Goal: Complete application form

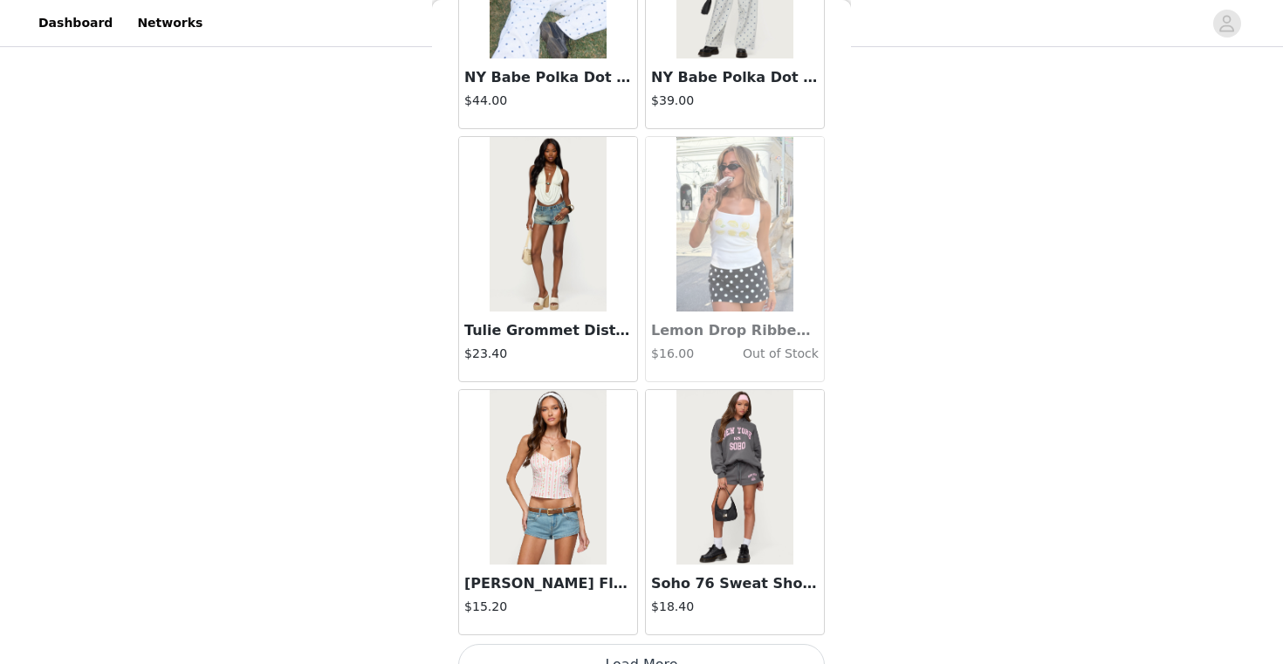
scroll to position [22250, 0]
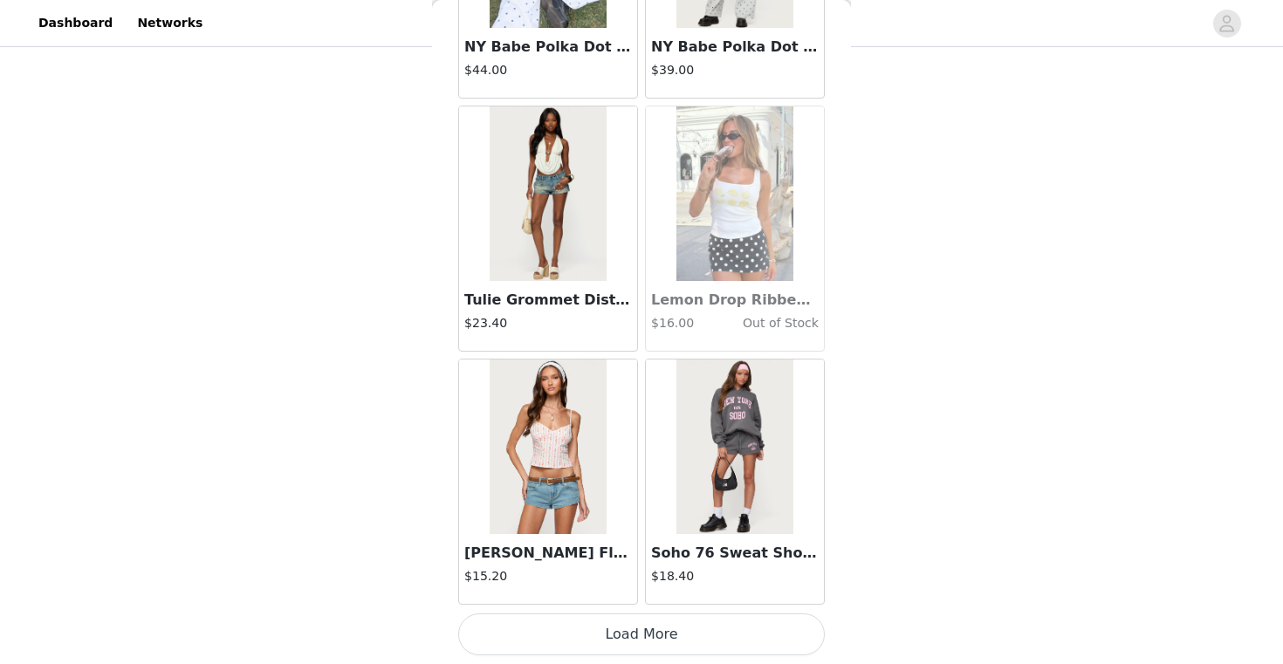
click at [703, 623] on button "Load More" at bounding box center [641, 634] width 366 height 42
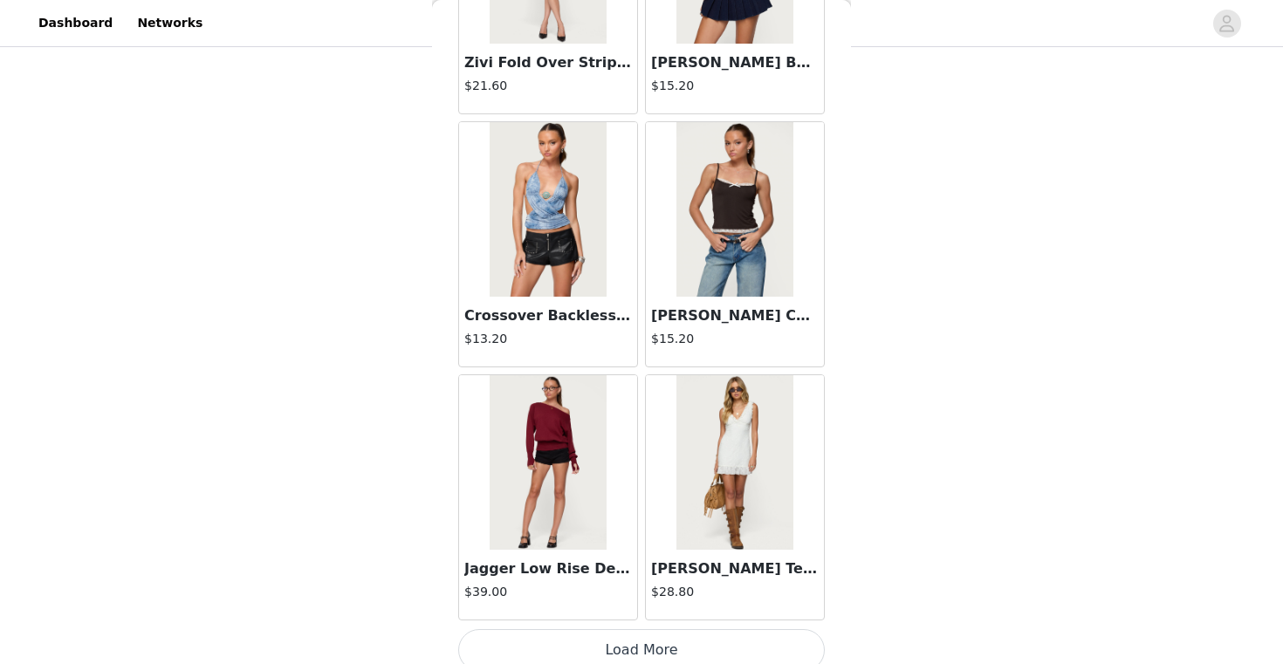
scroll to position [24781, 0]
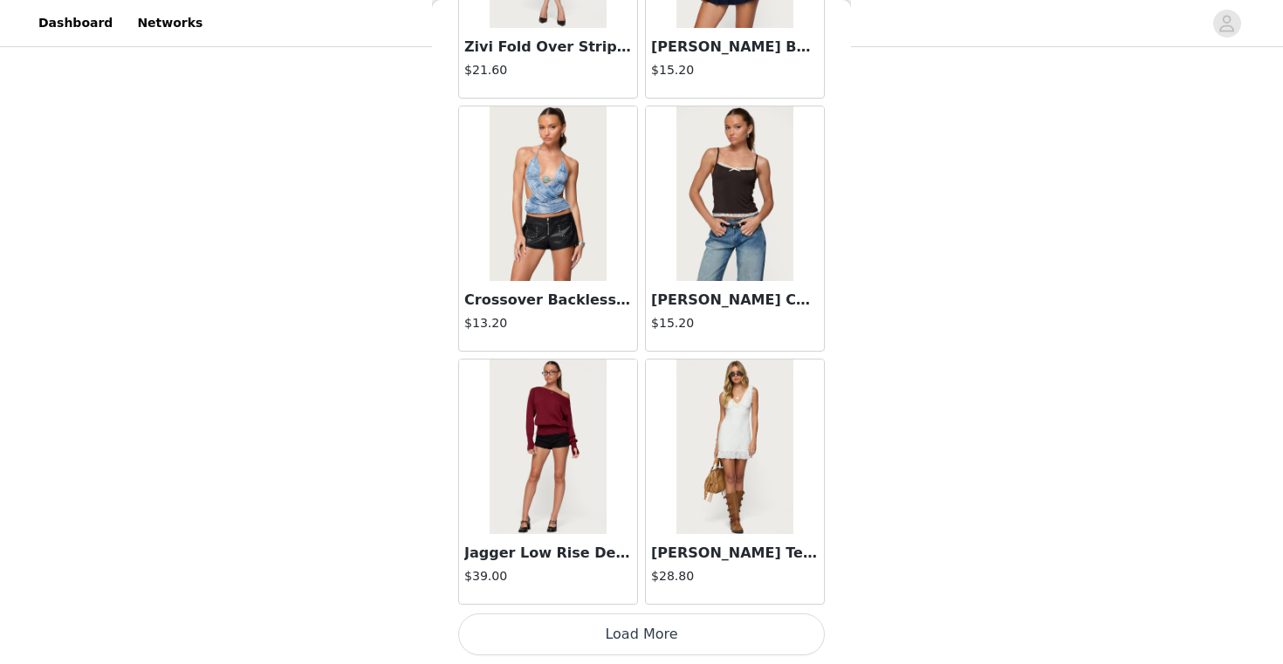
click at [569, 627] on button "Load More" at bounding box center [641, 634] width 366 height 42
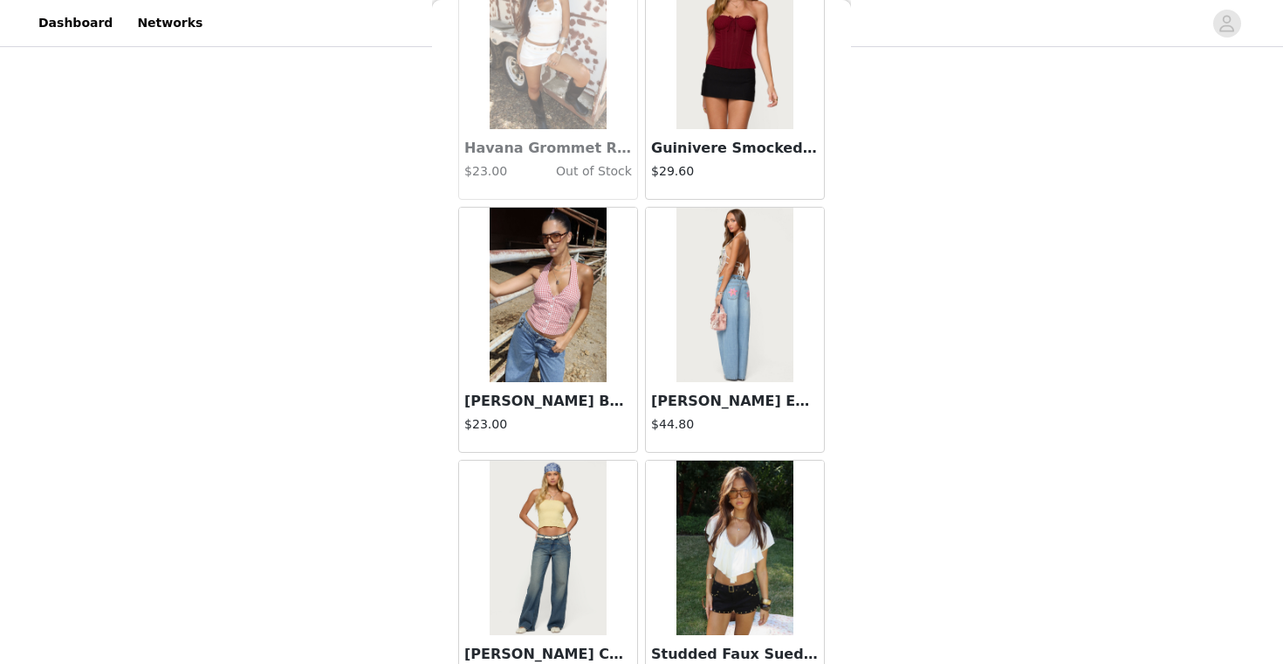
scroll to position [27312, 0]
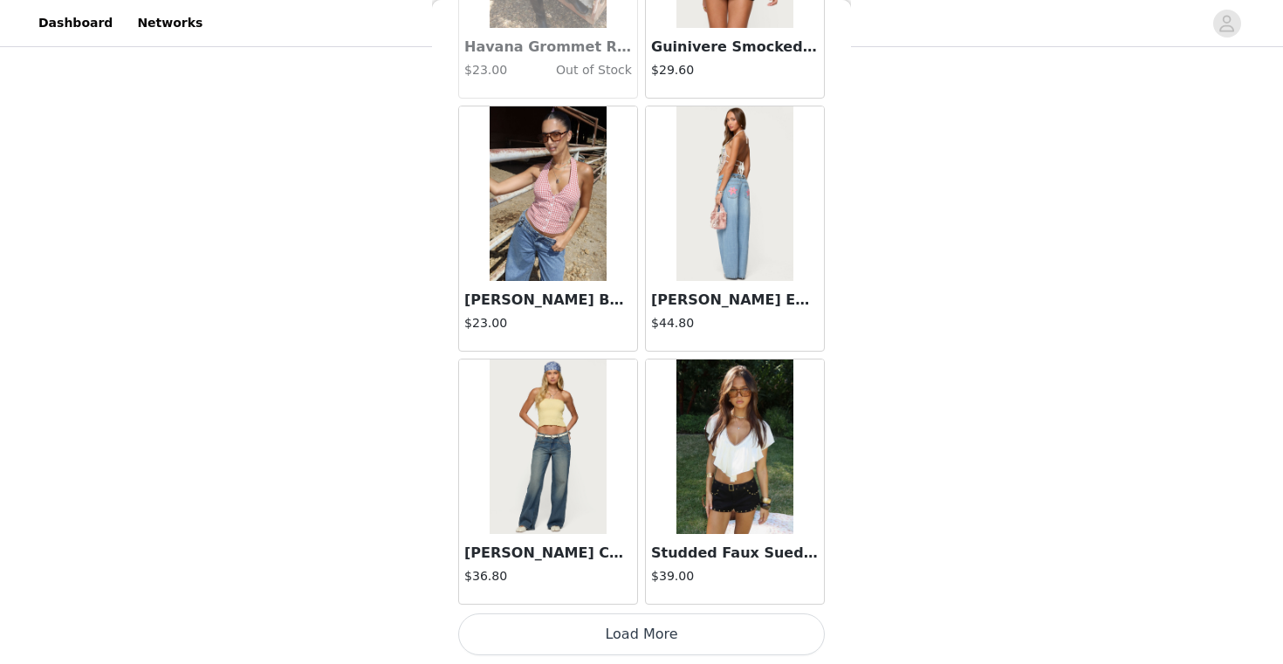
click at [573, 634] on button "Load More" at bounding box center [641, 634] width 366 height 42
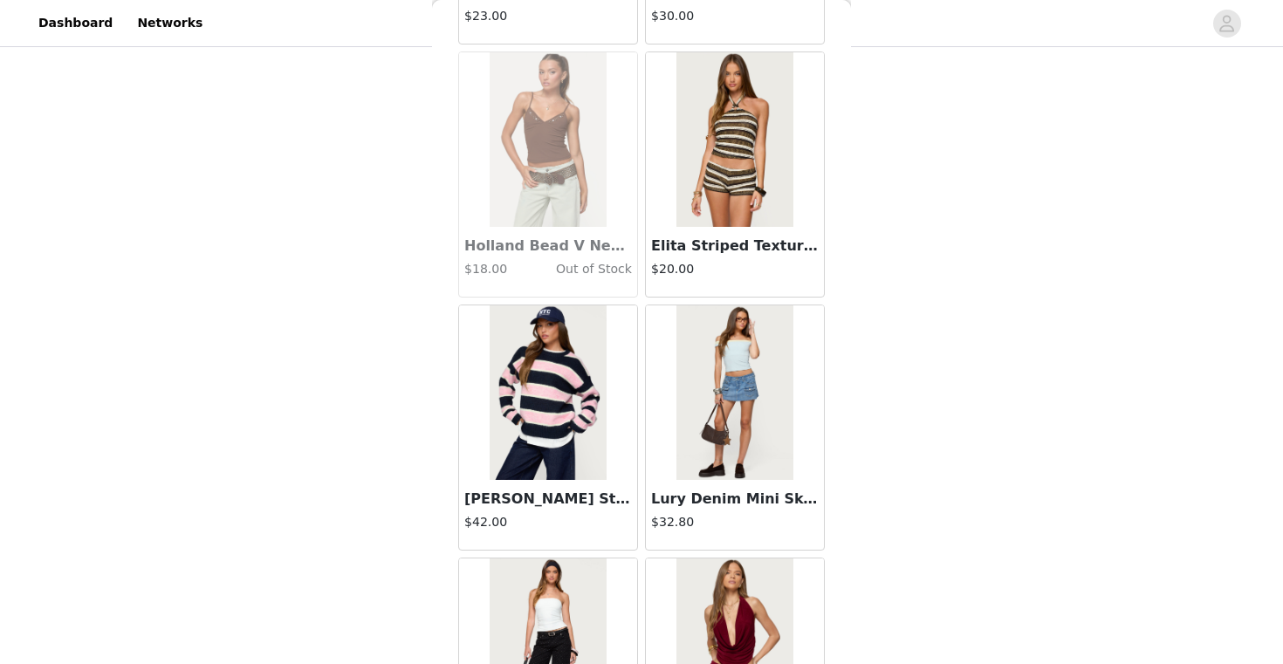
scroll to position [29842, 0]
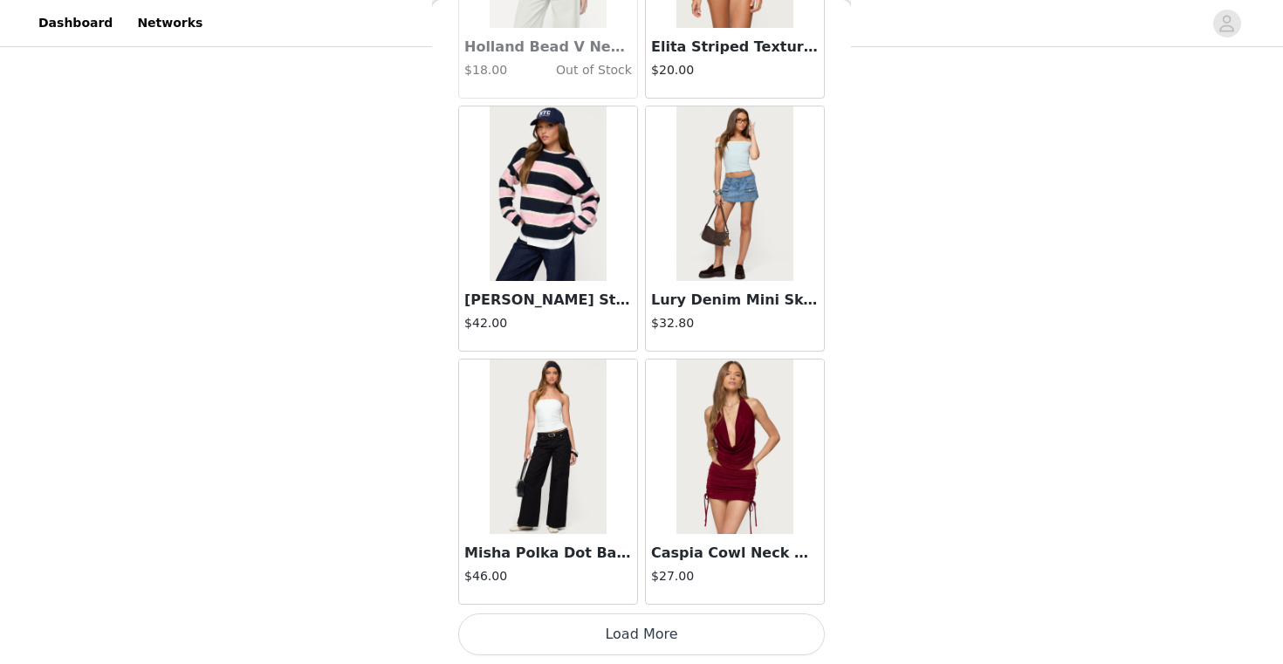
click at [646, 633] on button "Load More" at bounding box center [641, 634] width 366 height 42
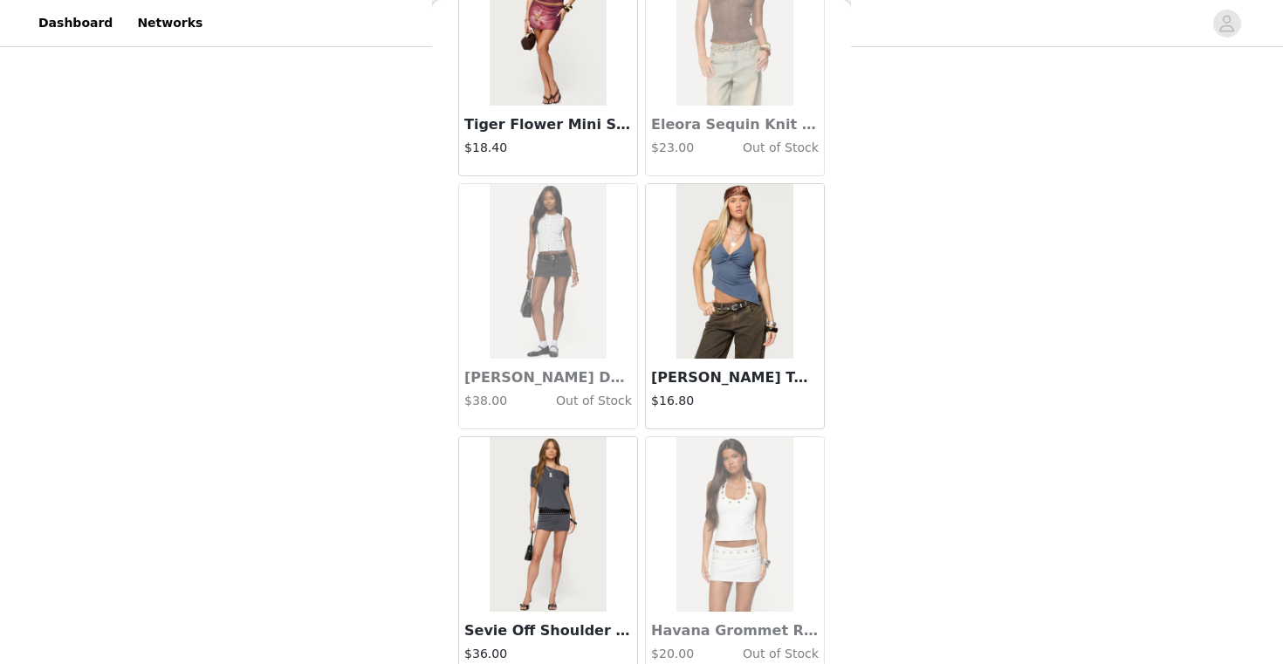
scroll to position [32373, 0]
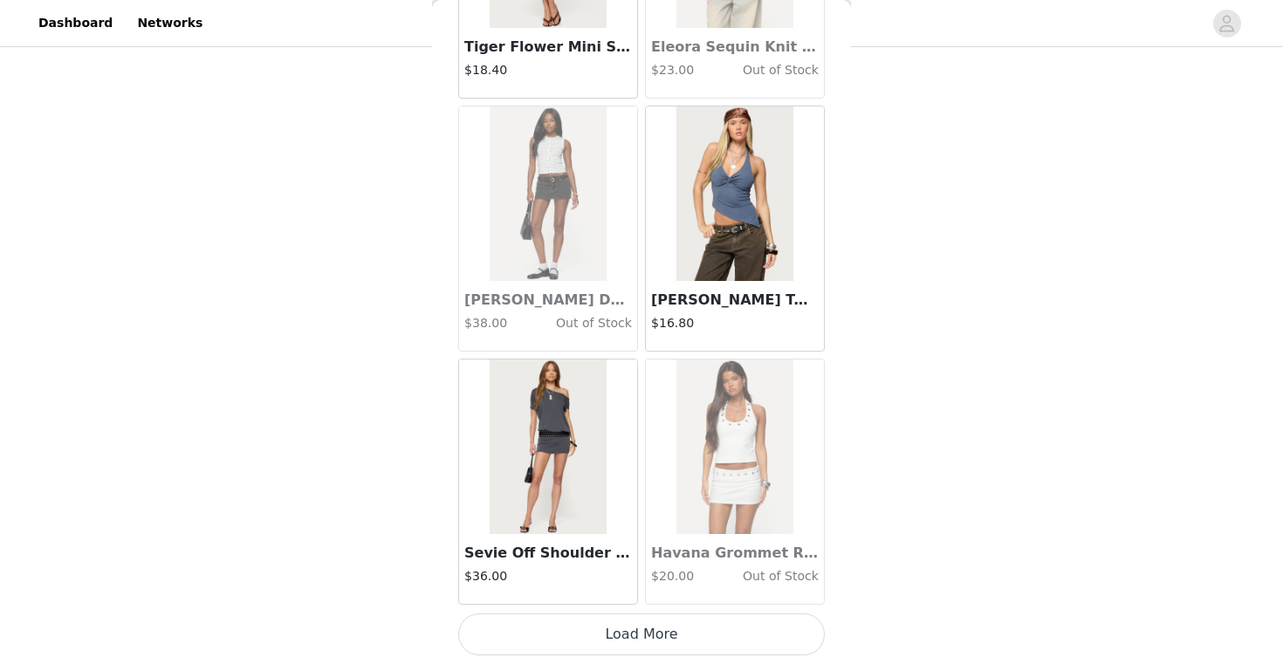
click at [661, 620] on button "Load More" at bounding box center [641, 634] width 366 height 42
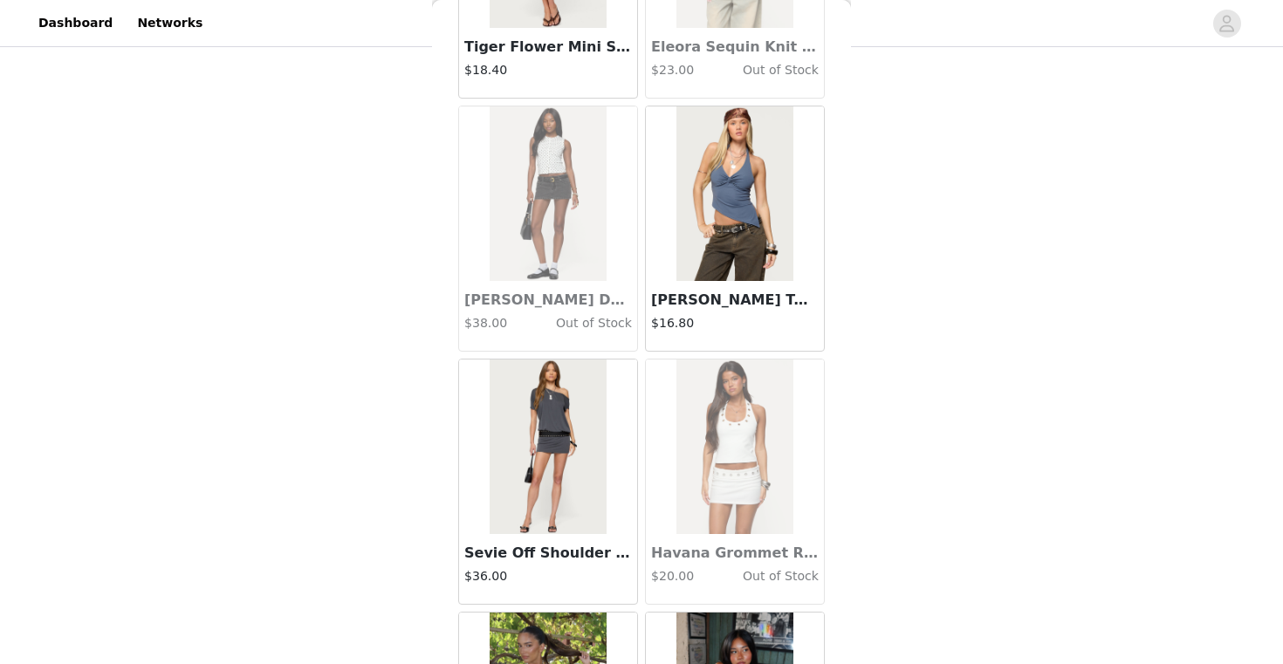
drag, startPoint x: 661, startPoint y: 620, endPoint x: 663, endPoint y: 601, distance: 18.5
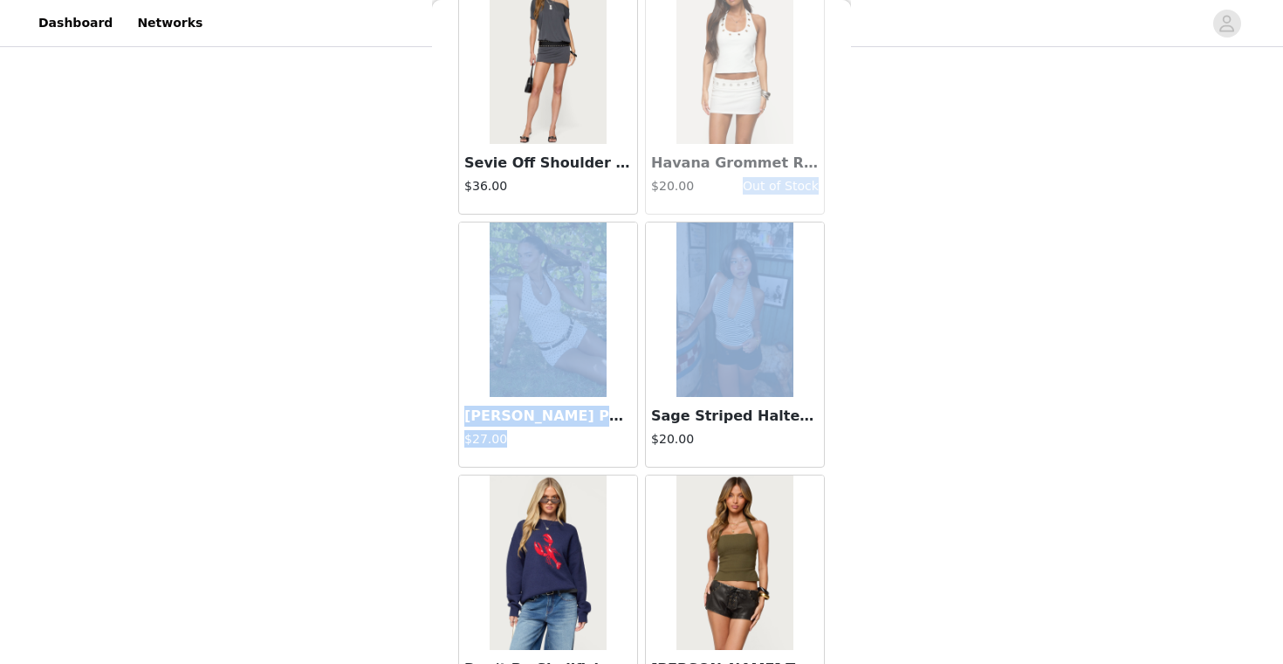
scroll to position [32771, 0]
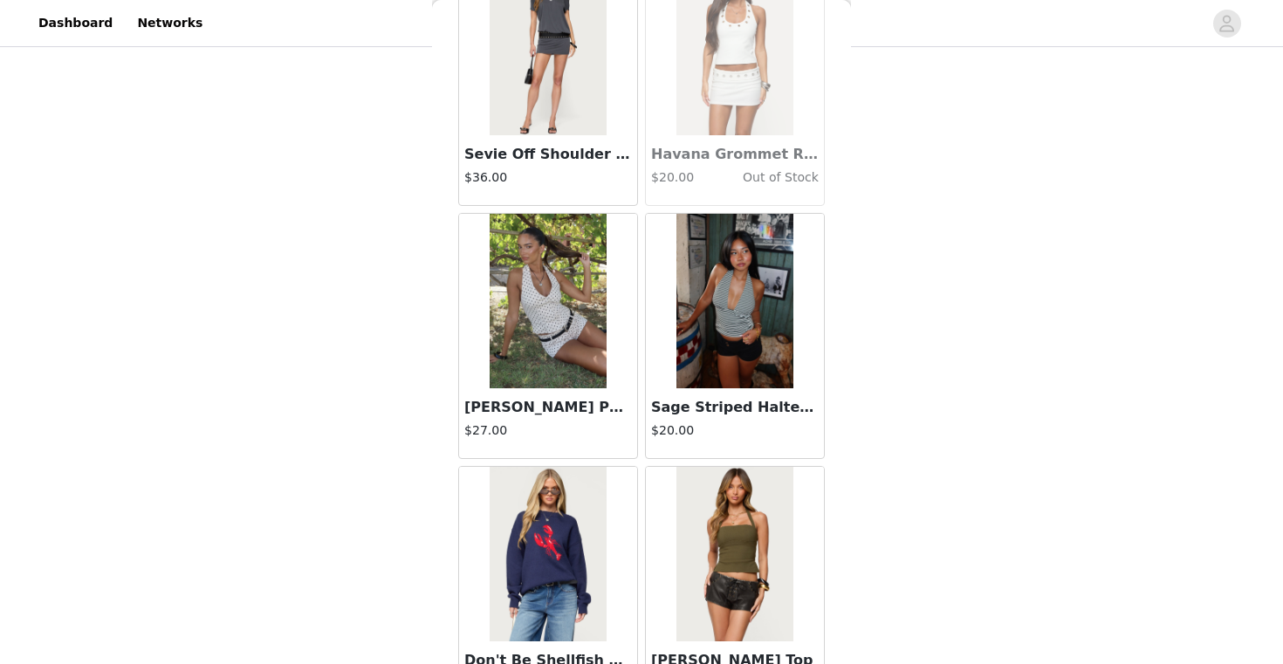
click at [981, 459] on div "STEP 1 OF 5 Products Choose as many products as you'd like, up to $150.00. 4 Se…" at bounding box center [641, 75] width 1283 height 927
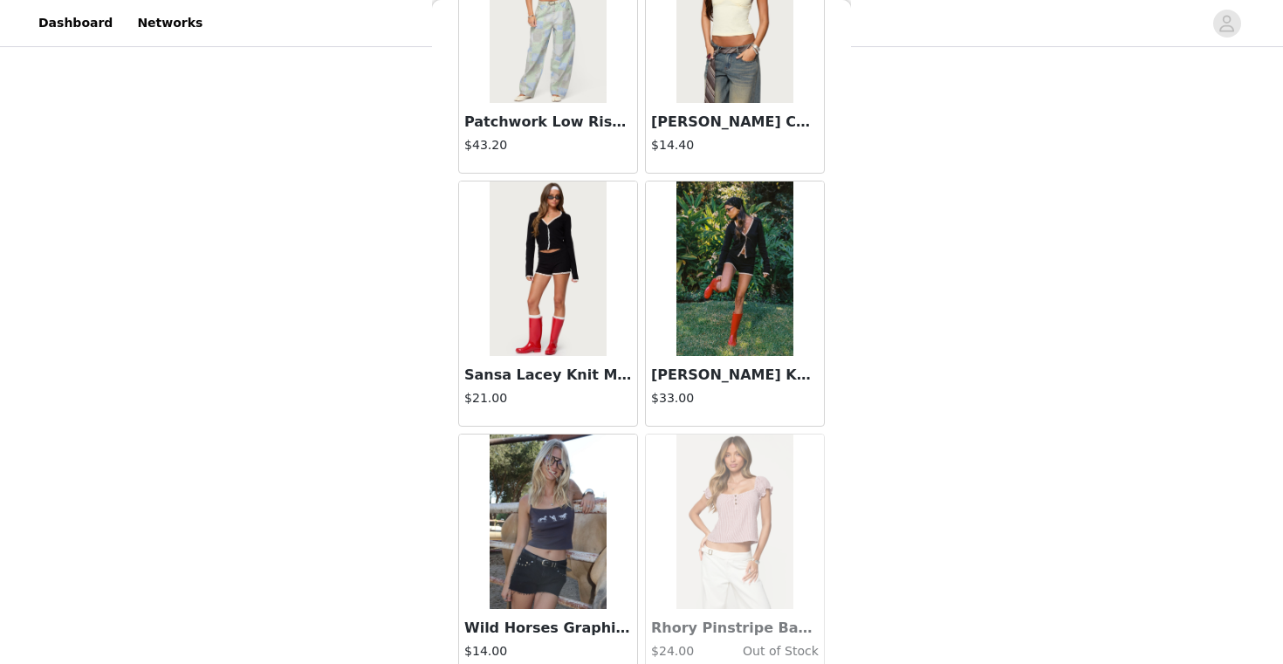
scroll to position [34903, 0]
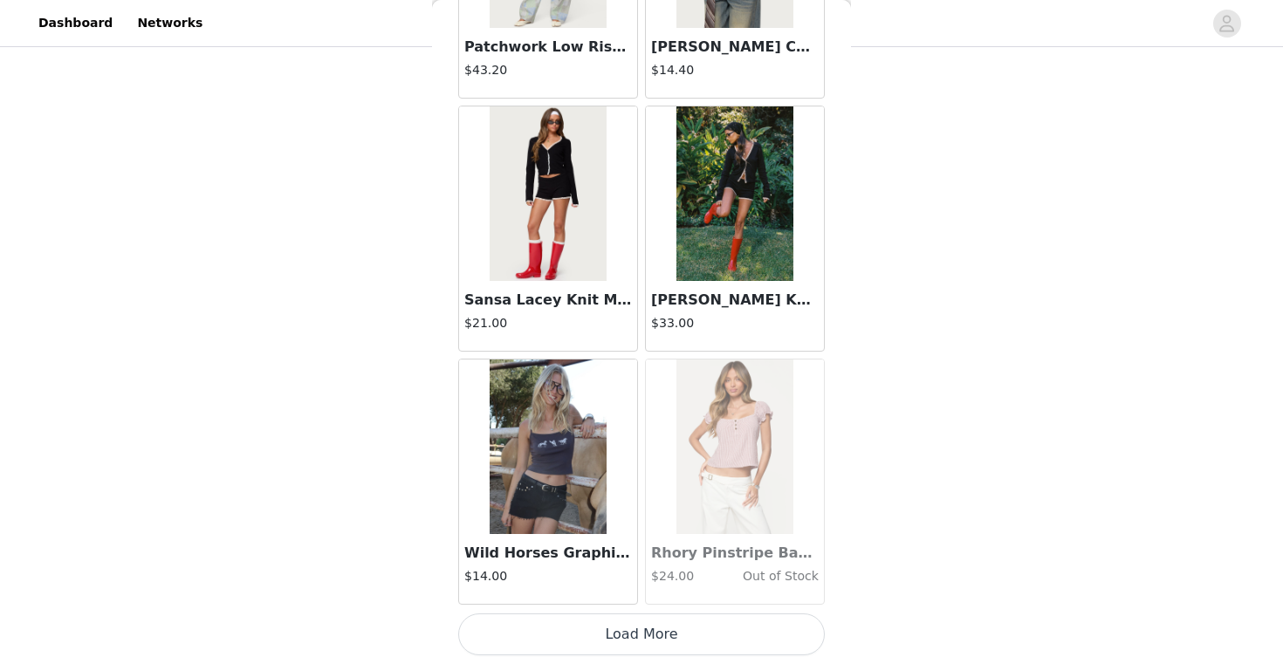
click at [702, 628] on button "Load More" at bounding box center [641, 634] width 366 height 42
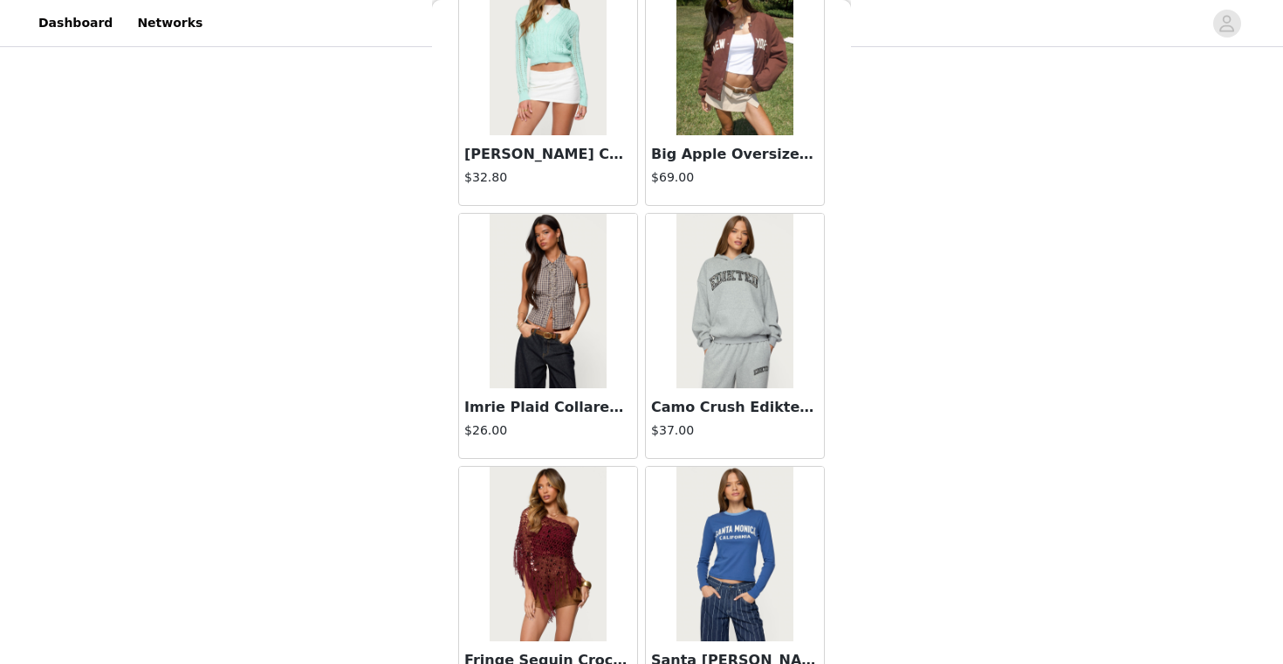
scroll to position [37434, 0]
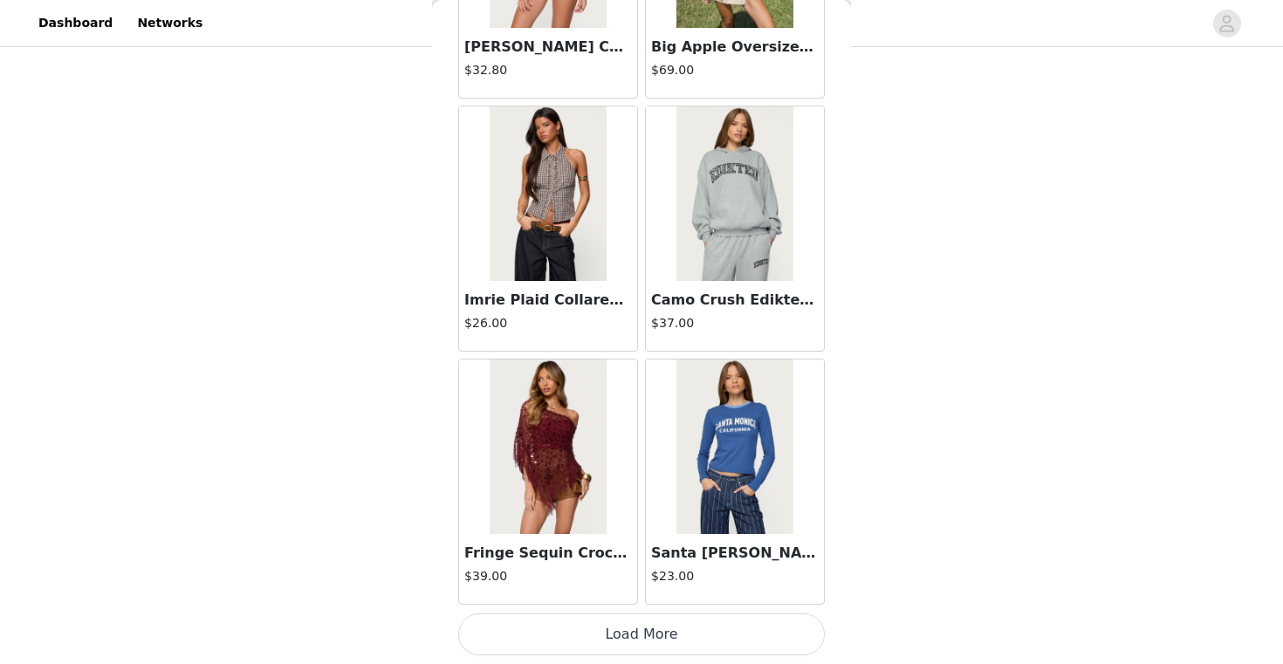
click at [714, 631] on button "Load More" at bounding box center [641, 634] width 366 height 42
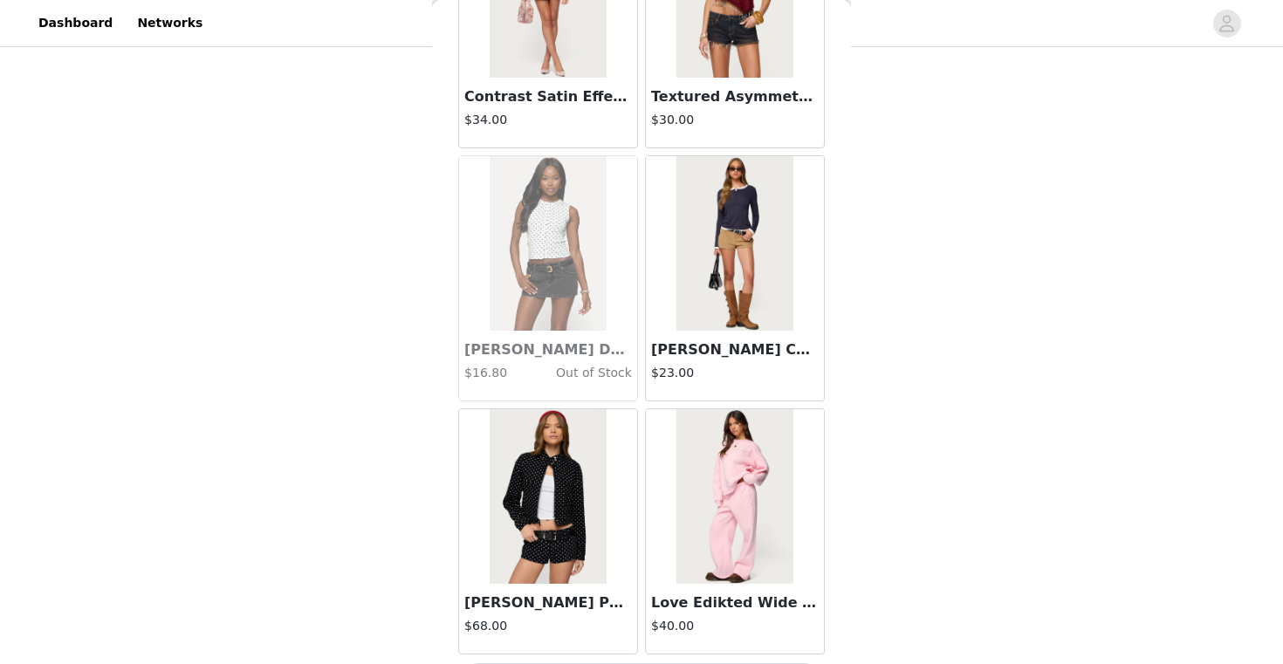
scroll to position [39964, 0]
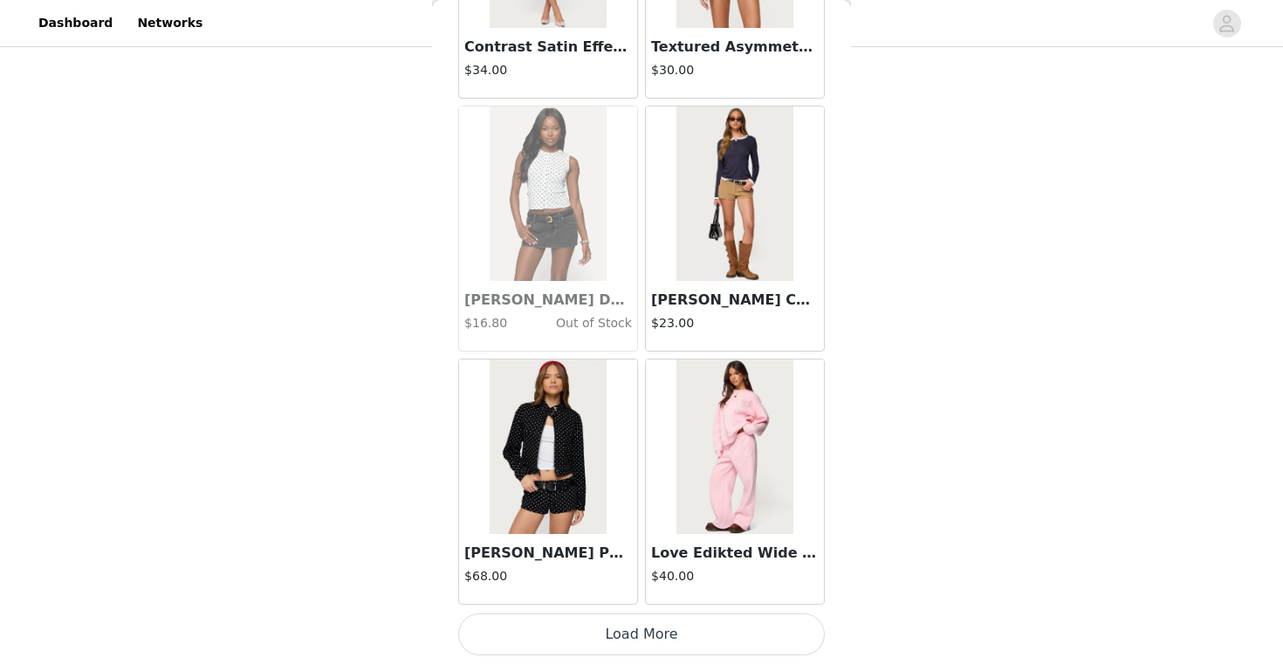
click at [665, 626] on button "Load More" at bounding box center [641, 634] width 366 height 42
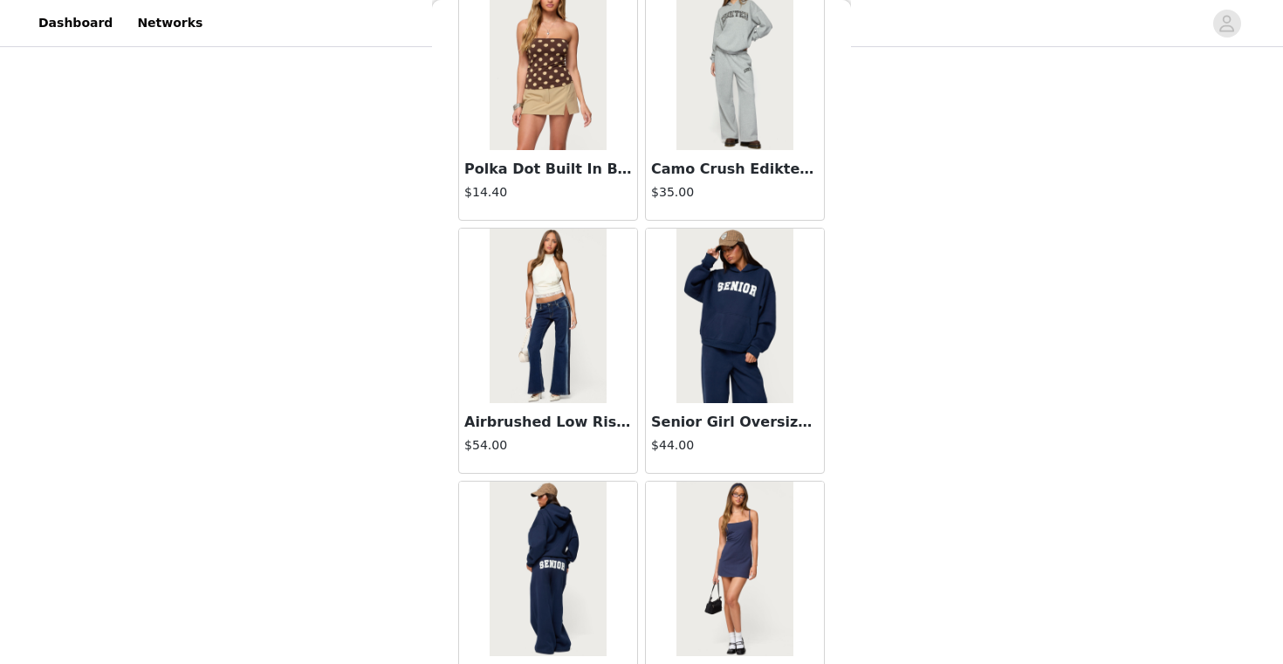
scroll to position [41095, 0]
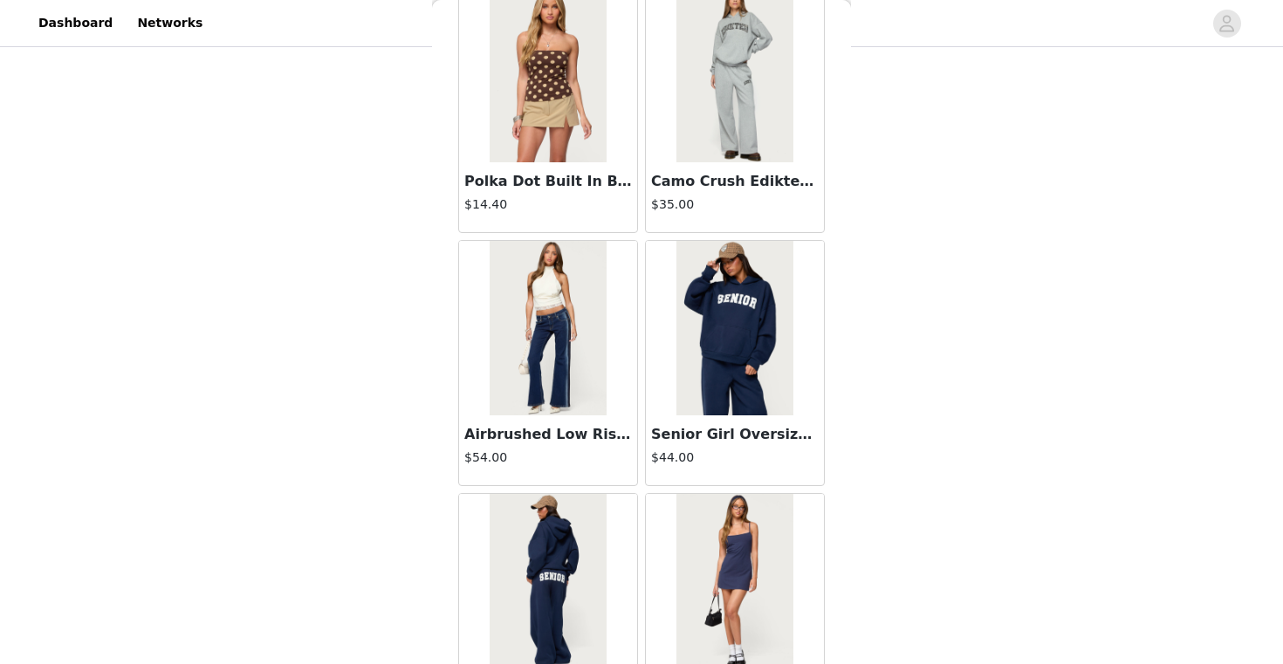
click at [723, 183] on h3 "Camo Crush Edikted Sweatpants" at bounding box center [735, 181] width 168 height 21
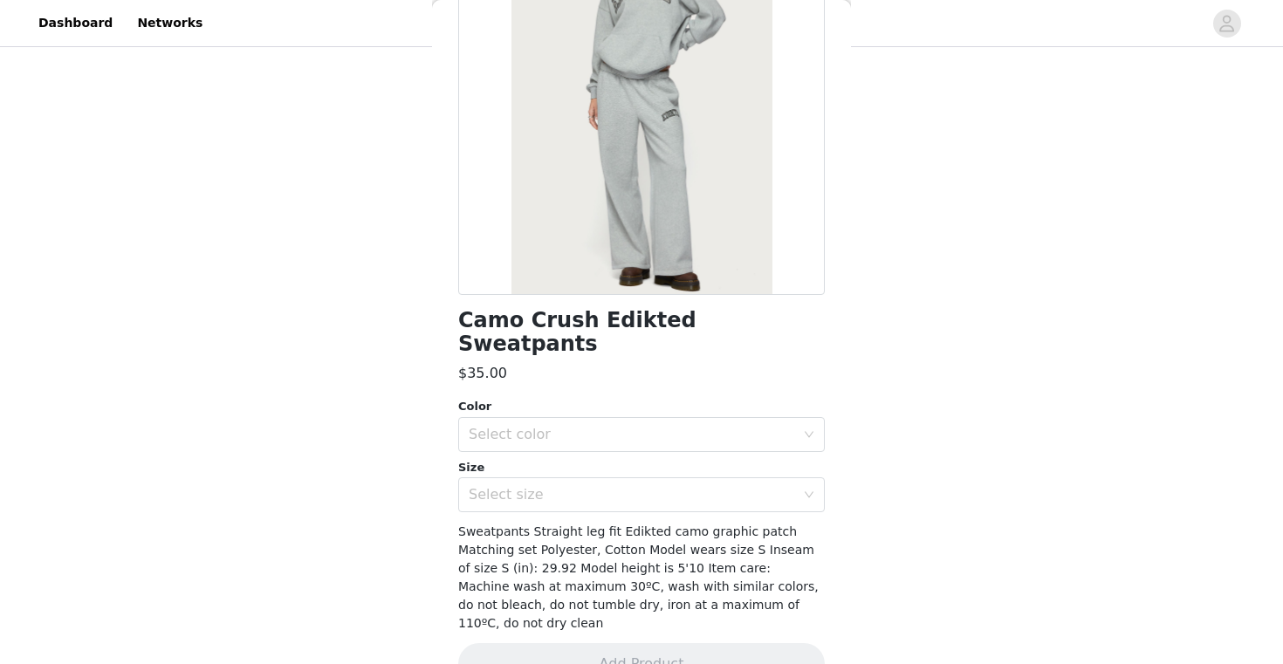
scroll to position [439, 0]
click at [617, 426] on div "Select color" at bounding box center [632, 434] width 326 height 17
click at [605, 447] on li "DARK GRAY MELANGE" at bounding box center [641, 449] width 366 height 28
click at [596, 486] on div "Select size" at bounding box center [632, 494] width 326 height 17
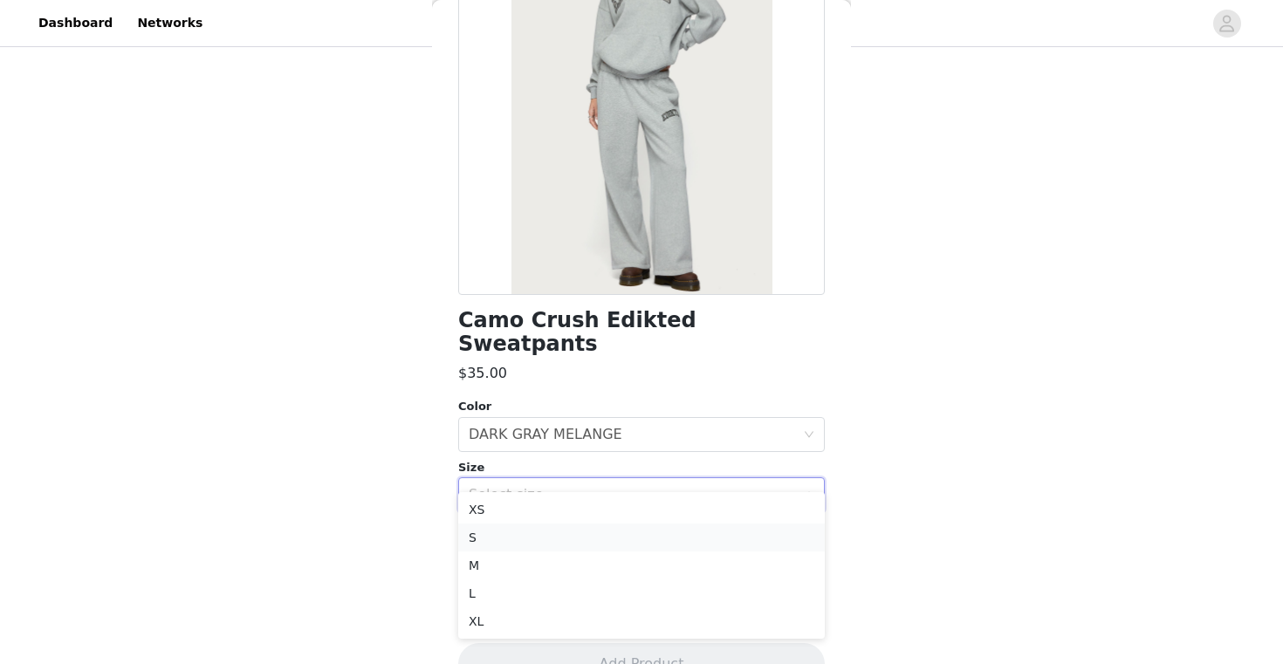
click at [577, 531] on li "S" at bounding box center [641, 538] width 366 height 28
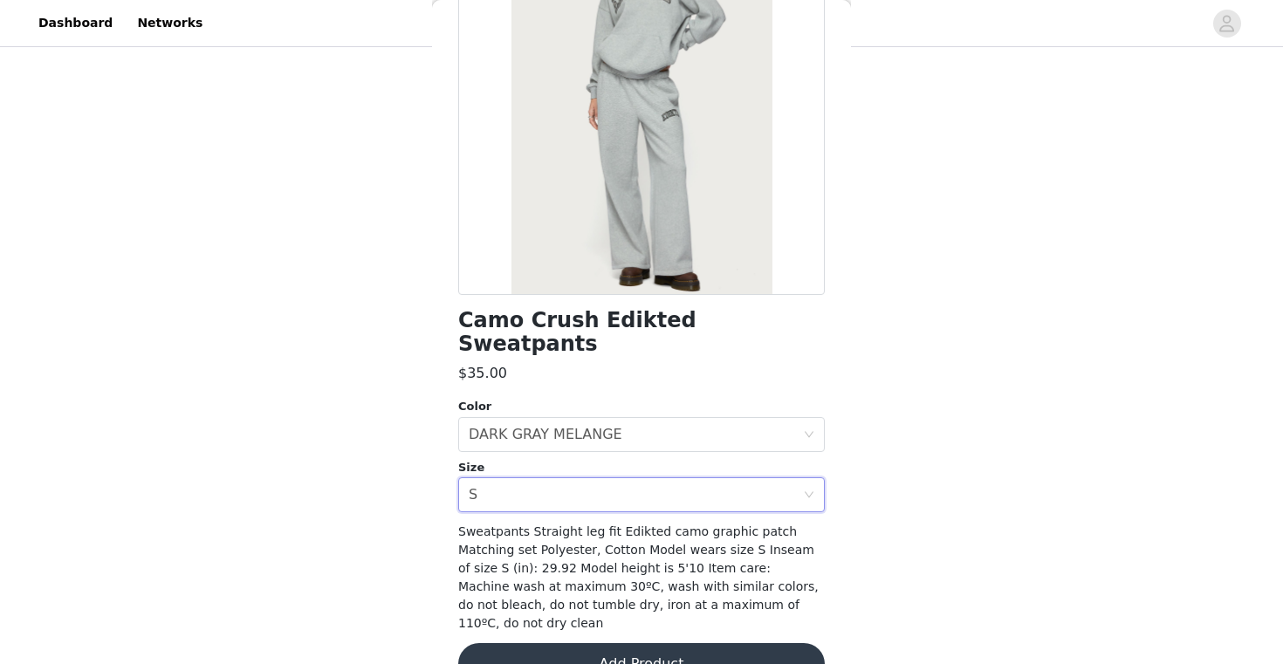
click at [592, 643] on button "Add Product" at bounding box center [641, 664] width 366 height 42
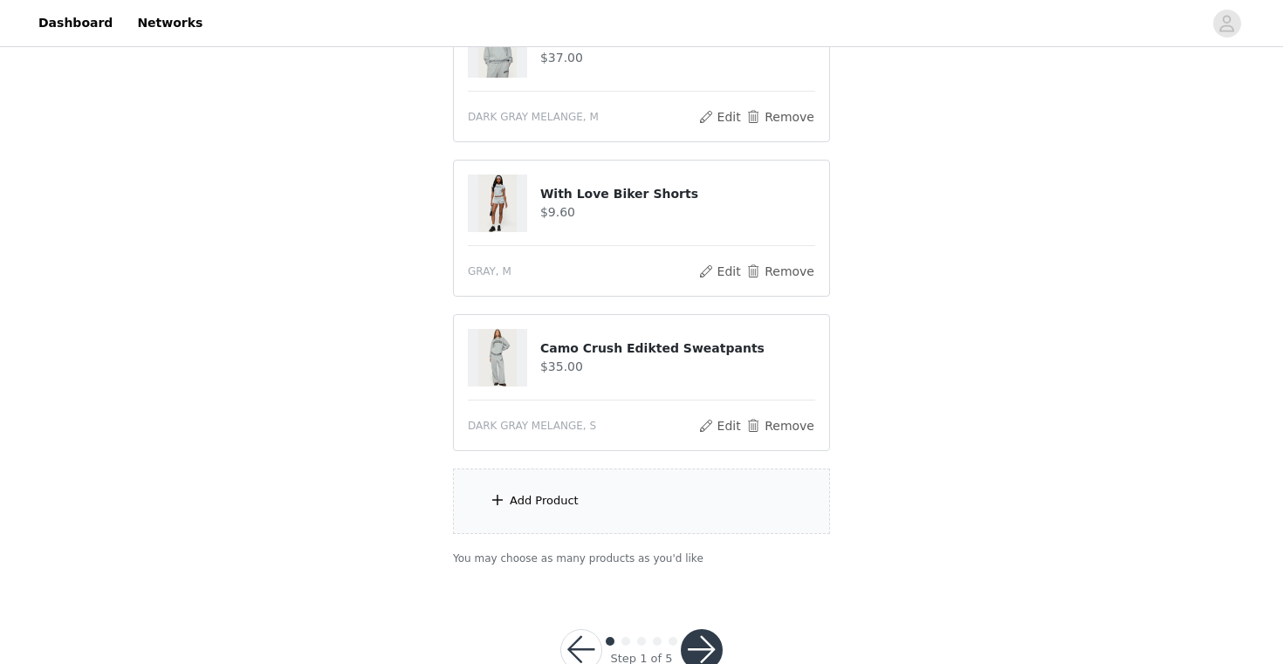
scroll to position [593, 0]
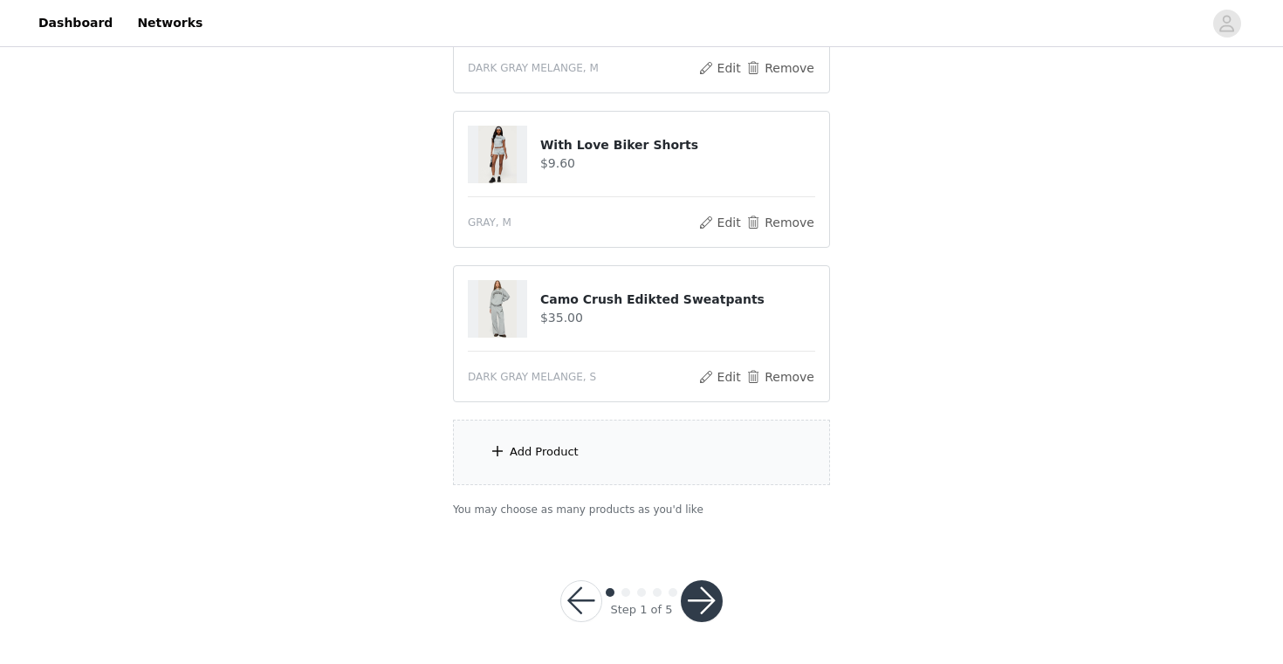
click at [580, 455] on div "Add Product" at bounding box center [641, 452] width 377 height 65
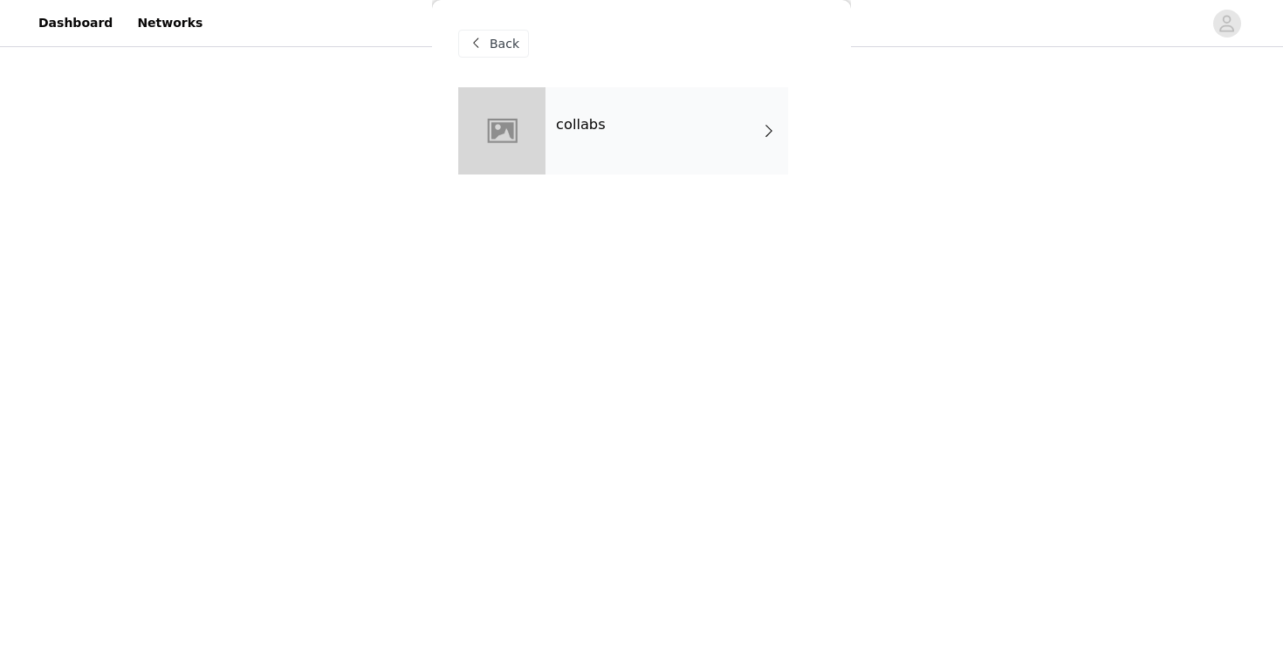
click at [713, 129] on div "collabs" at bounding box center [666, 130] width 243 height 87
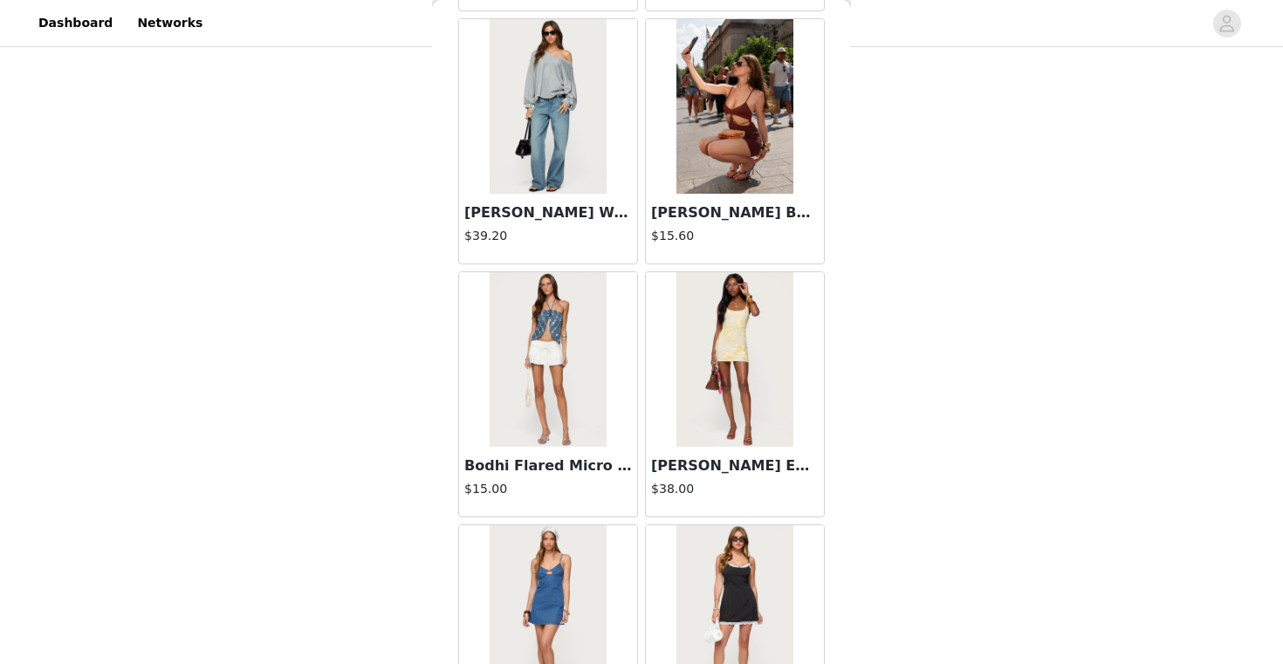
scroll to position [2006, 0]
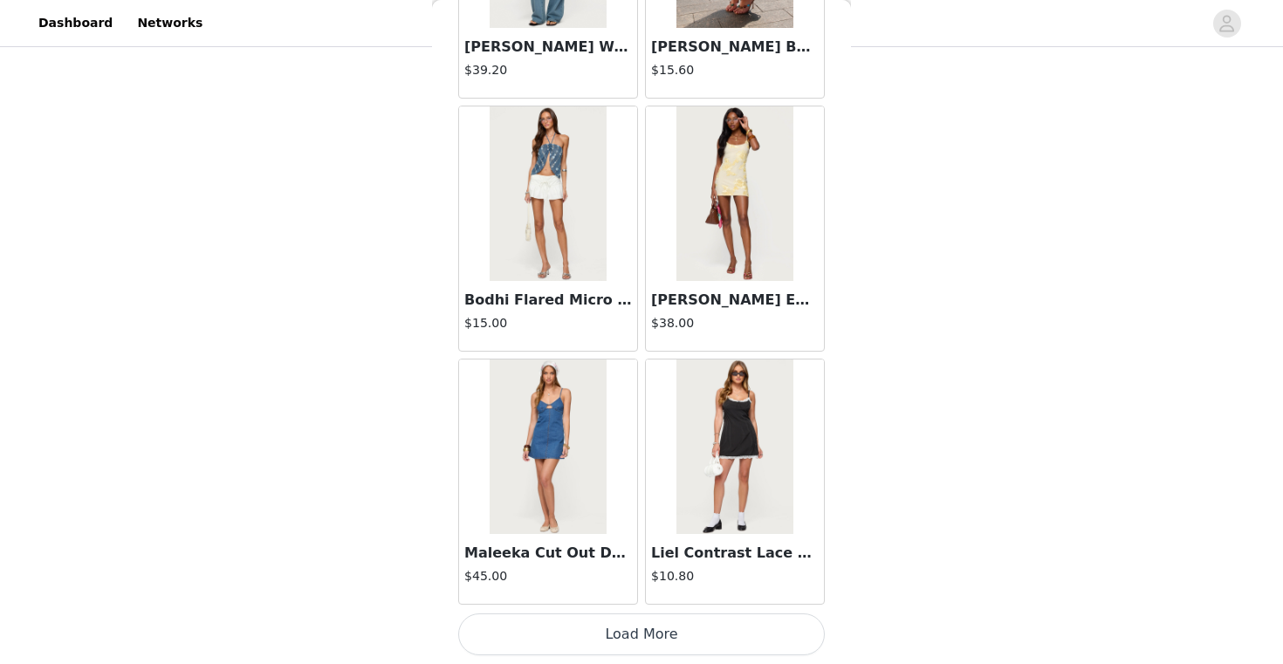
click at [682, 628] on button "Load More" at bounding box center [641, 634] width 366 height 42
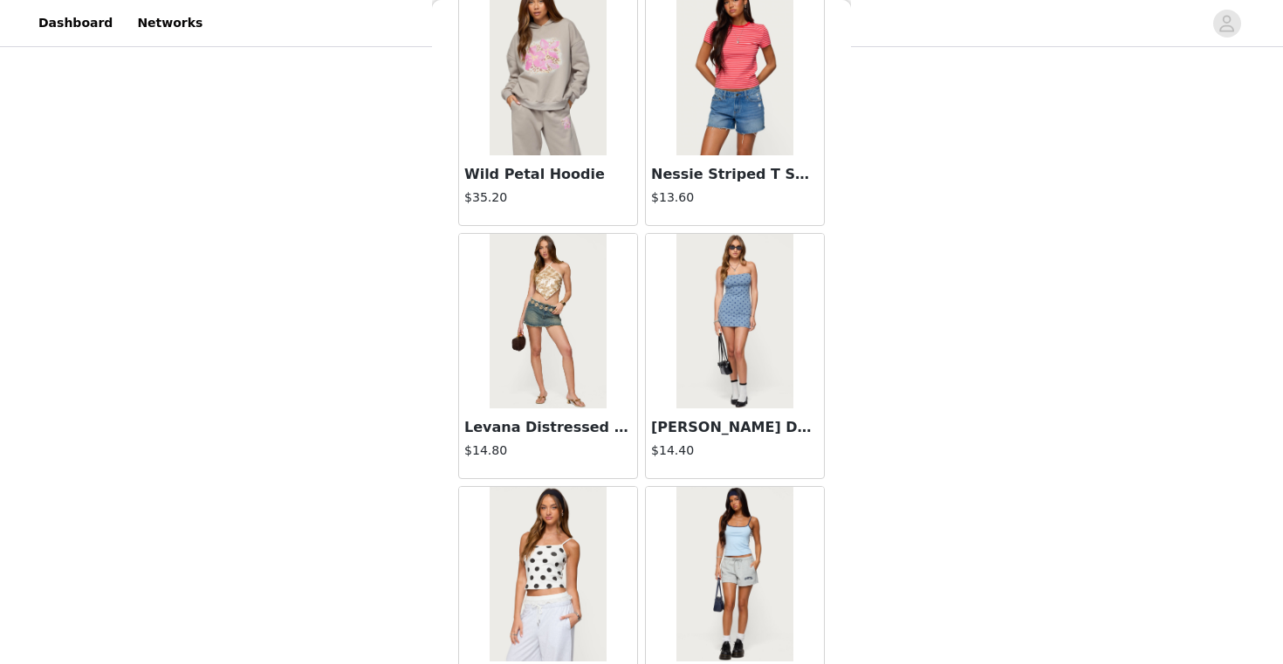
scroll to position [4537, 0]
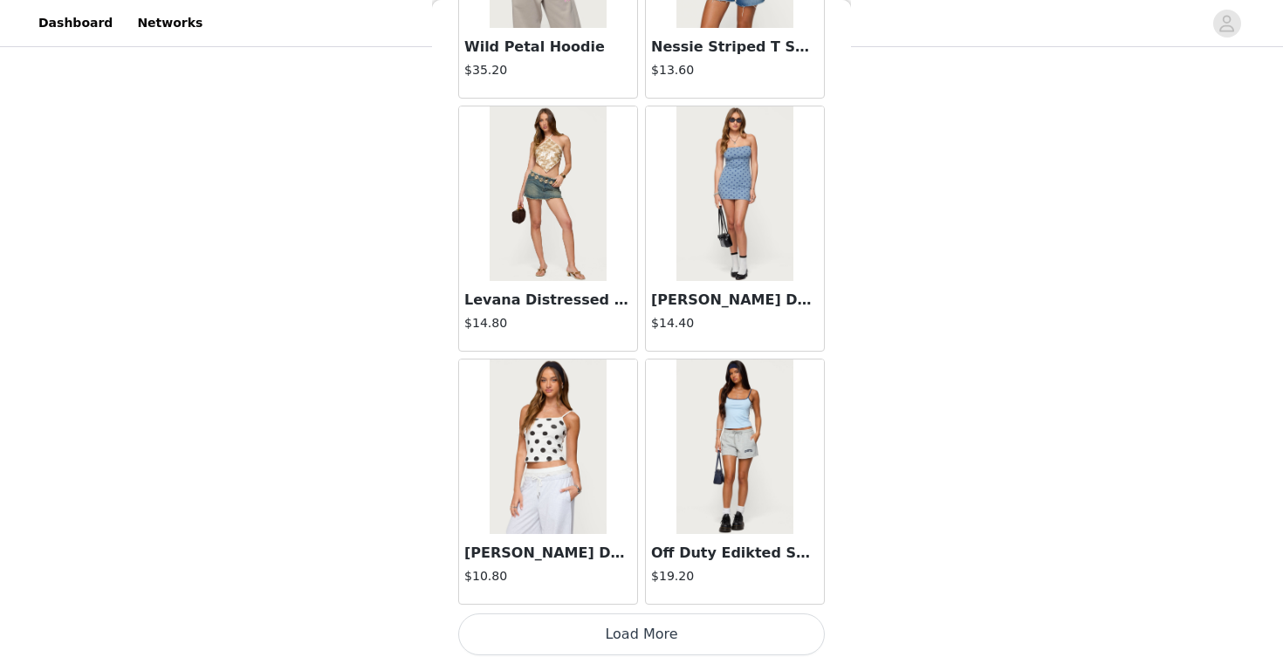
click at [704, 616] on button "Load More" at bounding box center [641, 634] width 366 height 42
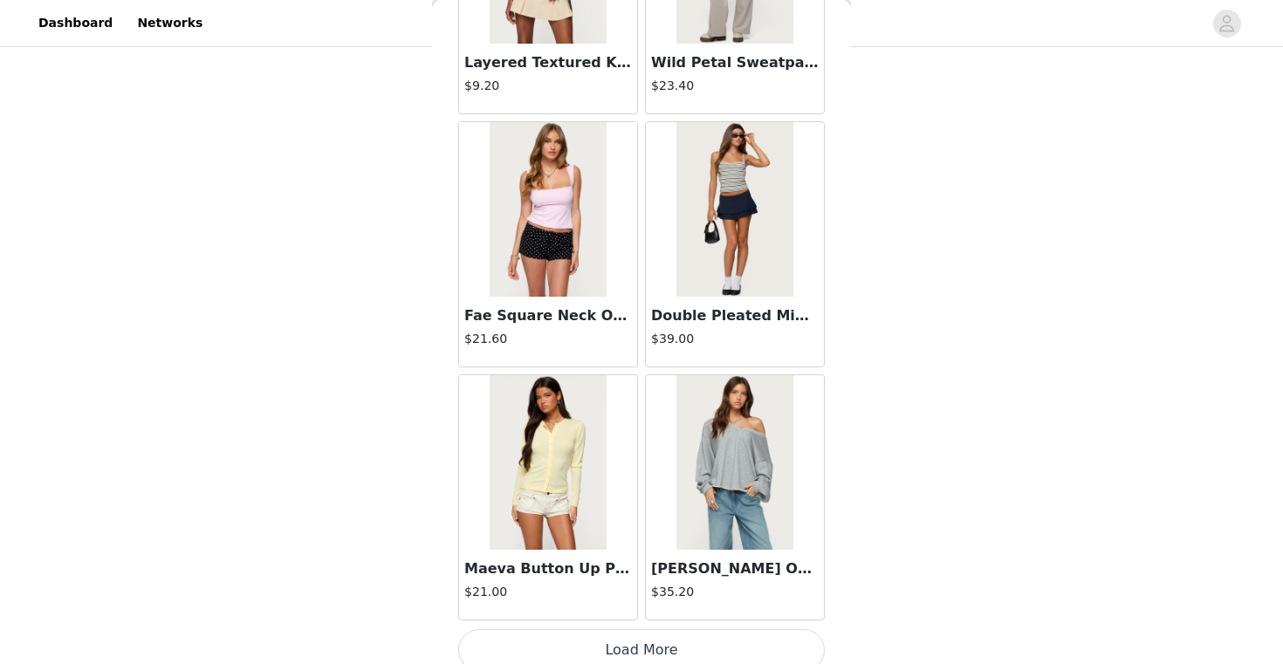
scroll to position [7067, 0]
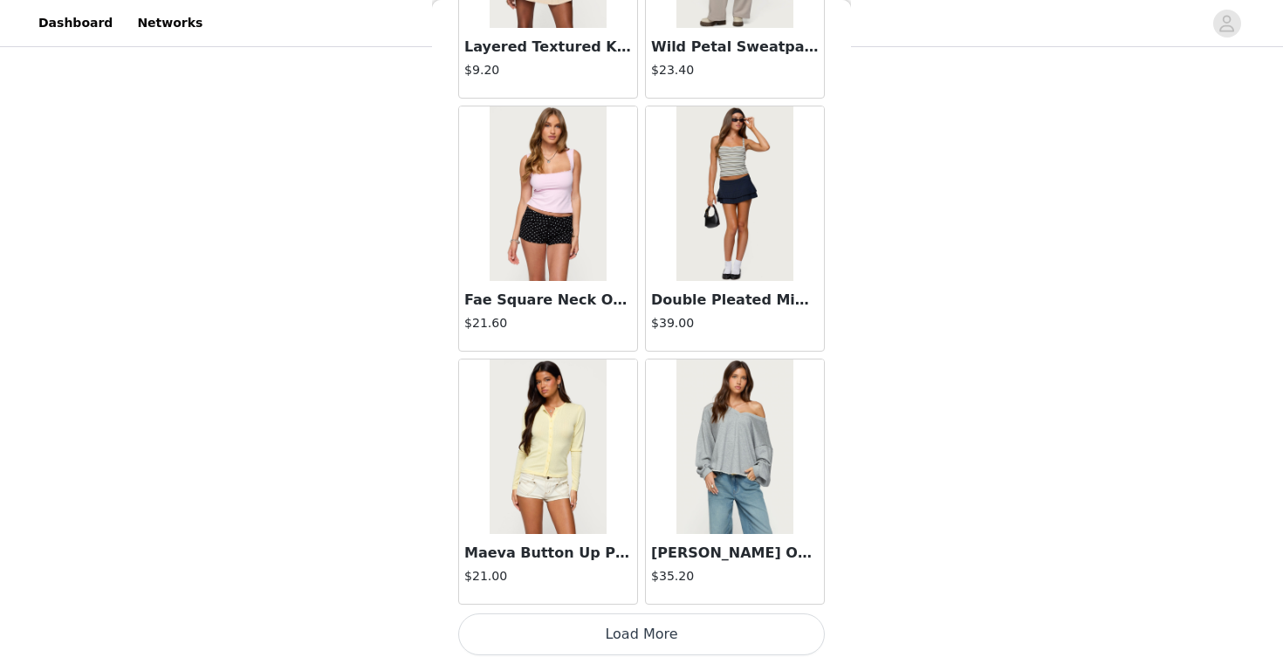
click at [704, 617] on button "Load More" at bounding box center [641, 634] width 366 height 42
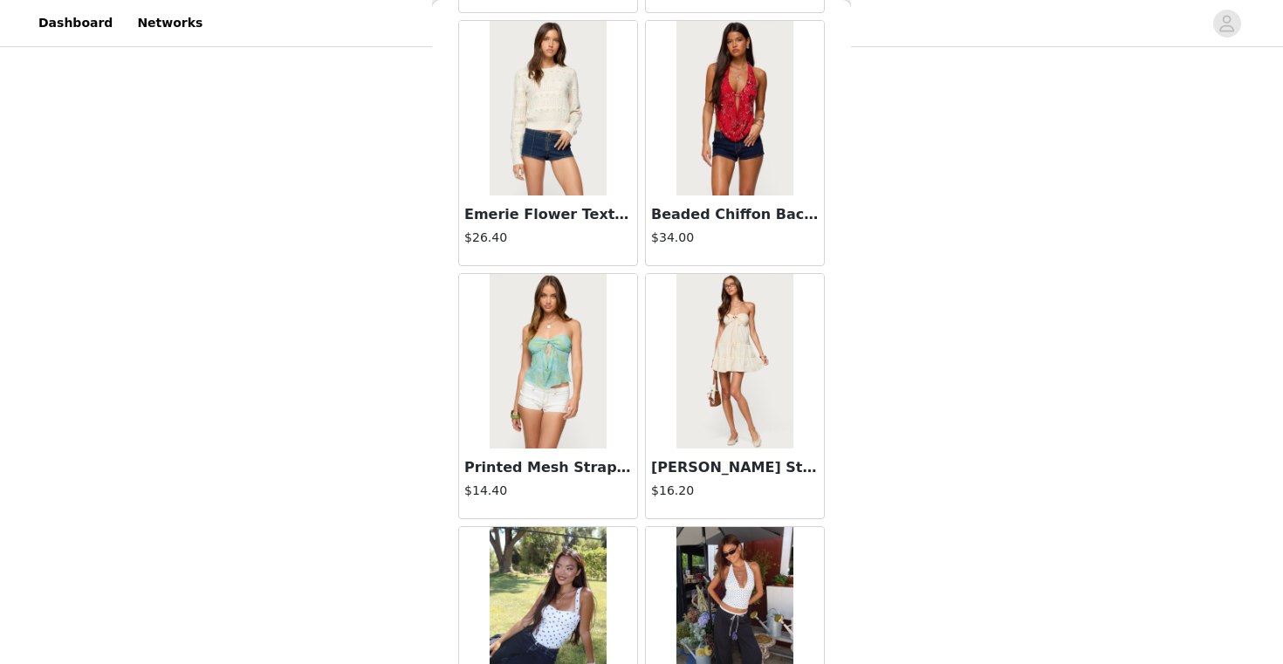
scroll to position [9598, 0]
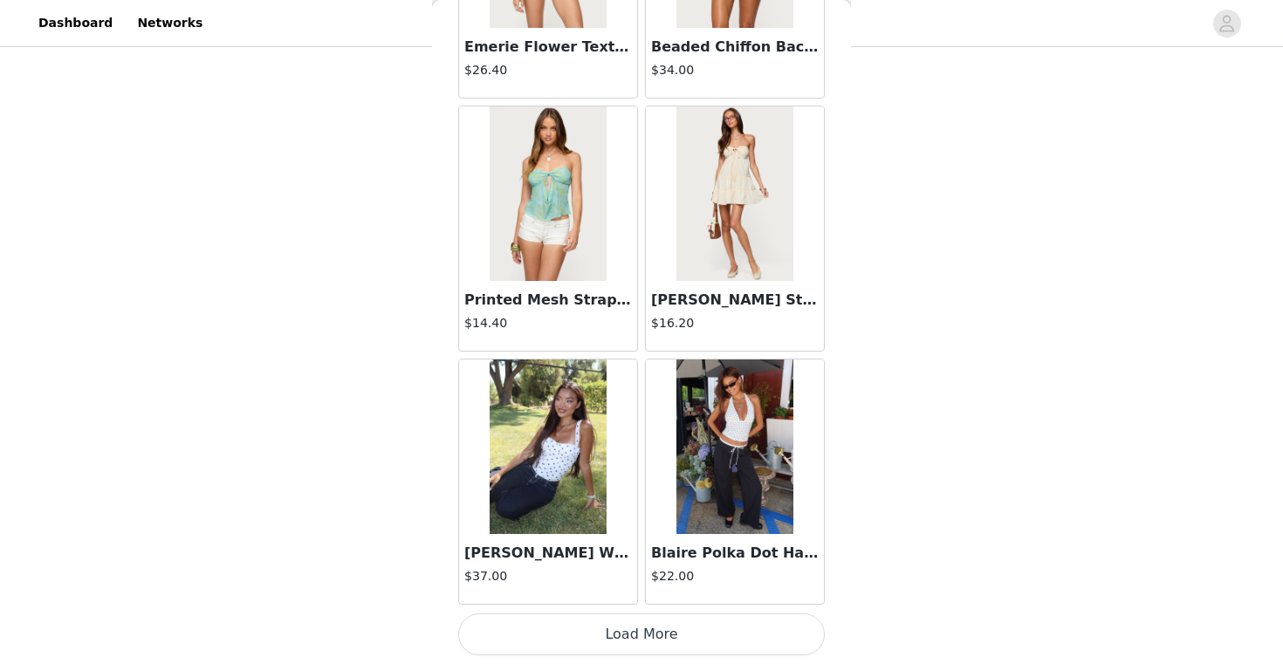
click at [705, 633] on button "Load More" at bounding box center [641, 634] width 366 height 42
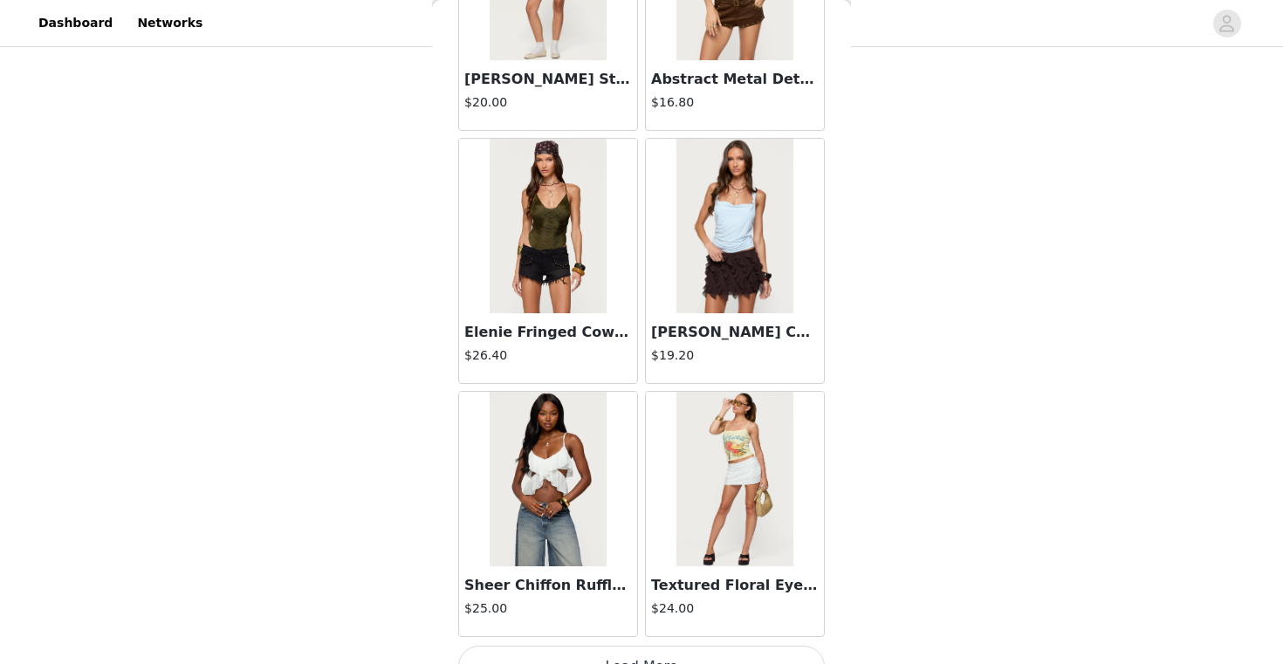
scroll to position [12128, 0]
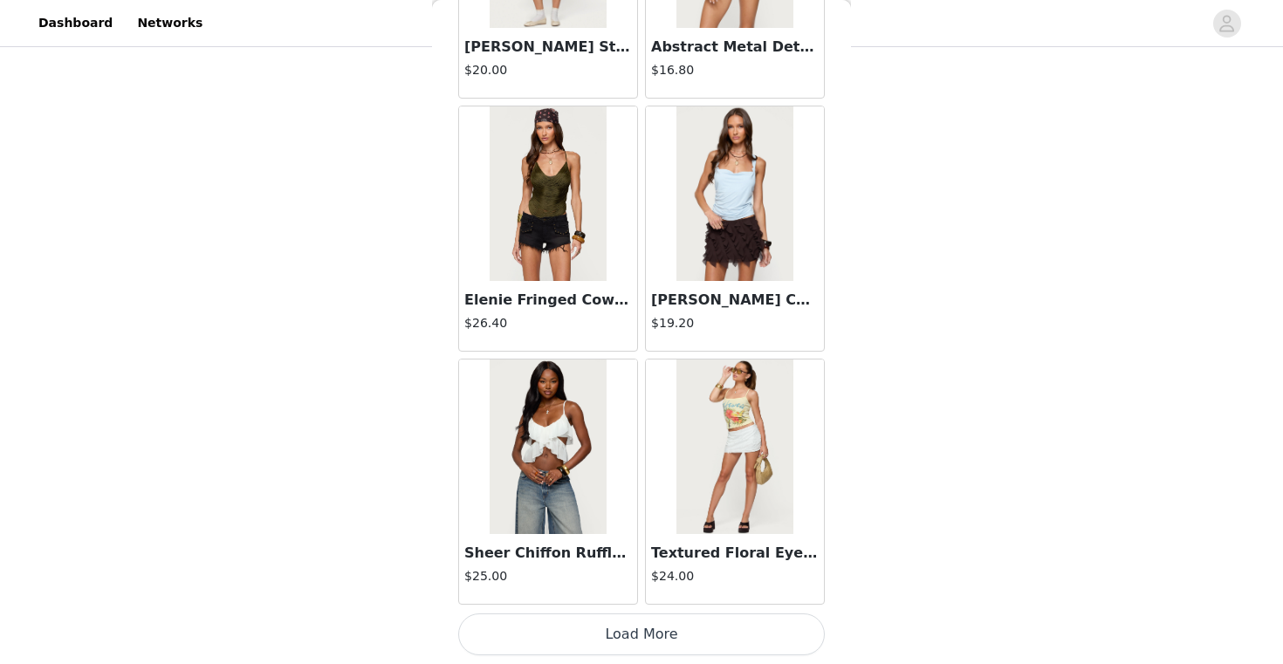
click at [716, 625] on button "Load More" at bounding box center [641, 634] width 366 height 42
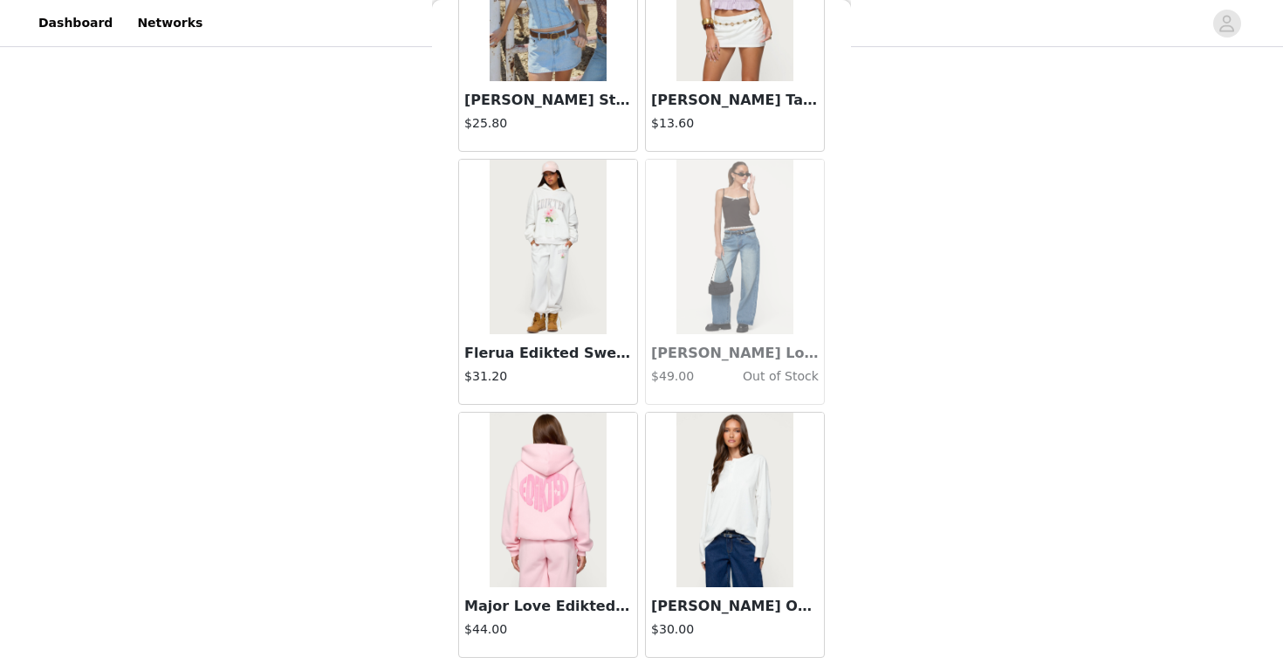
scroll to position [14659, 0]
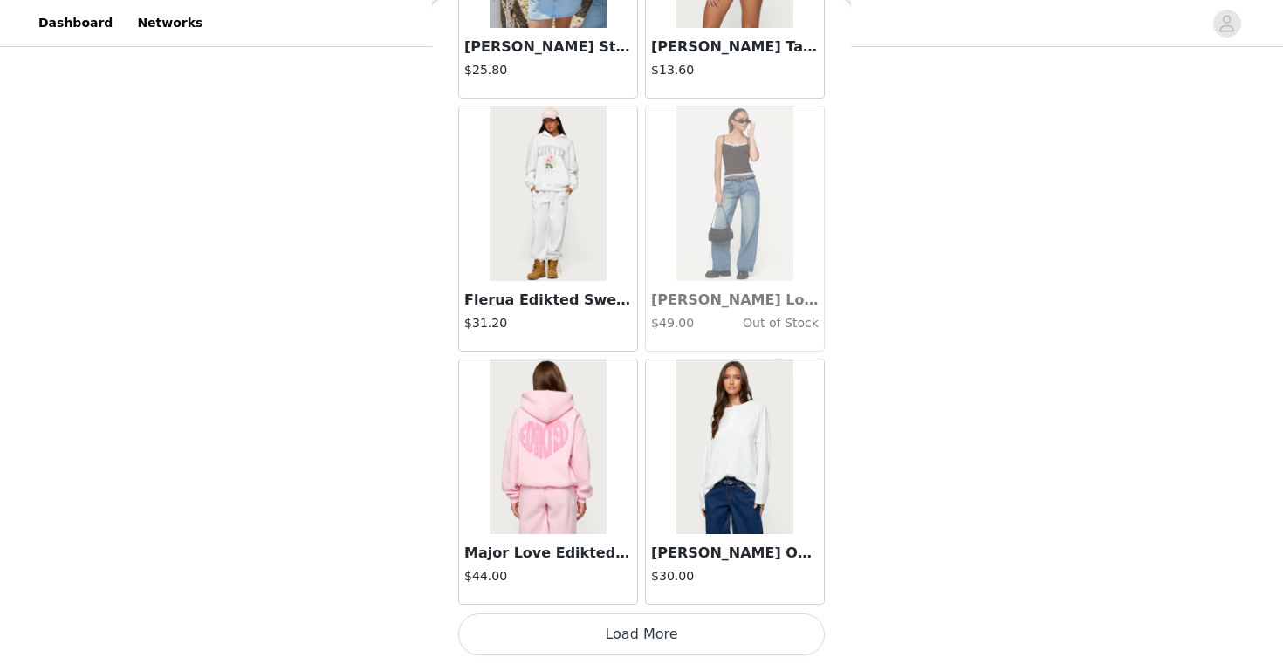
click at [656, 632] on button "Load More" at bounding box center [641, 634] width 366 height 42
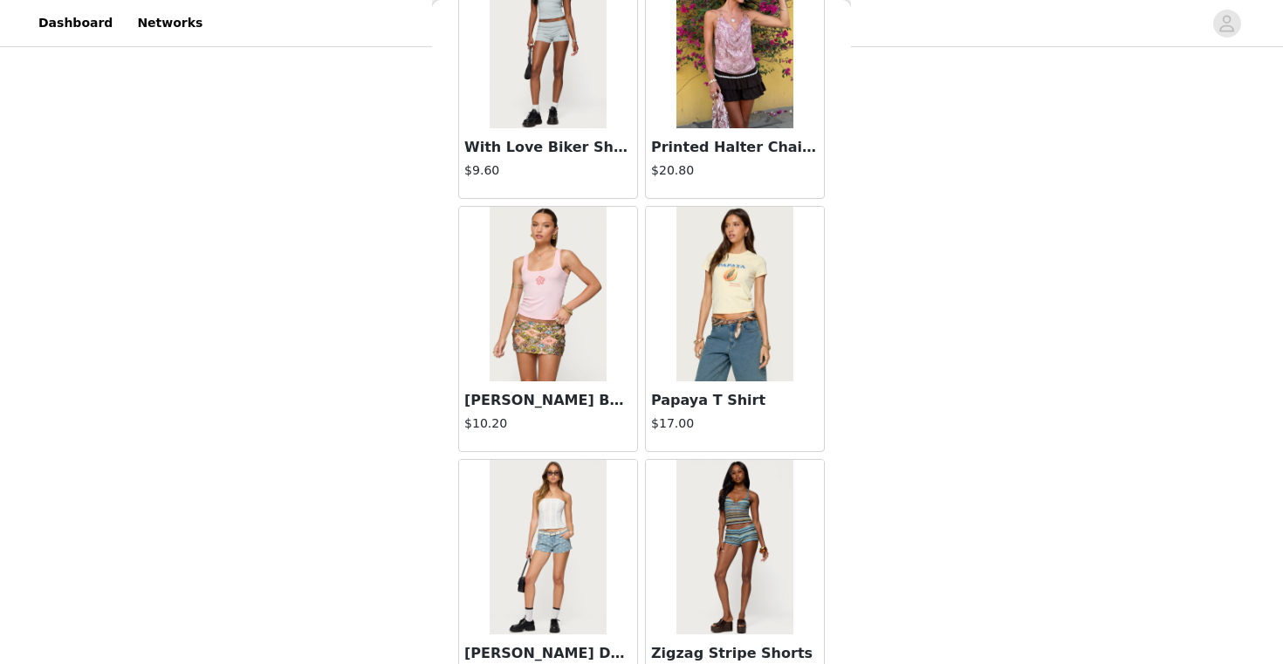
scroll to position [17189, 0]
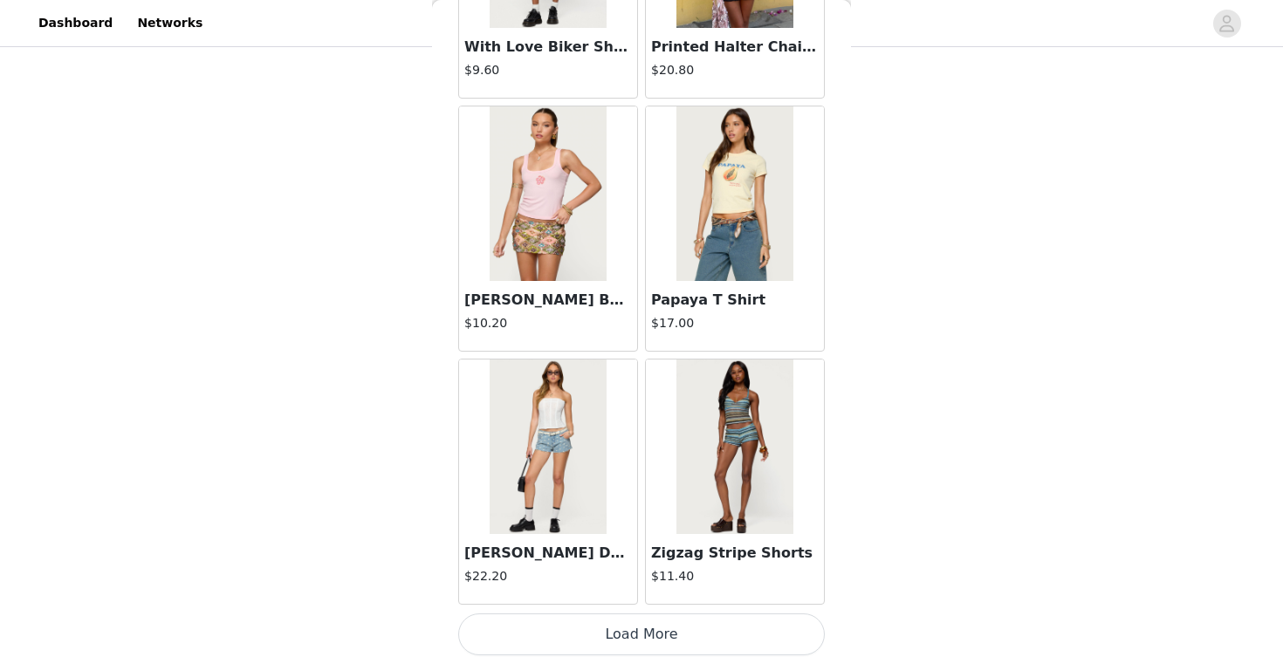
click at [648, 631] on button "Load More" at bounding box center [641, 634] width 366 height 42
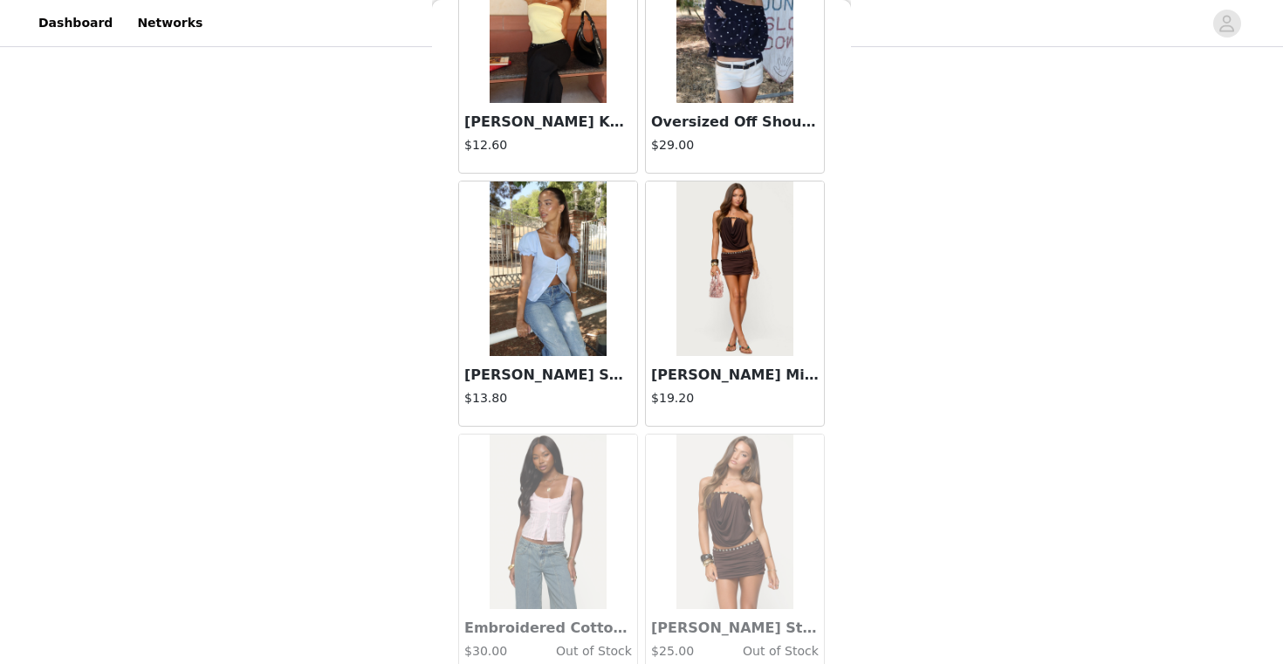
scroll to position [18128, 0]
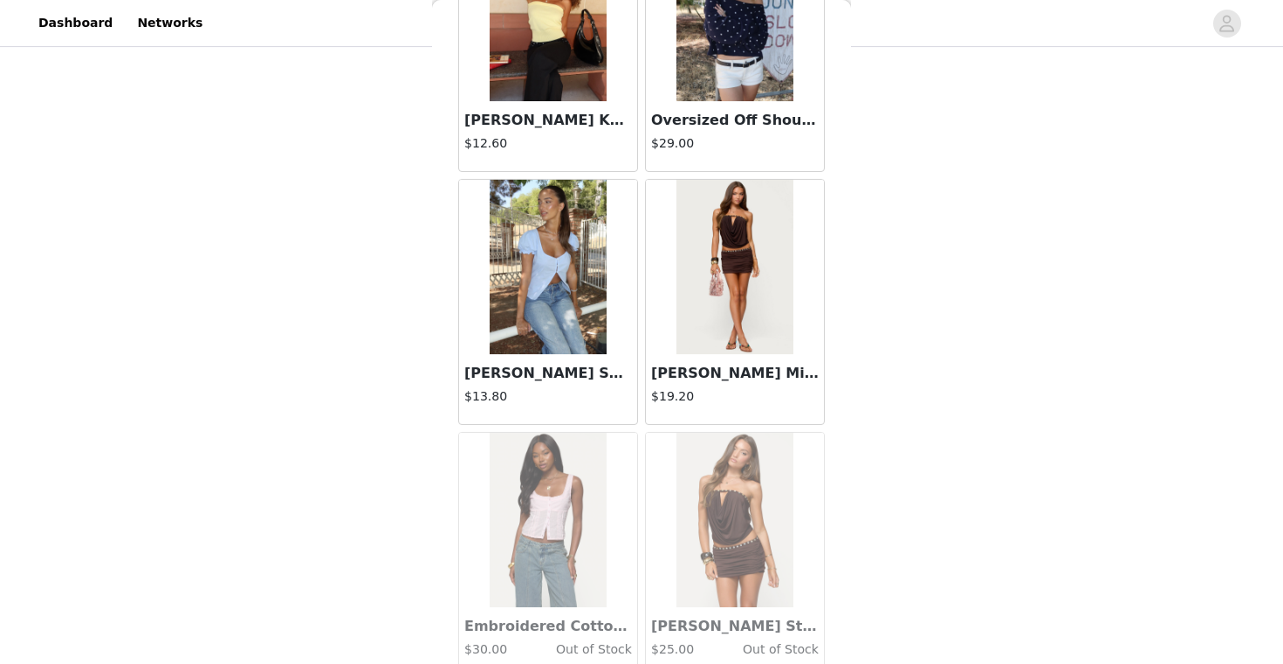
click at [772, 146] on h4 "$29.00" at bounding box center [735, 143] width 168 height 18
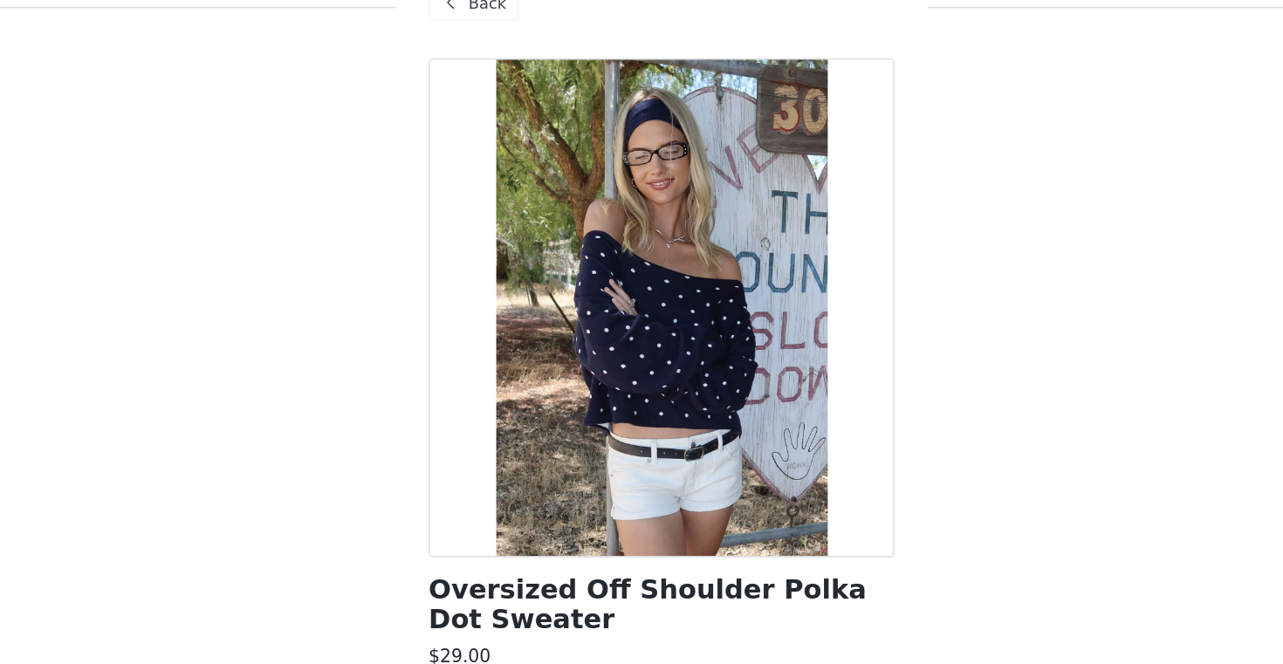
scroll to position [593, 0]
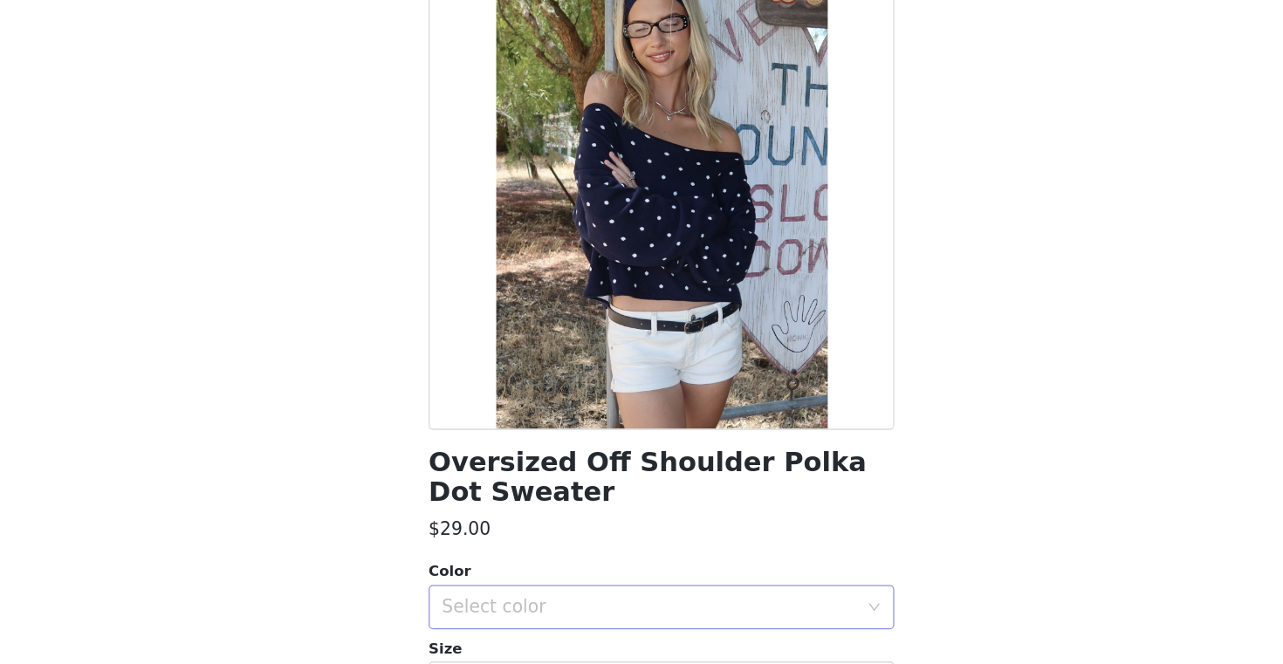
click at [527, 608] on div "Select color" at bounding box center [636, 619] width 334 height 33
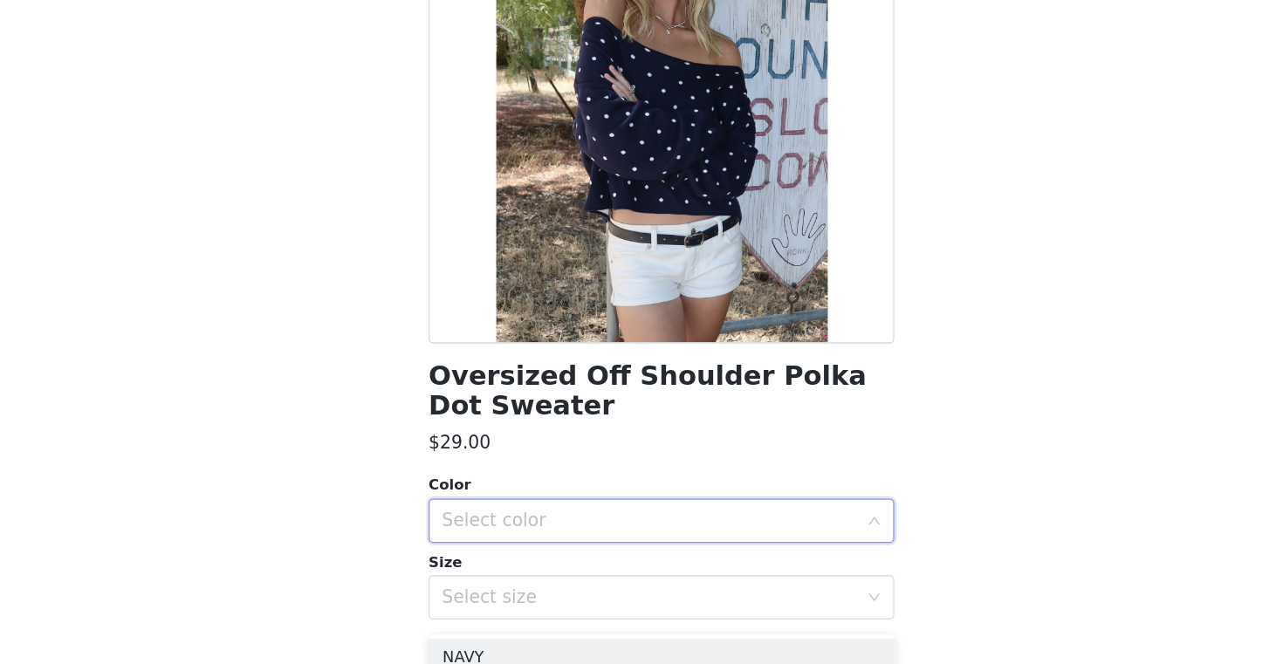
scroll to position [190, 0]
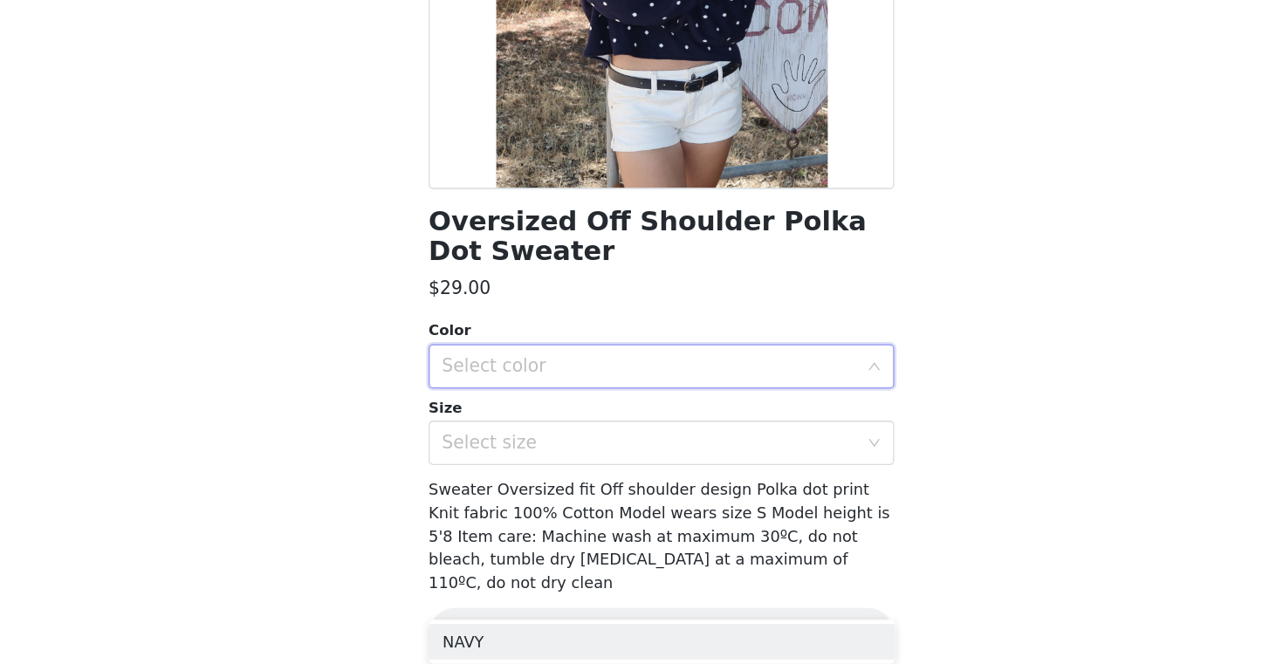
click at [554, 430] on div "Select color" at bounding box center [632, 429] width 326 height 17
click at [530, 420] on div "Select color" at bounding box center [636, 429] width 334 height 33
click at [525, 461] on li "NAVY" at bounding box center [641, 468] width 366 height 28
click at [525, 499] on div "Select size" at bounding box center [636, 489] width 334 height 33
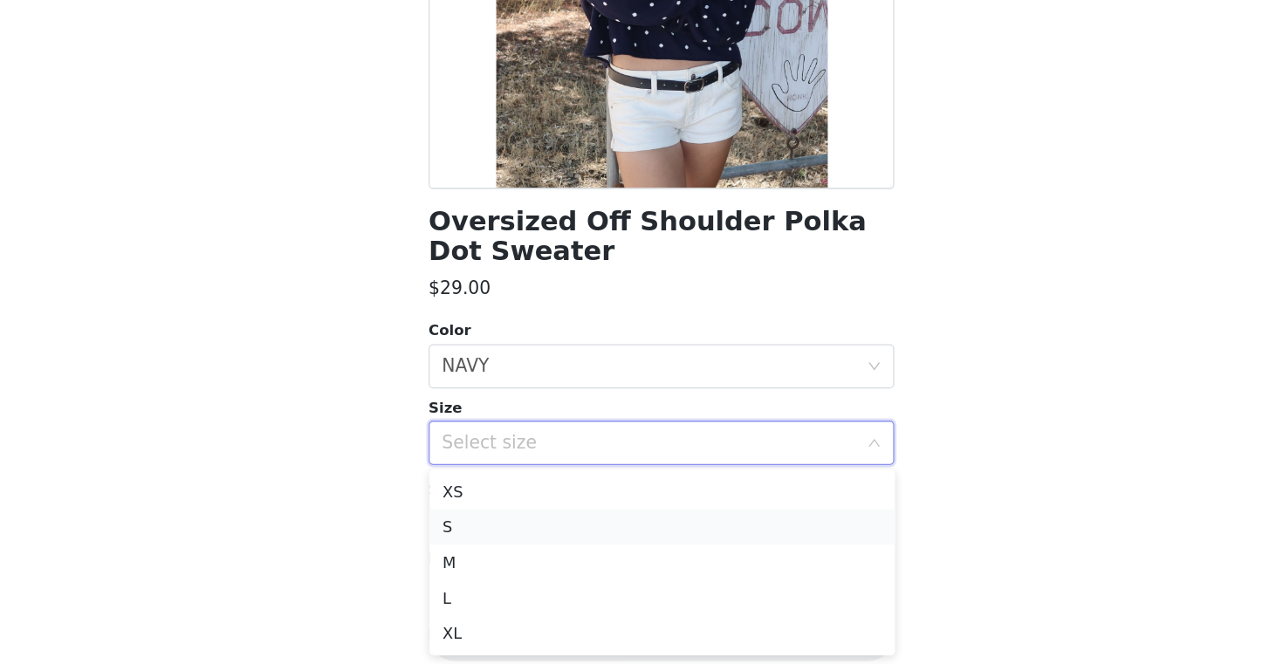
click at [513, 561] on li "S" at bounding box center [641, 556] width 366 height 28
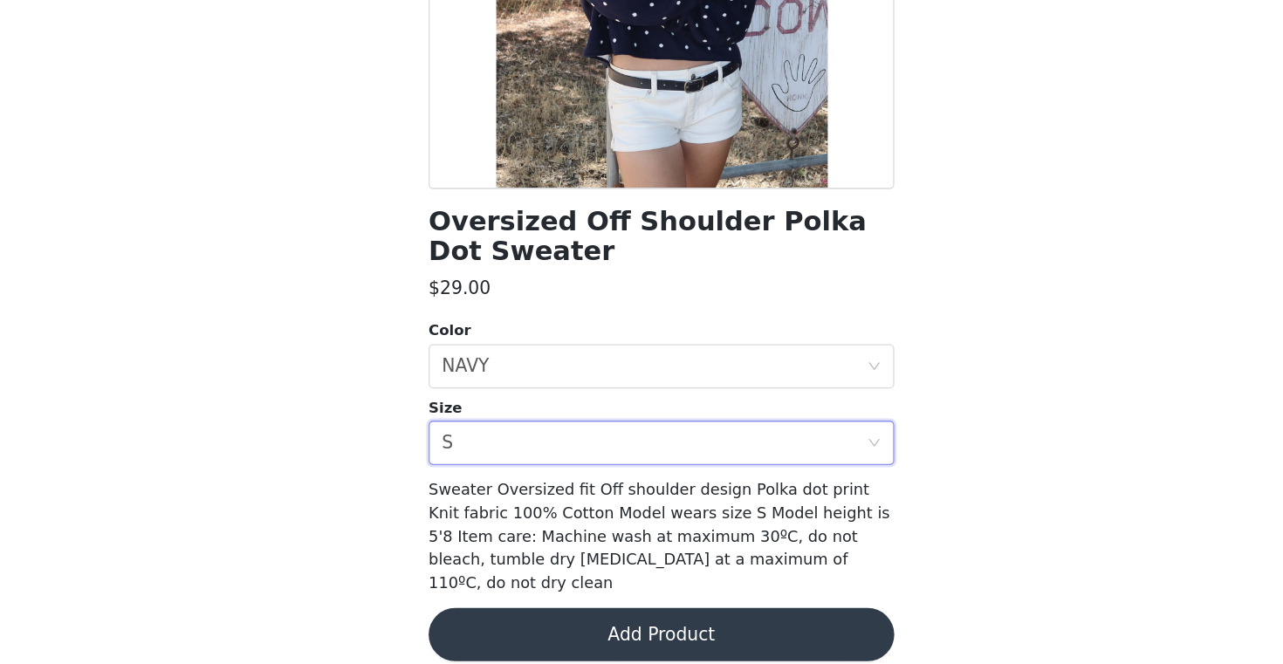
click at [524, 620] on button "Add Product" at bounding box center [641, 641] width 366 height 42
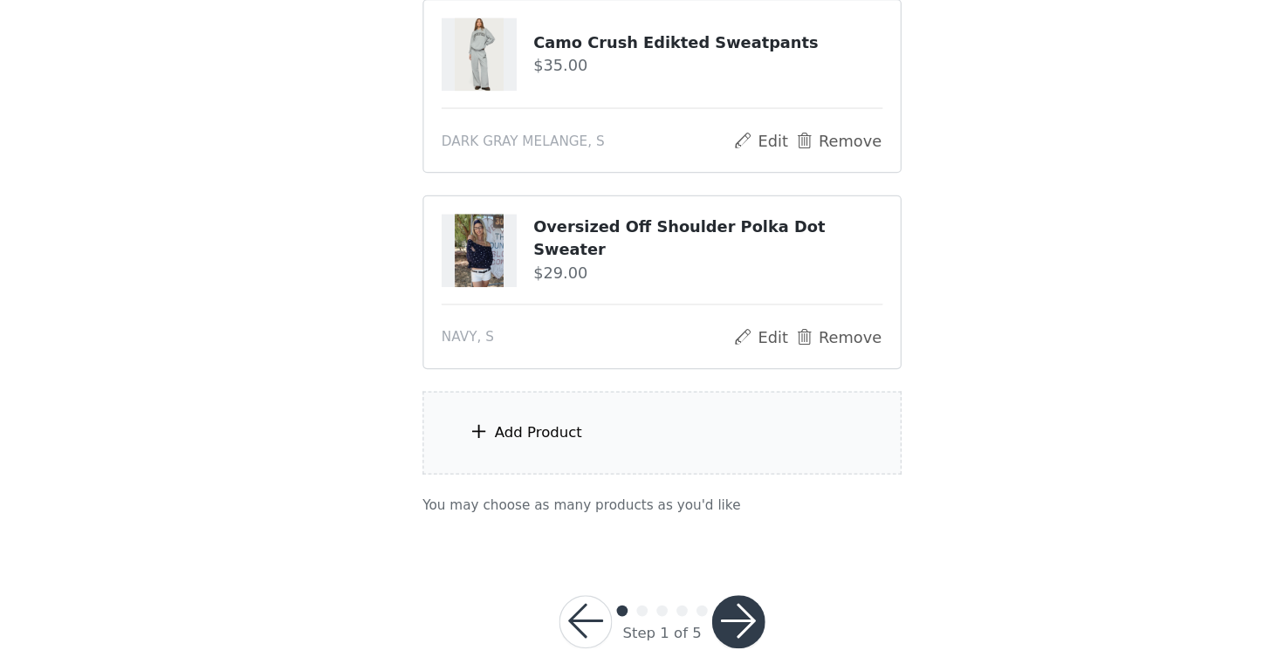
scroll to position [748, 0]
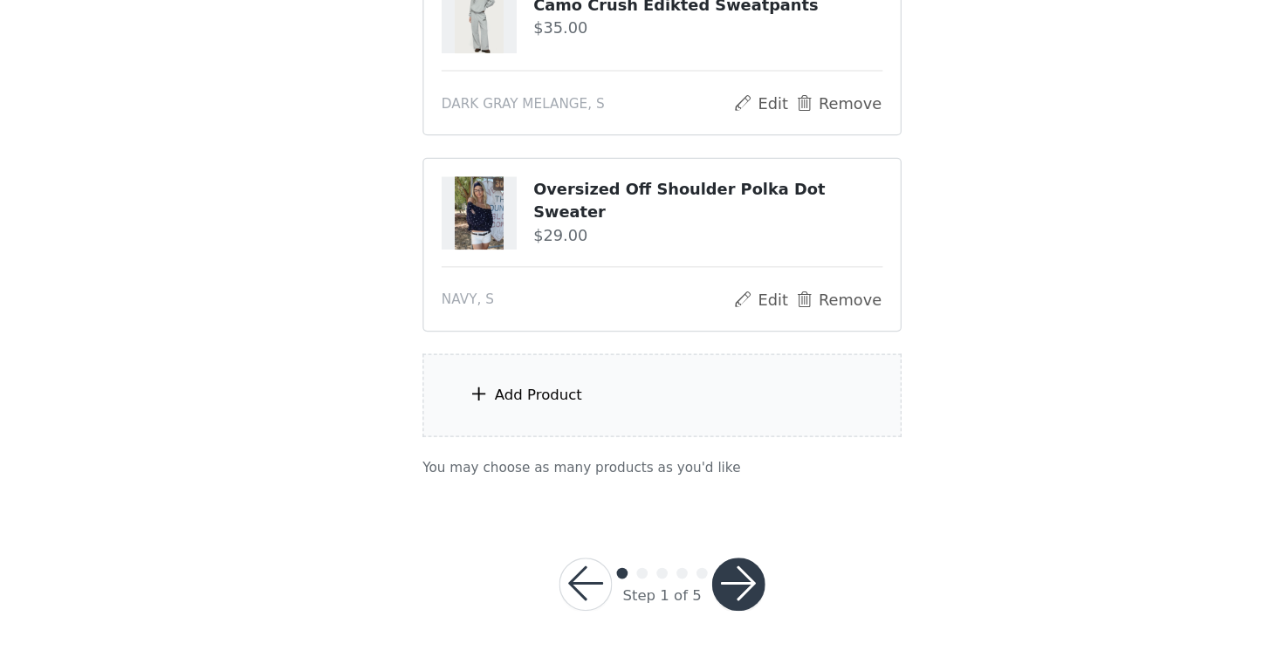
click at [533, 443] on div "Add Product" at bounding box center [544, 451] width 69 height 17
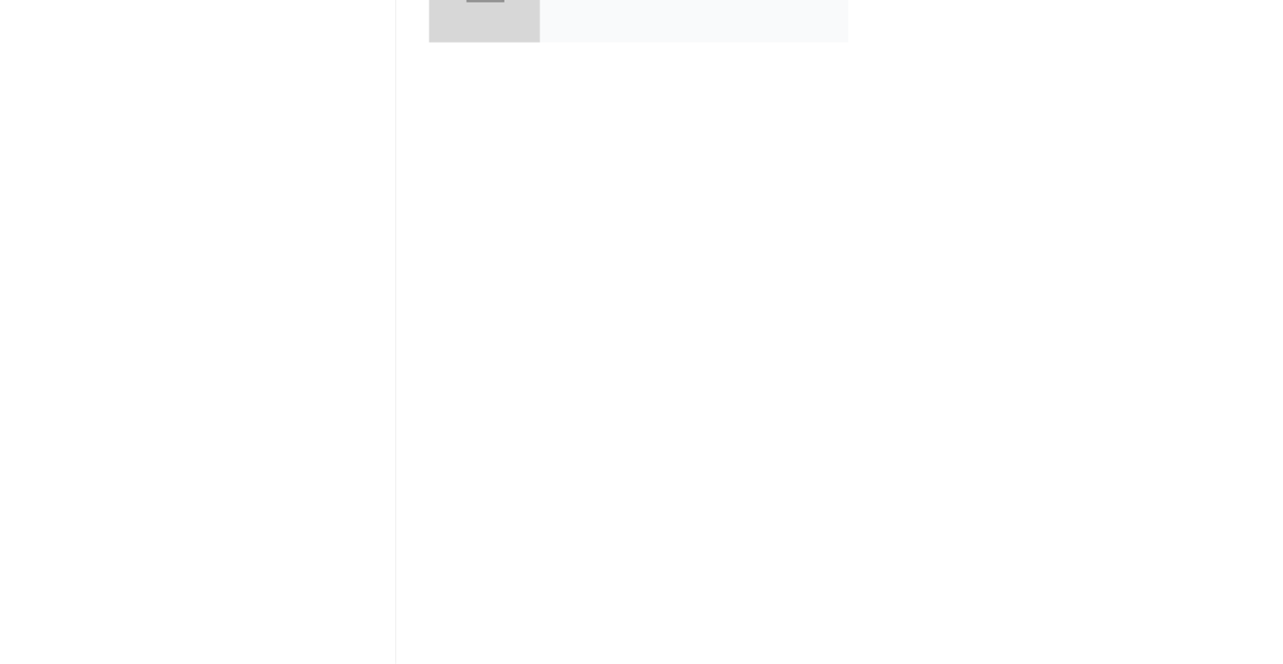
click at [582, 157] on div "collabs" at bounding box center [666, 130] width 243 height 87
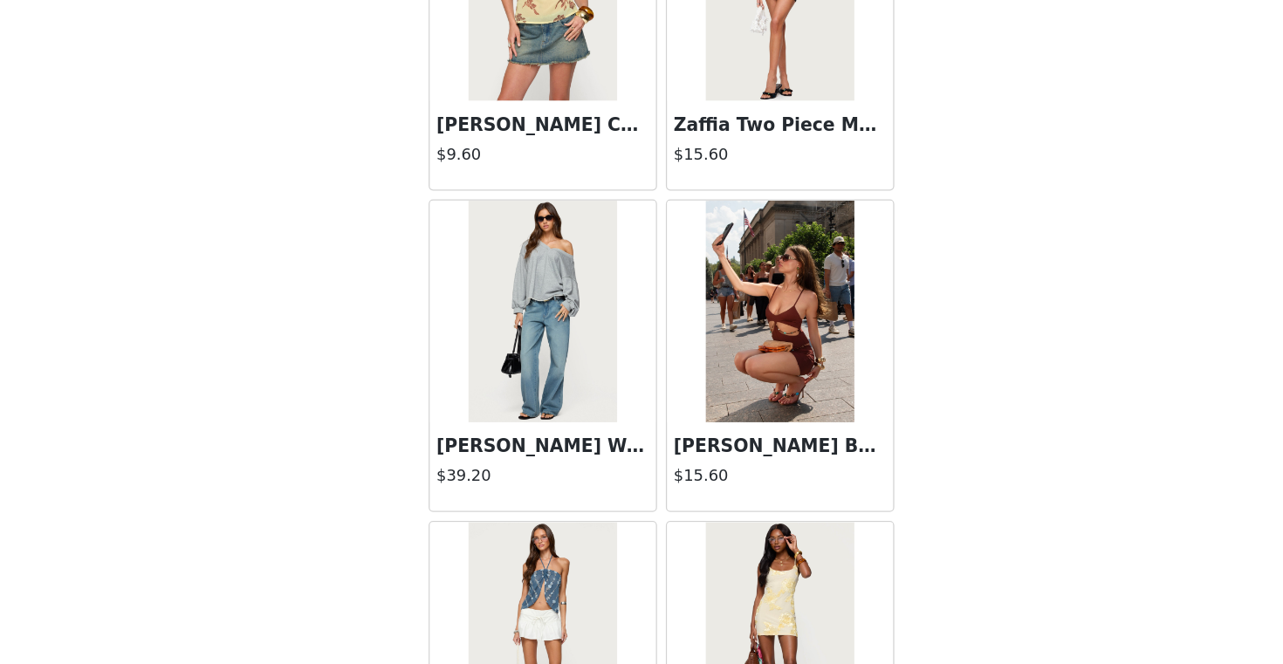
scroll to position [2006, 0]
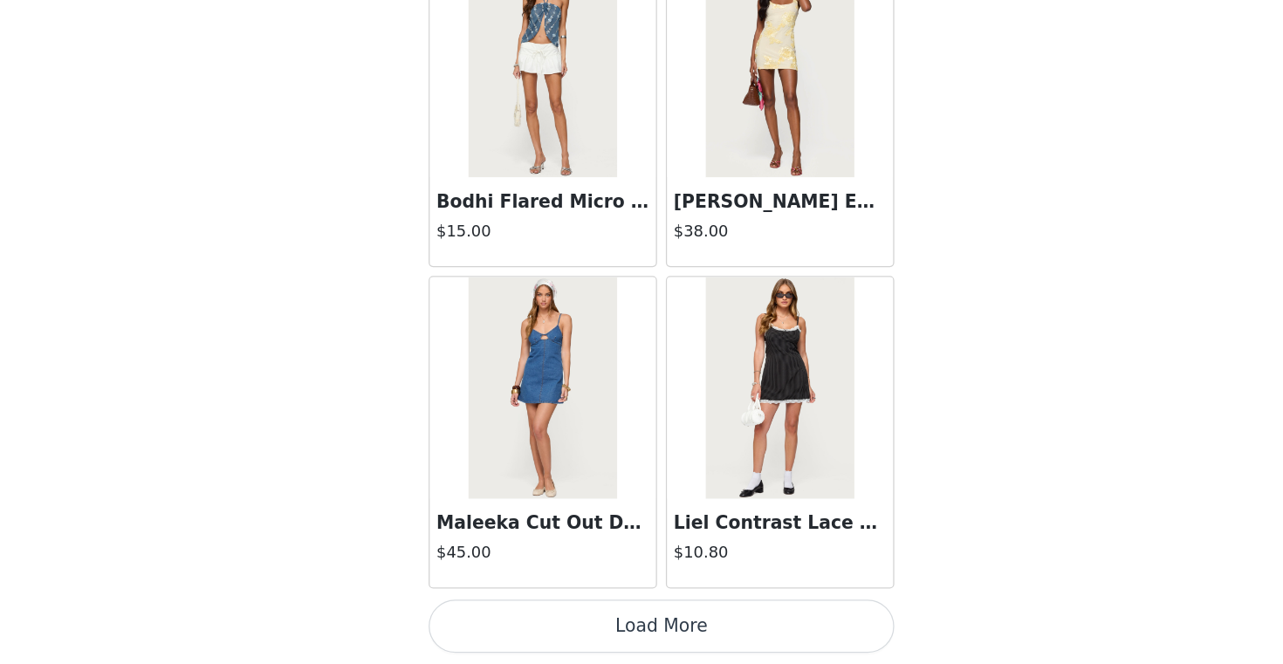
click at [586, 650] on button "Load More" at bounding box center [641, 634] width 366 height 42
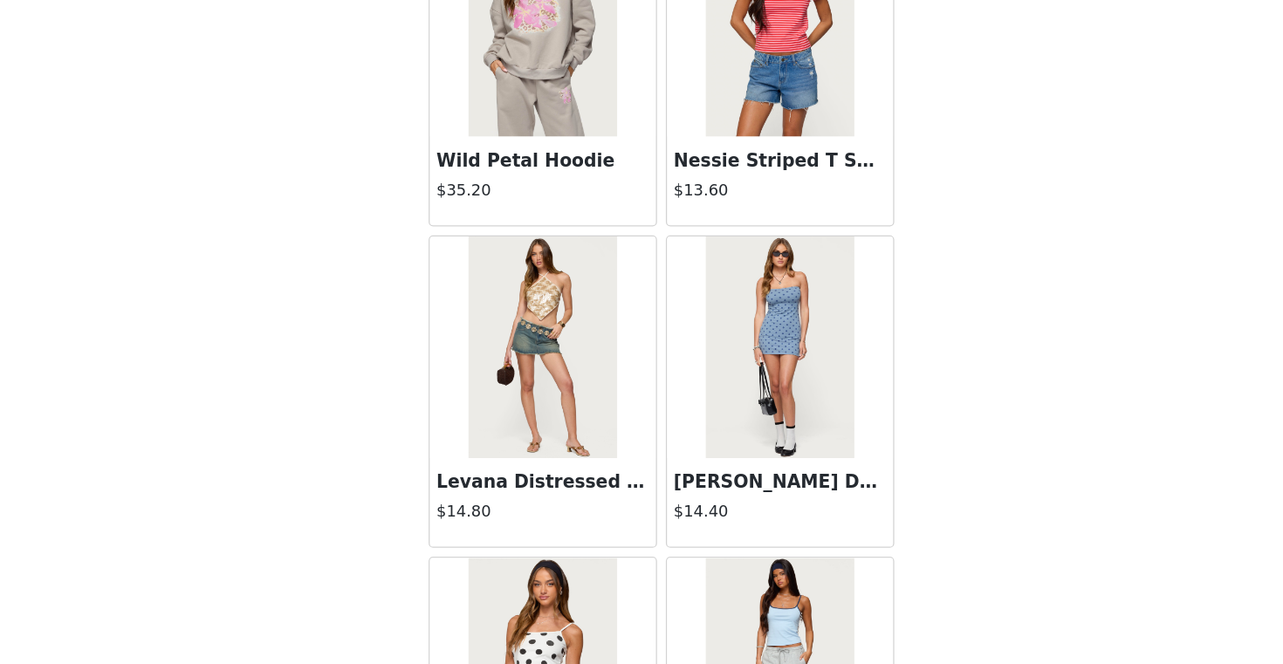
scroll to position [4537, 0]
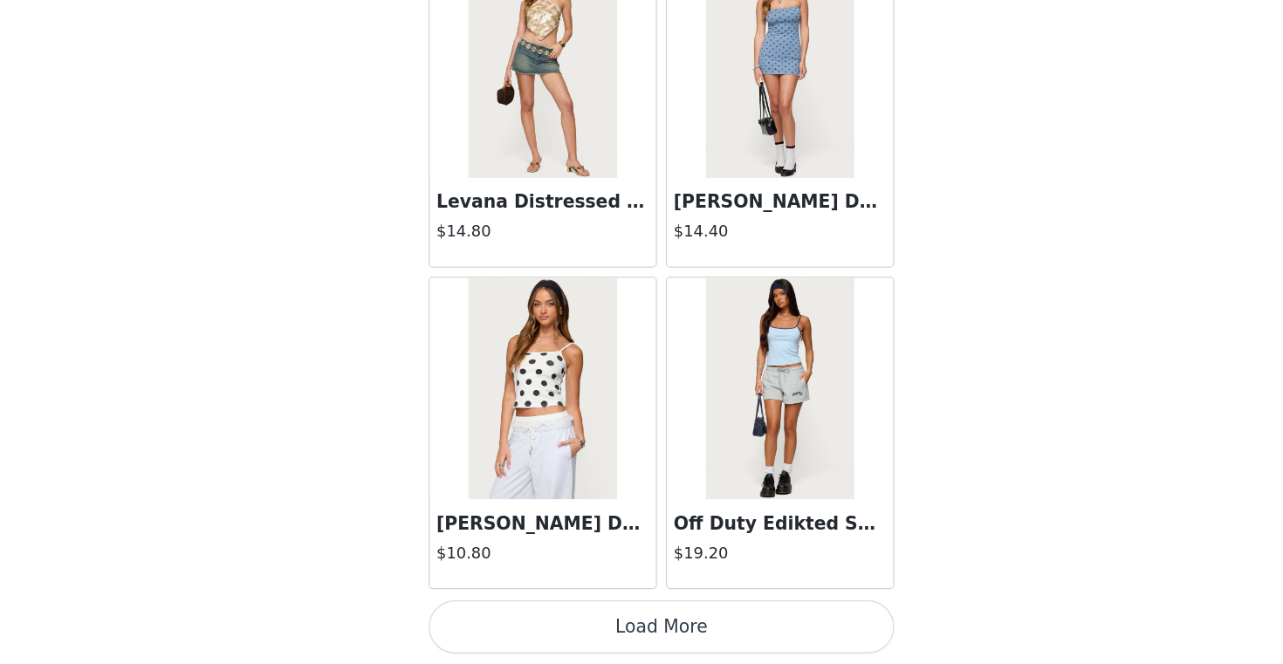
click at [603, 628] on button "Load More" at bounding box center [641, 634] width 366 height 42
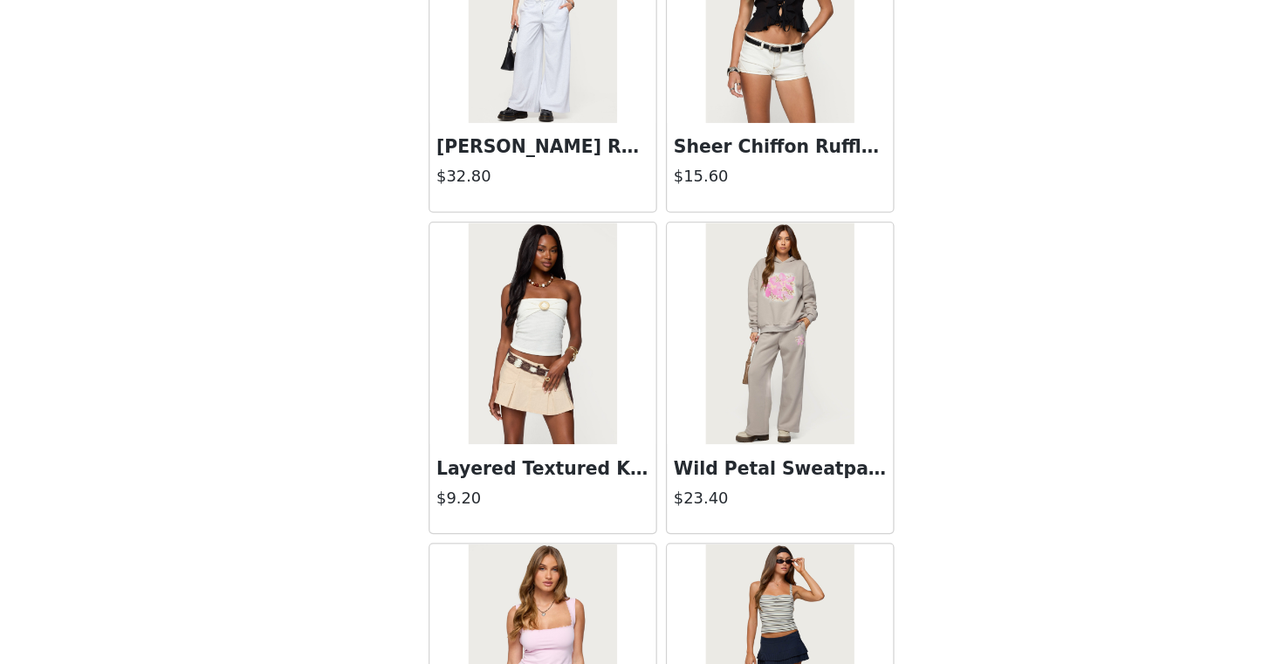
scroll to position [7067, 0]
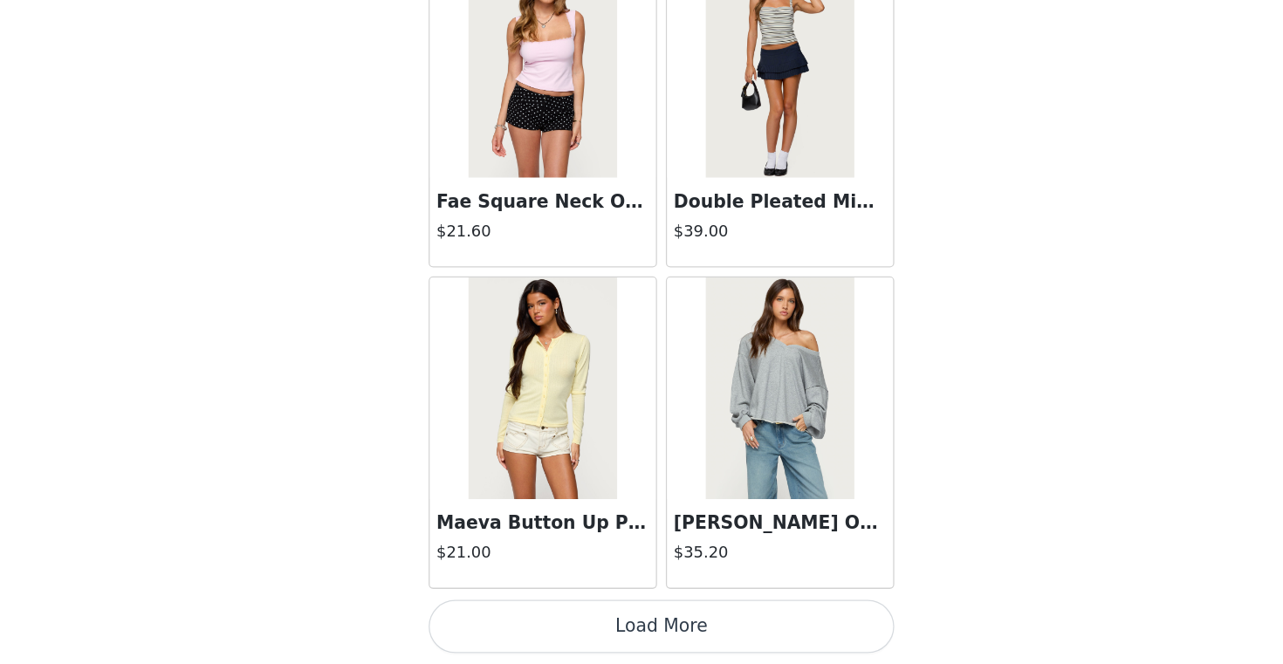
click at [627, 634] on button "Load More" at bounding box center [641, 634] width 366 height 42
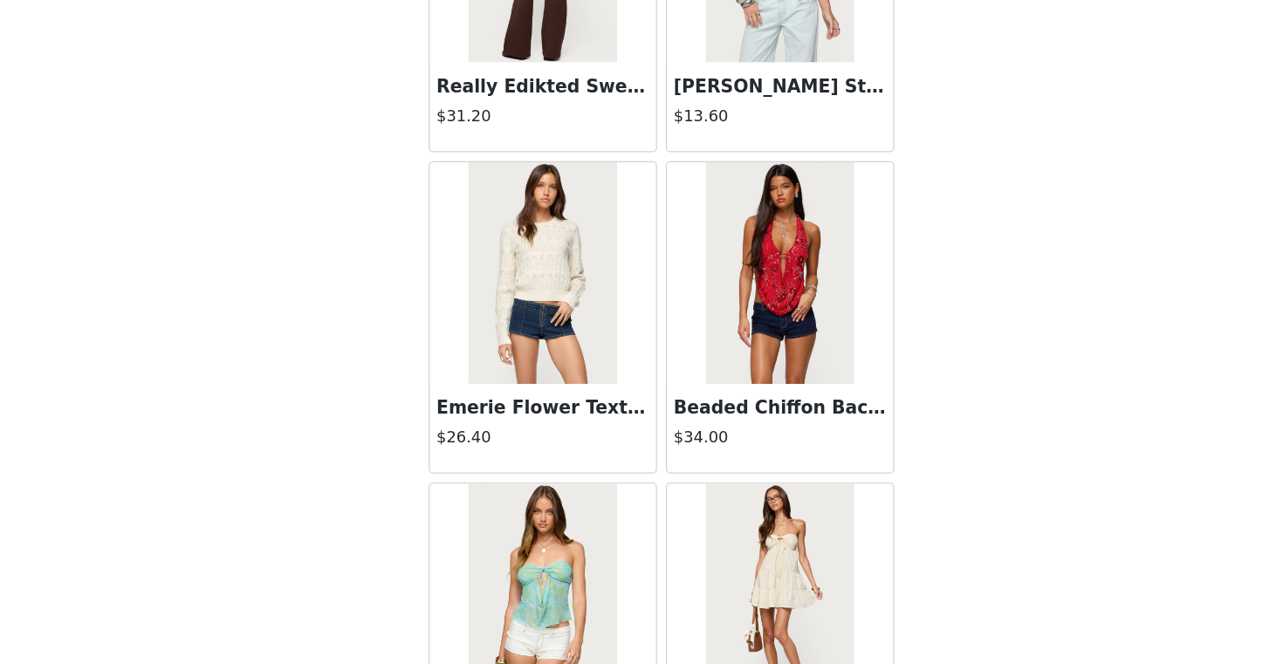
scroll to position [9598, 0]
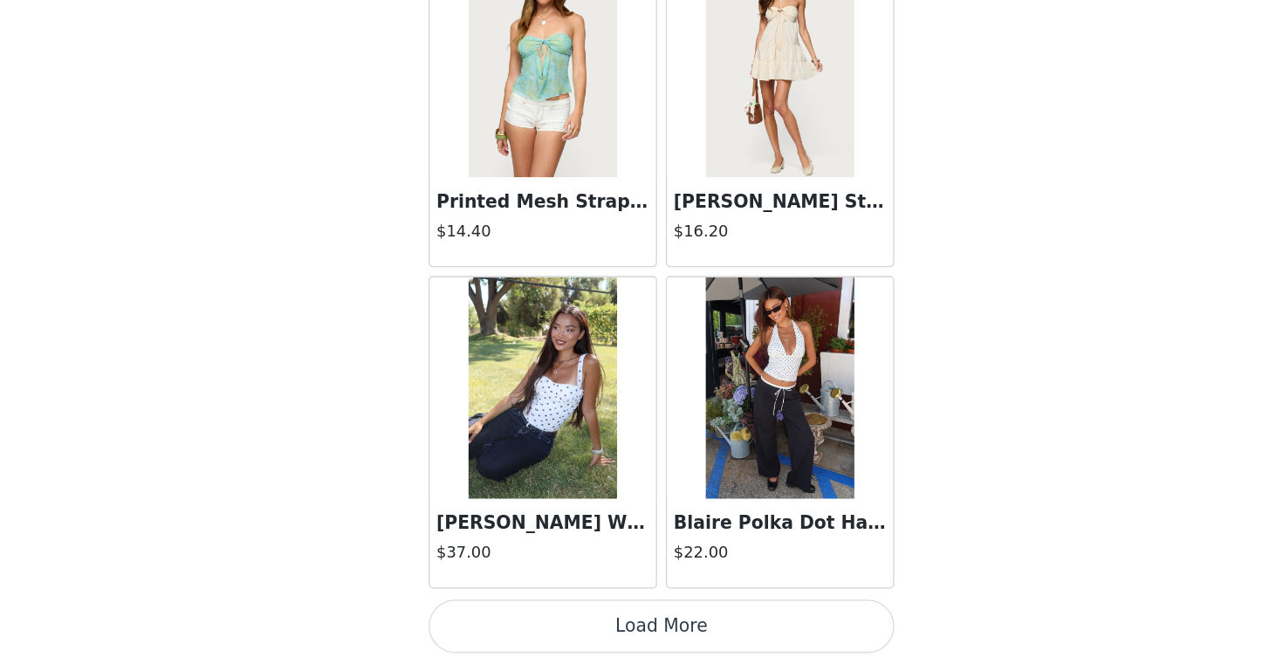
click at [629, 631] on button "Load More" at bounding box center [641, 634] width 366 height 42
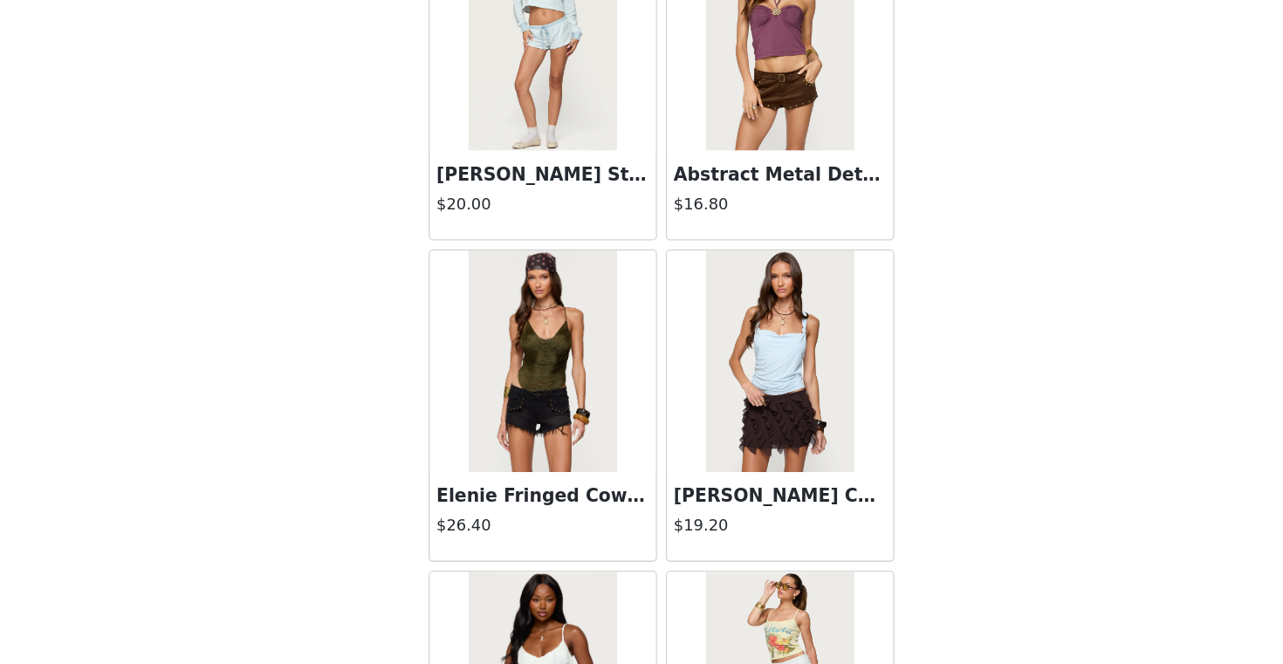
scroll to position [11900, 0]
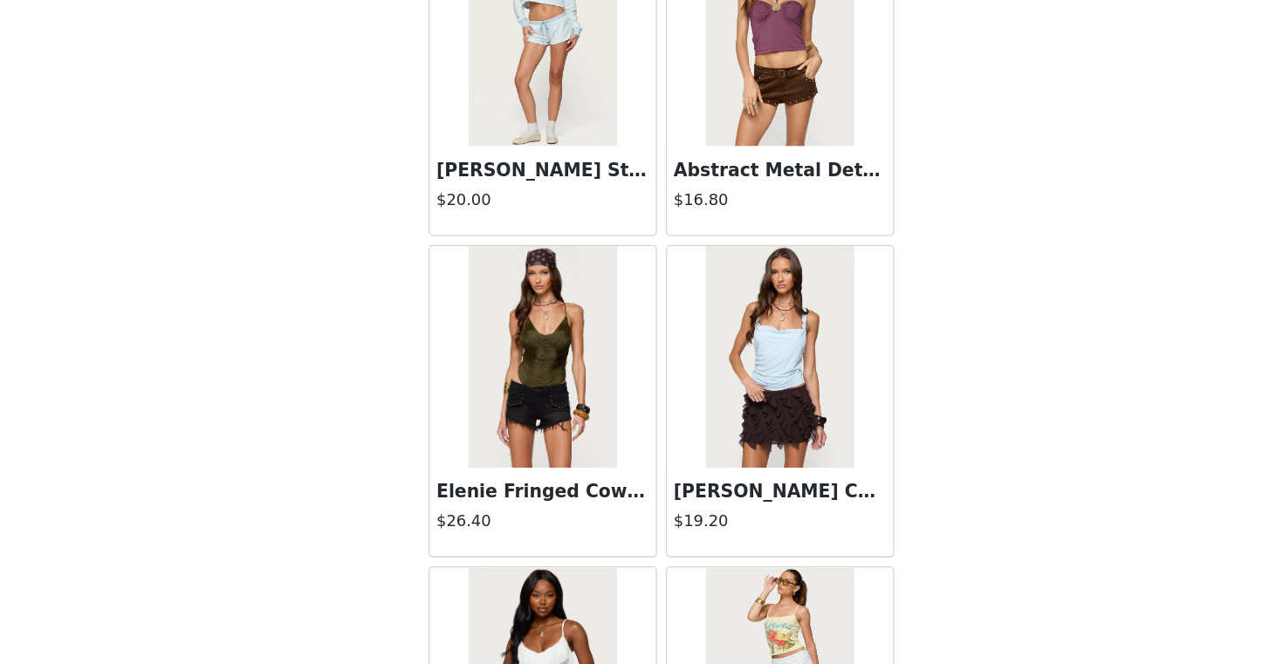
click at [688, 516] on div "[PERSON_NAME] Cowl Neck Top $19.20" at bounding box center [735, 545] width 178 height 70
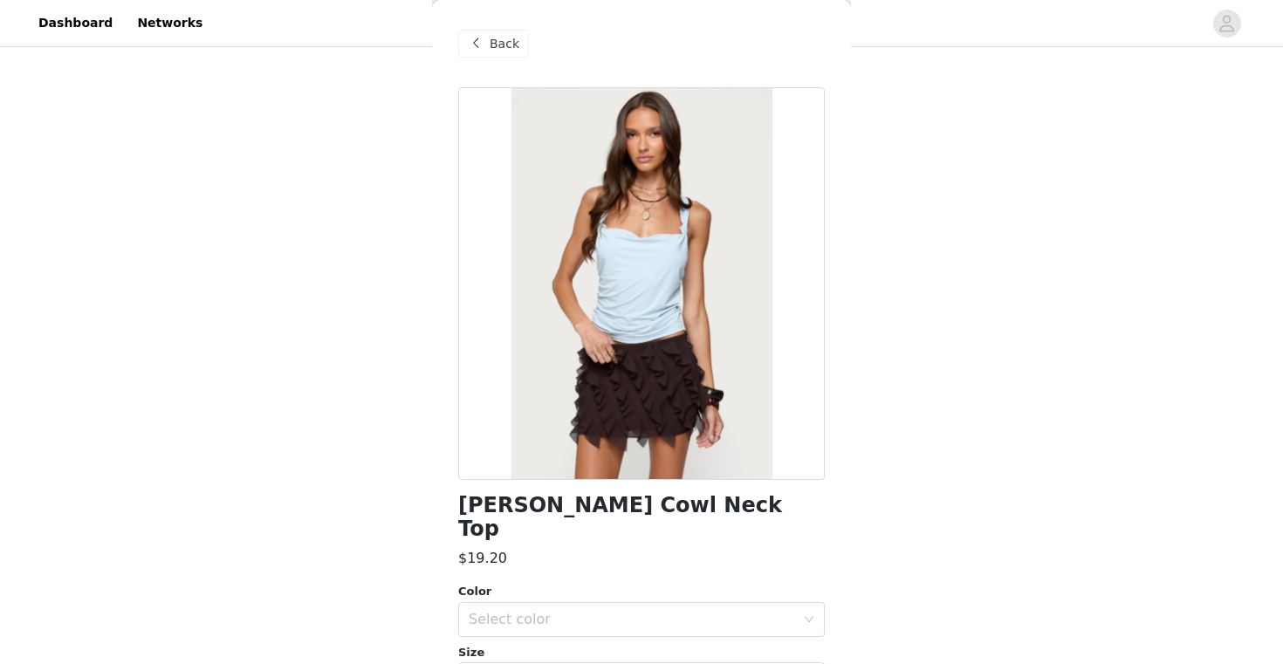
scroll to position [748, 0]
click at [483, 50] on span at bounding box center [475, 43] width 21 height 21
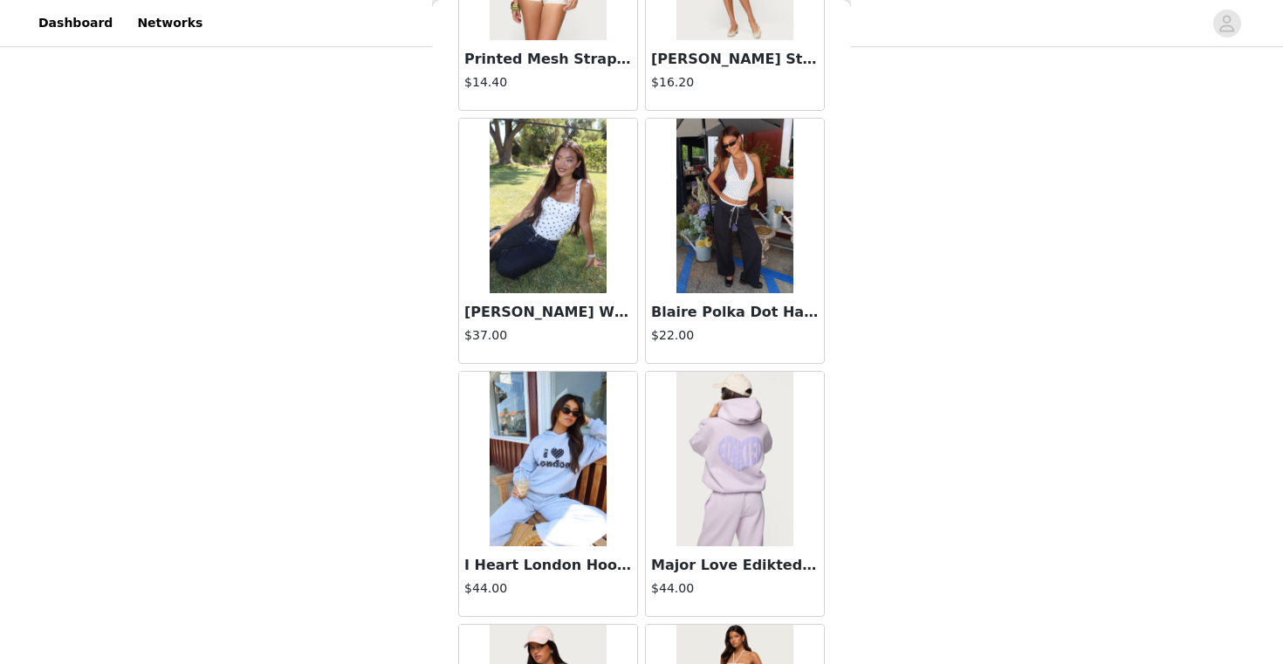
scroll to position [9845, 0]
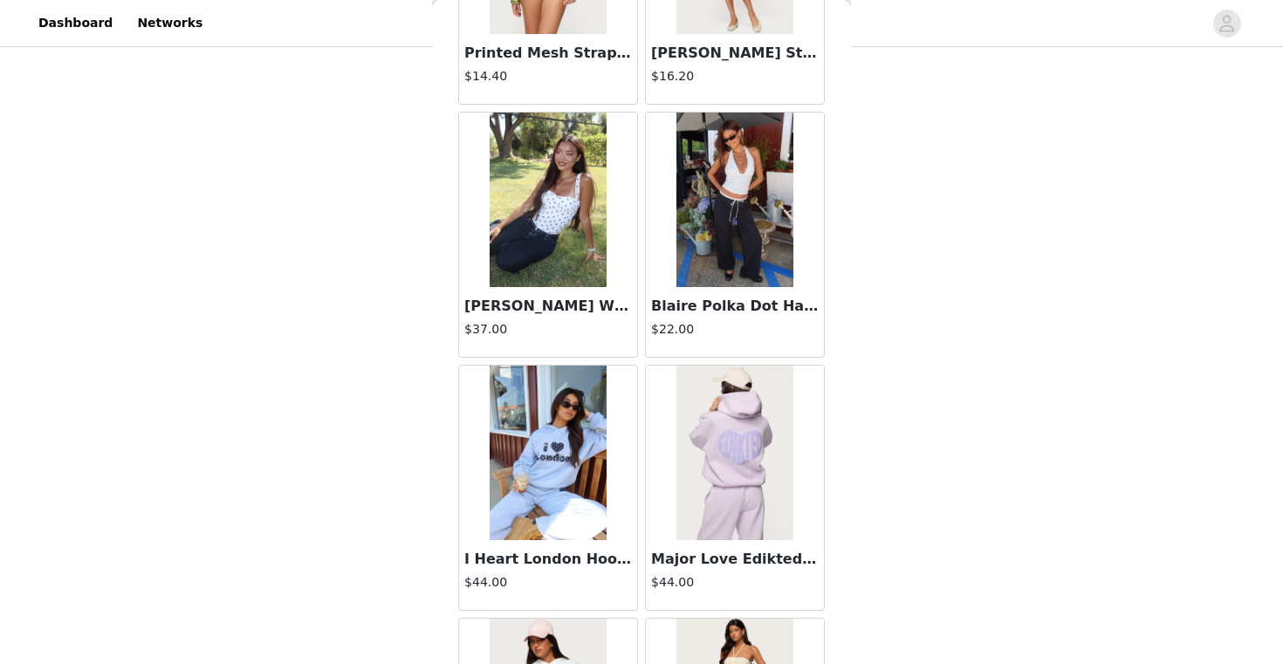
click at [545, 281] on img at bounding box center [548, 200] width 116 height 175
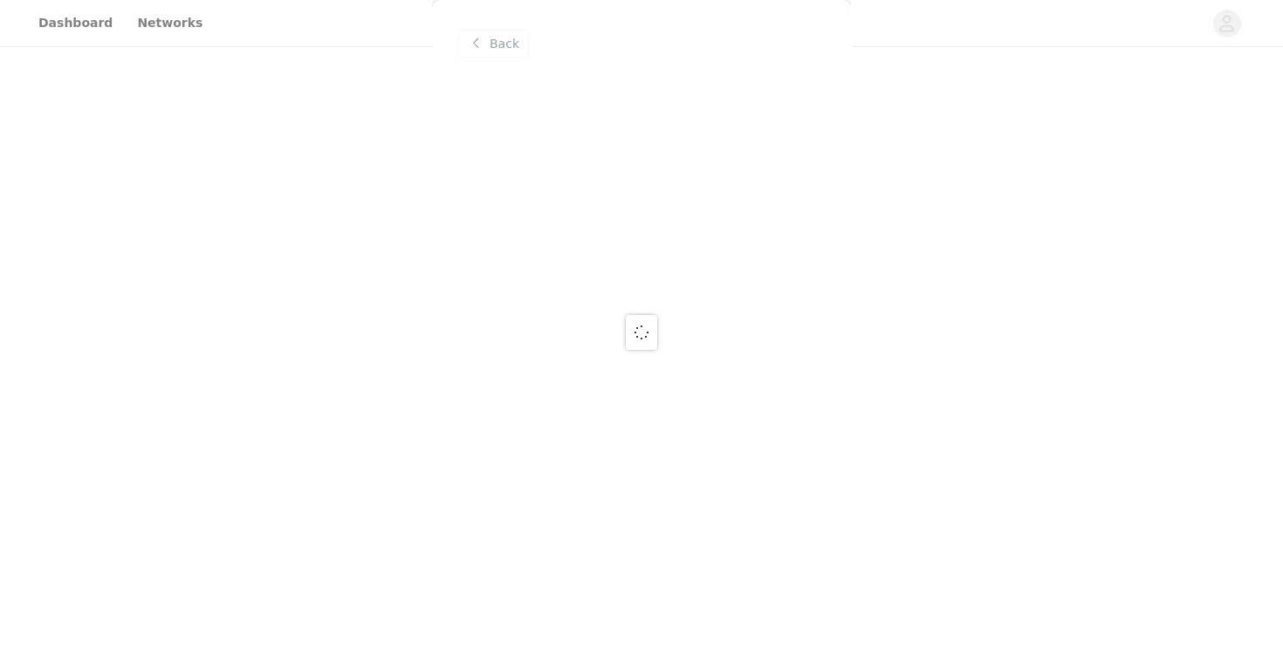
scroll to position [0, 0]
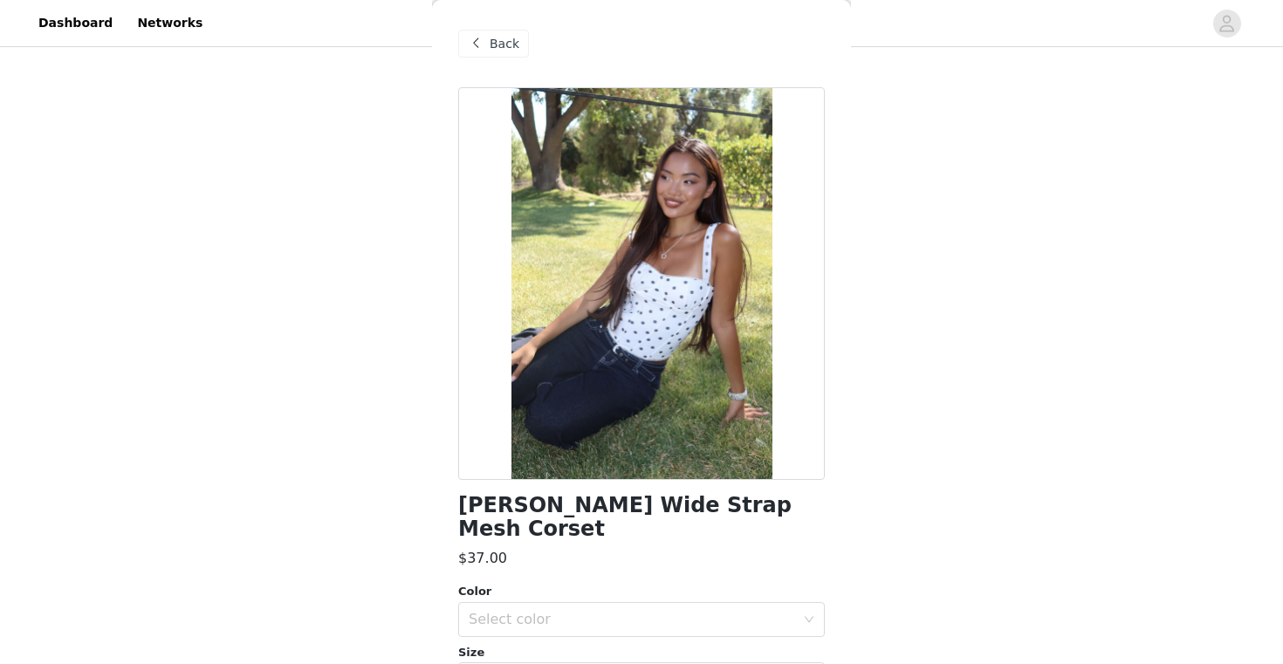
click at [508, 43] on span "Back" at bounding box center [505, 44] width 30 height 18
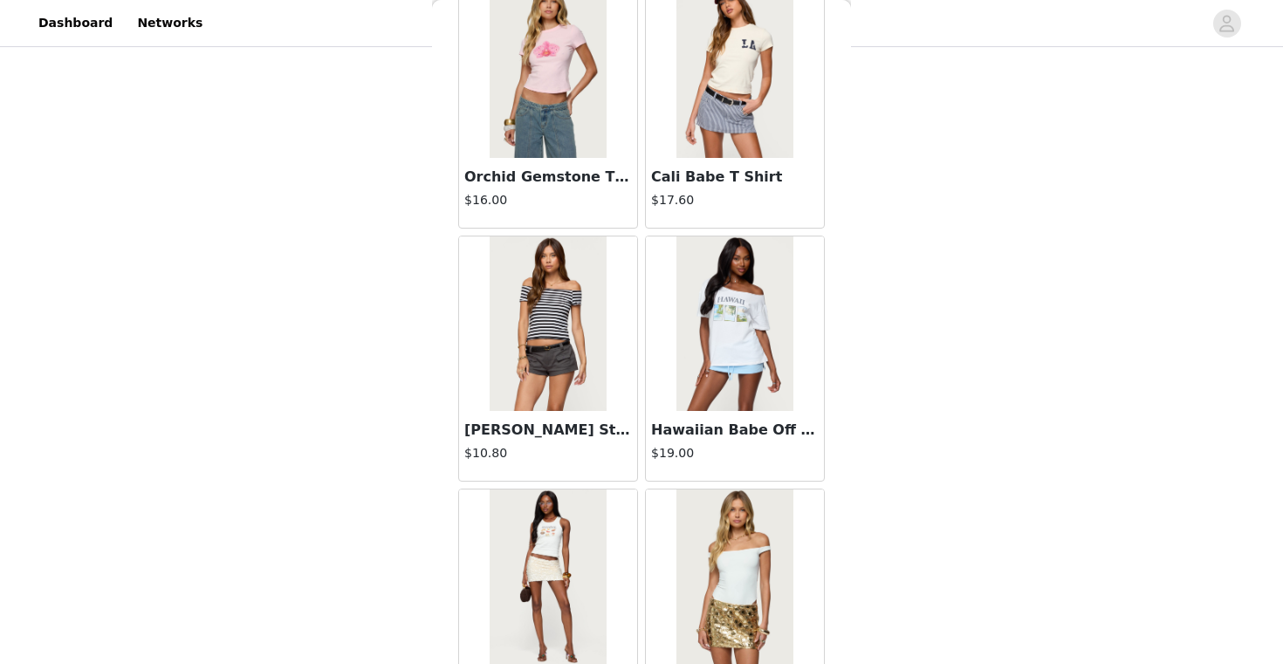
scroll to position [3539, 0]
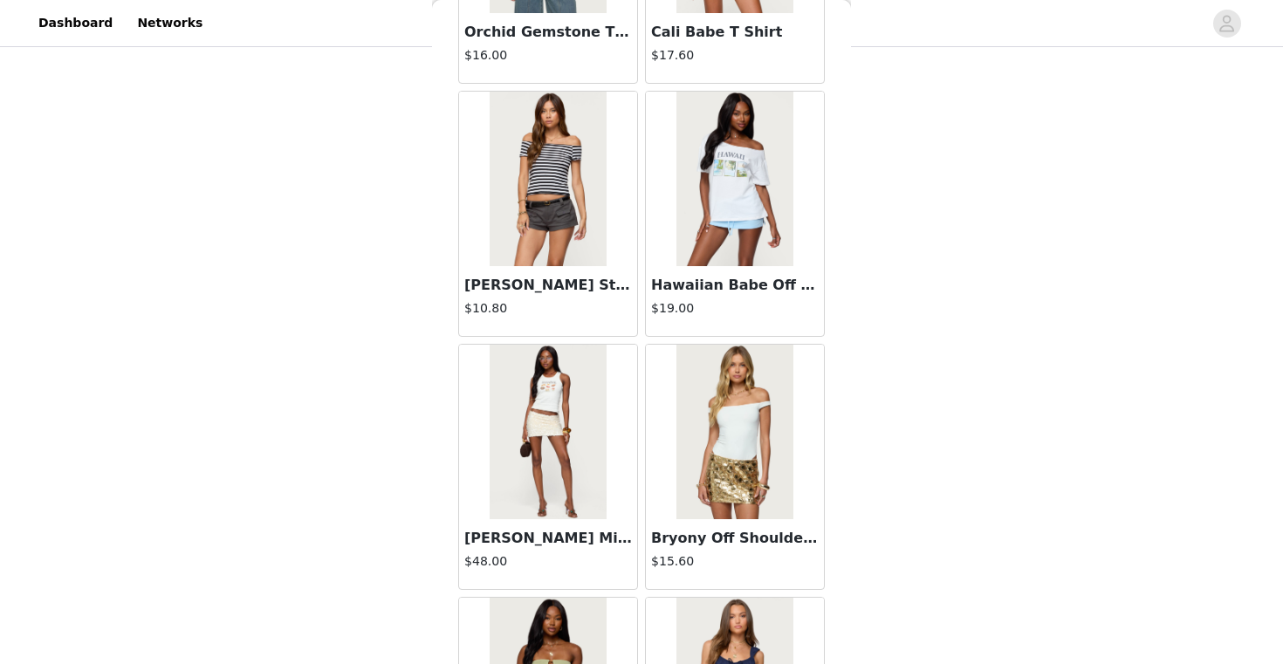
click at [547, 288] on h3 "[PERSON_NAME] Striped Off Shoulder Top" at bounding box center [548, 285] width 168 height 21
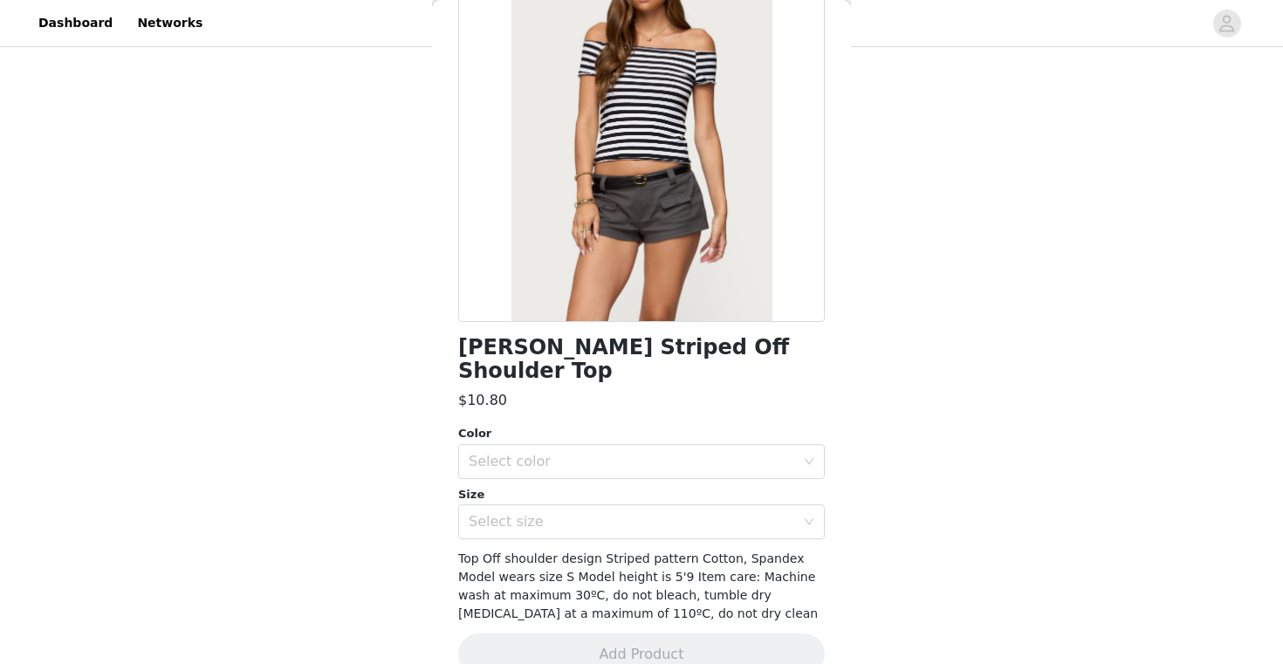
scroll to position [167, 0]
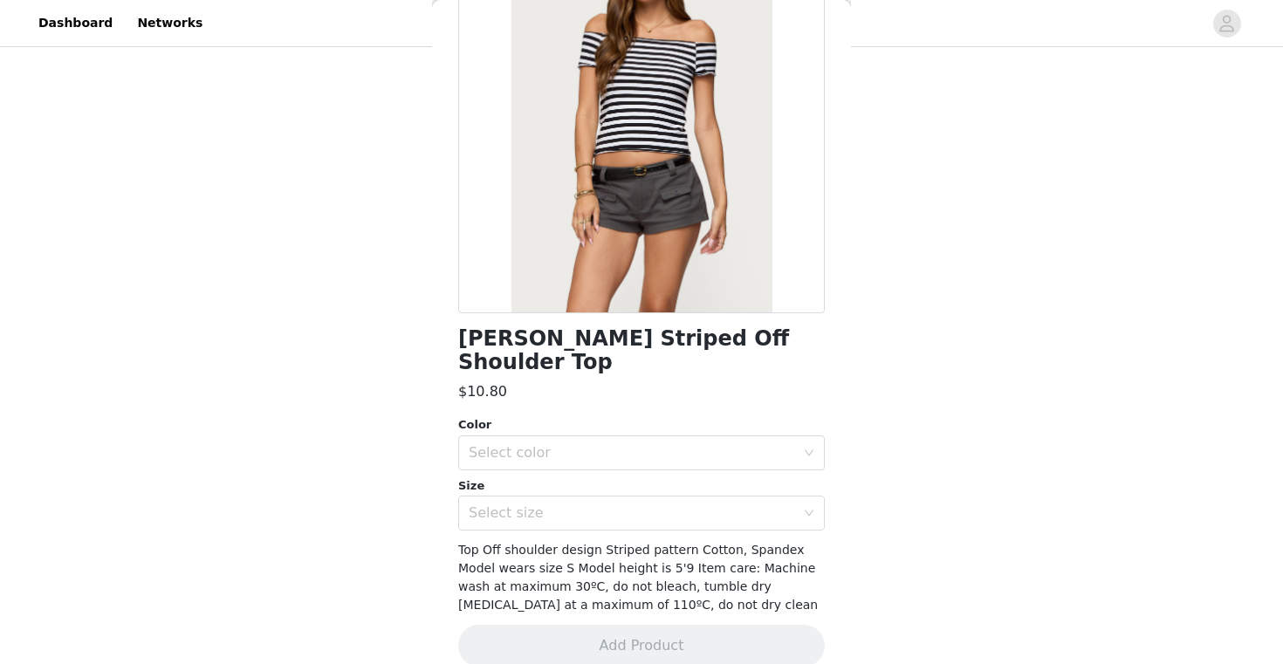
click at [643, 451] on div "Color Select color Size Select size" at bounding box center [641, 473] width 366 height 114
click at [643, 447] on div "Color Select color Size Select size" at bounding box center [641, 473] width 366 height 114
click at [643, 439] on div "Select color" at bounding box center [636, 452] width 334 height 33
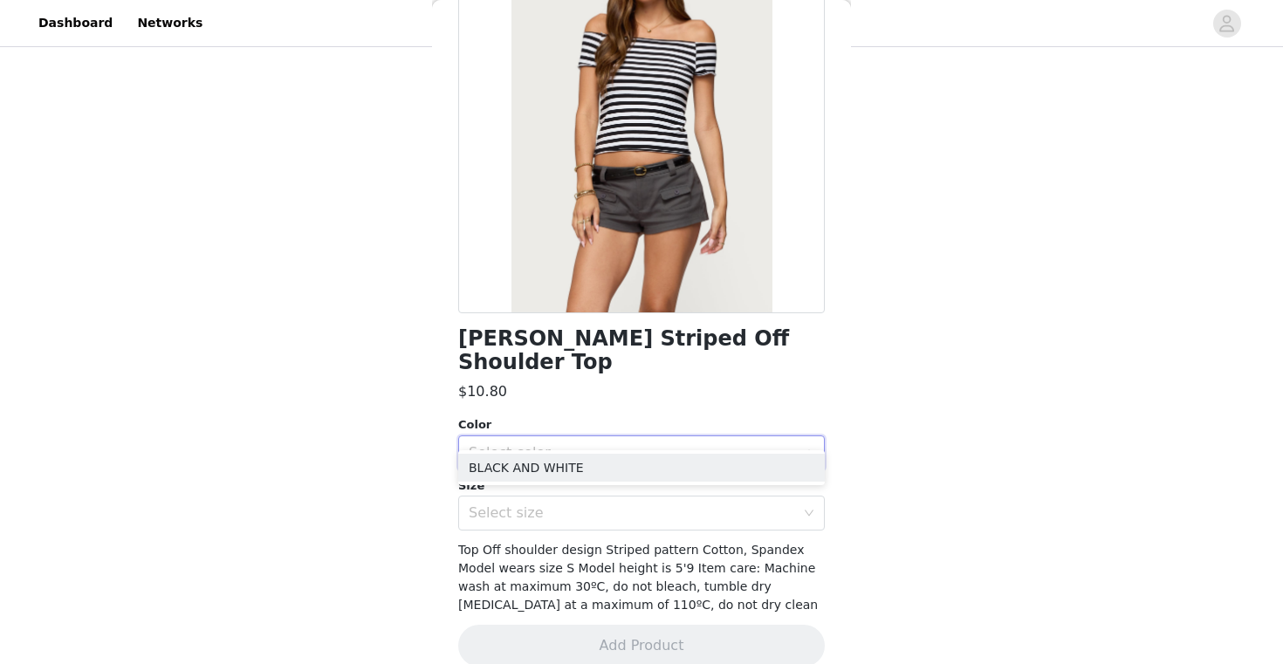
click at [617, 483] on ul "BLACK AND WHITE" at bounding box center [641, 467] width 366 height 35
click at [617, 476] on li "BLACK AND WHITE" at bounding box center [641, 468] width 366 height 28
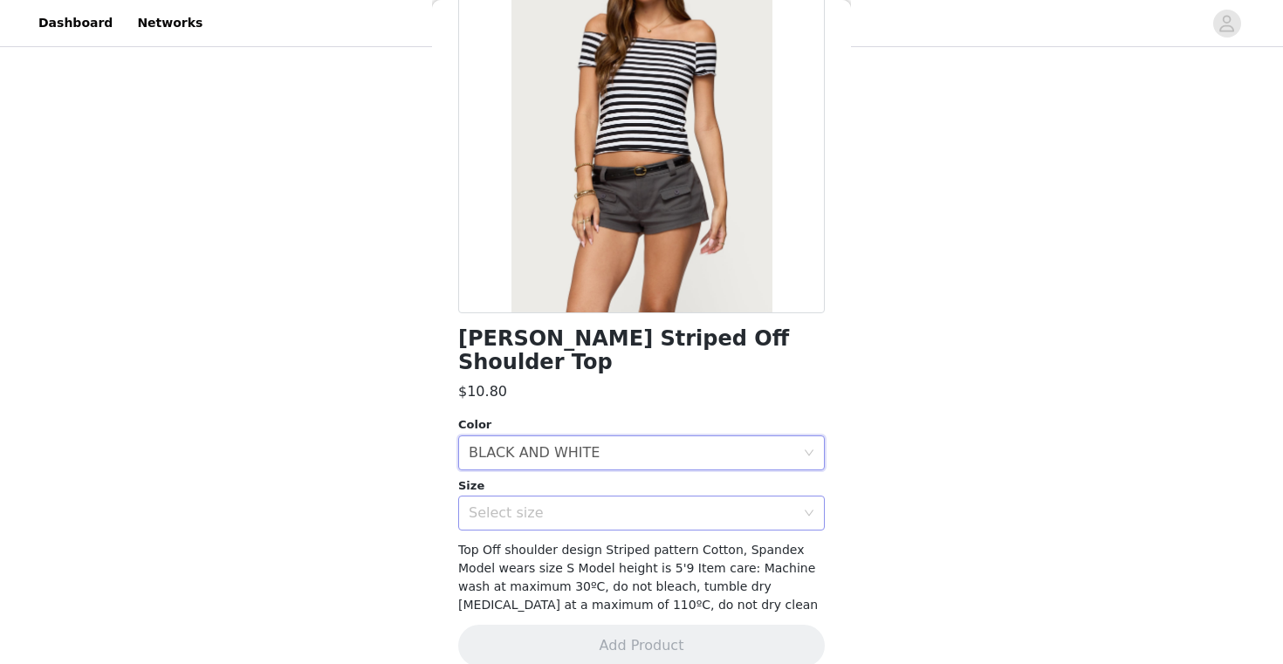
click at [616, 504] on div "Select size" at bounding box center [632, 512] width 326 height 17
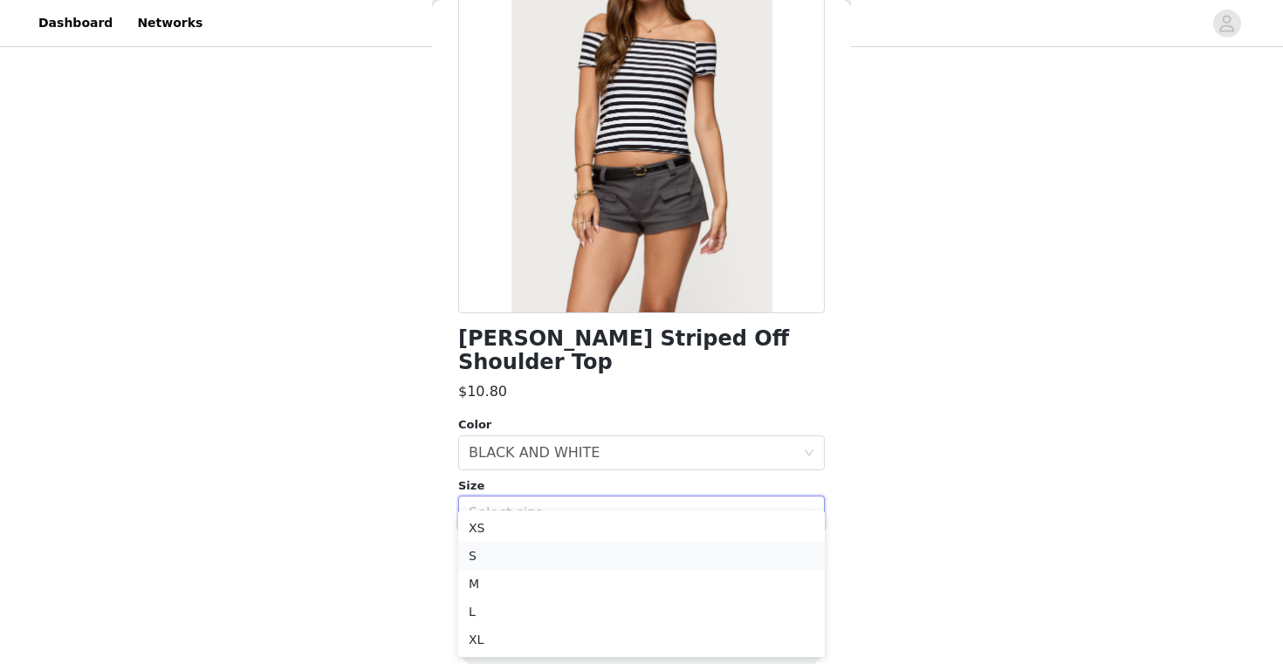
click at [592, 562] on li "S" at bounding box center [641, 556] width 366 height 28
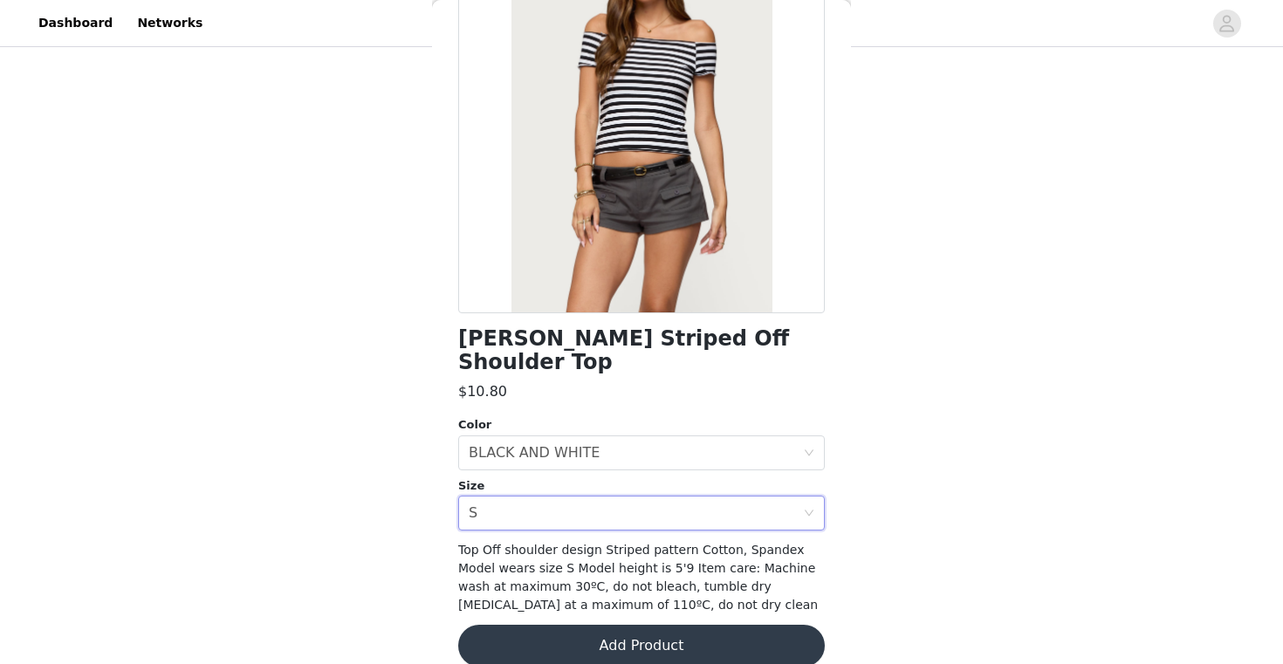
scroll to position [748, 0]
click at [596, 629] on button "Add Product" at bounding box center [641, 646] width 366 height 42
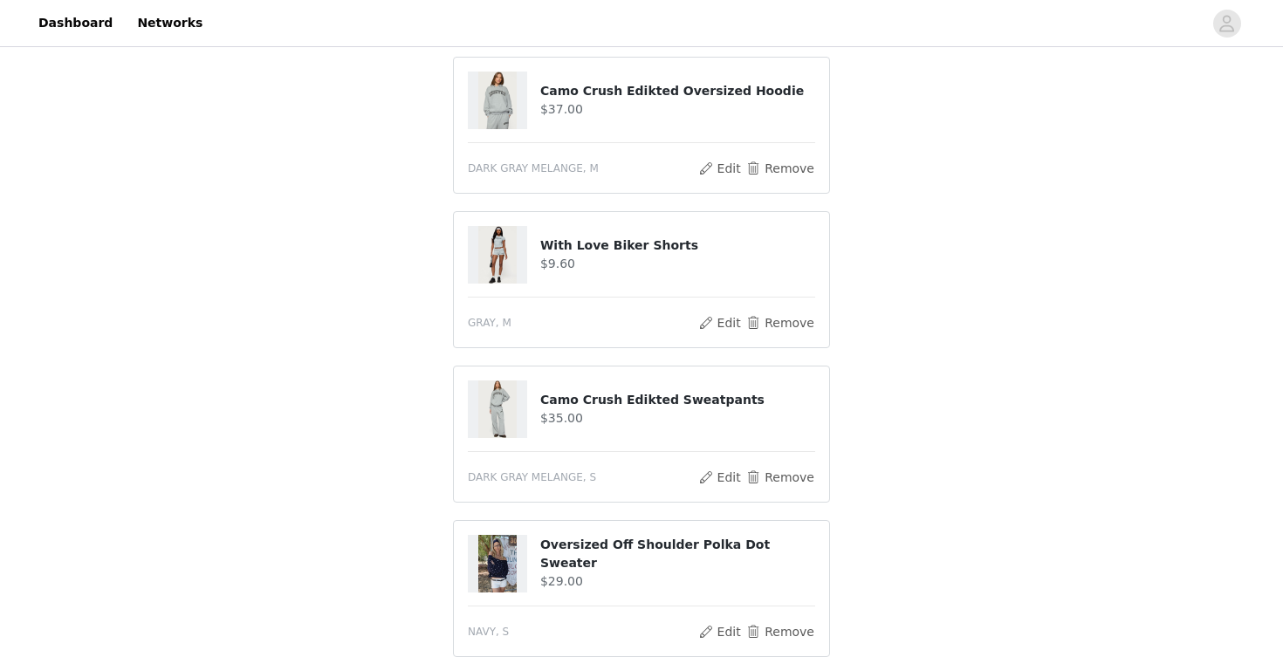
scroll to position [464, 0]
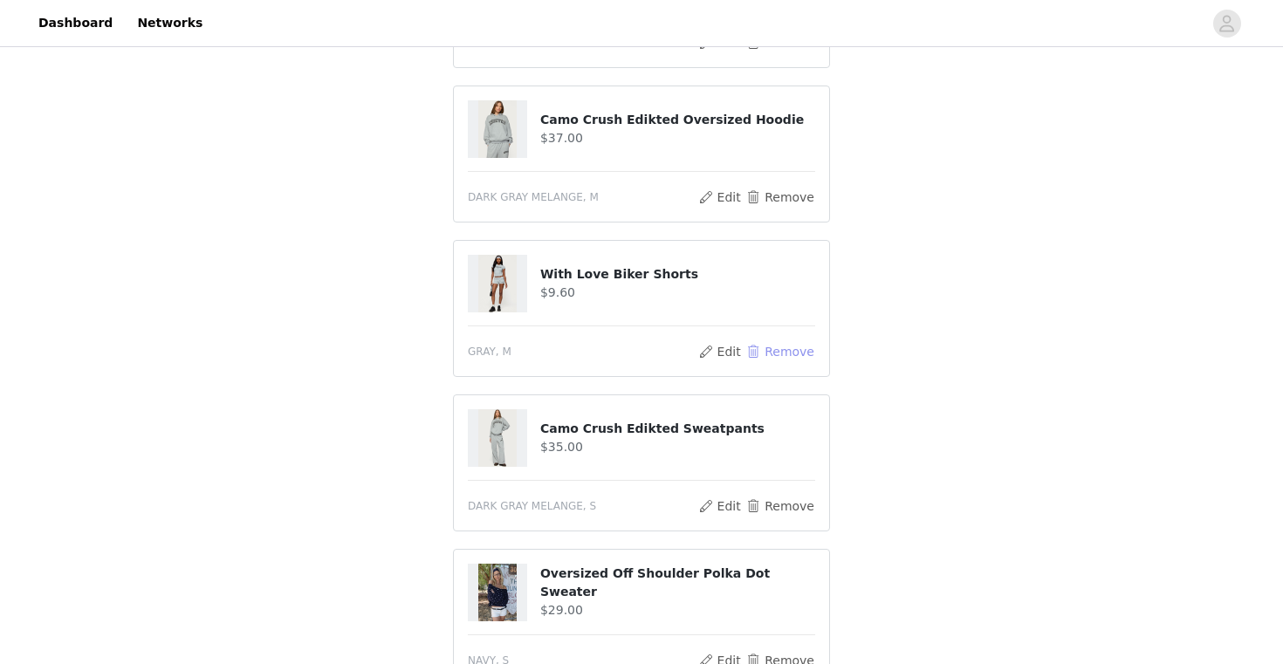
click at [781, 358] on button "Remove" at bounding box center [780, 351] width 70 height 21
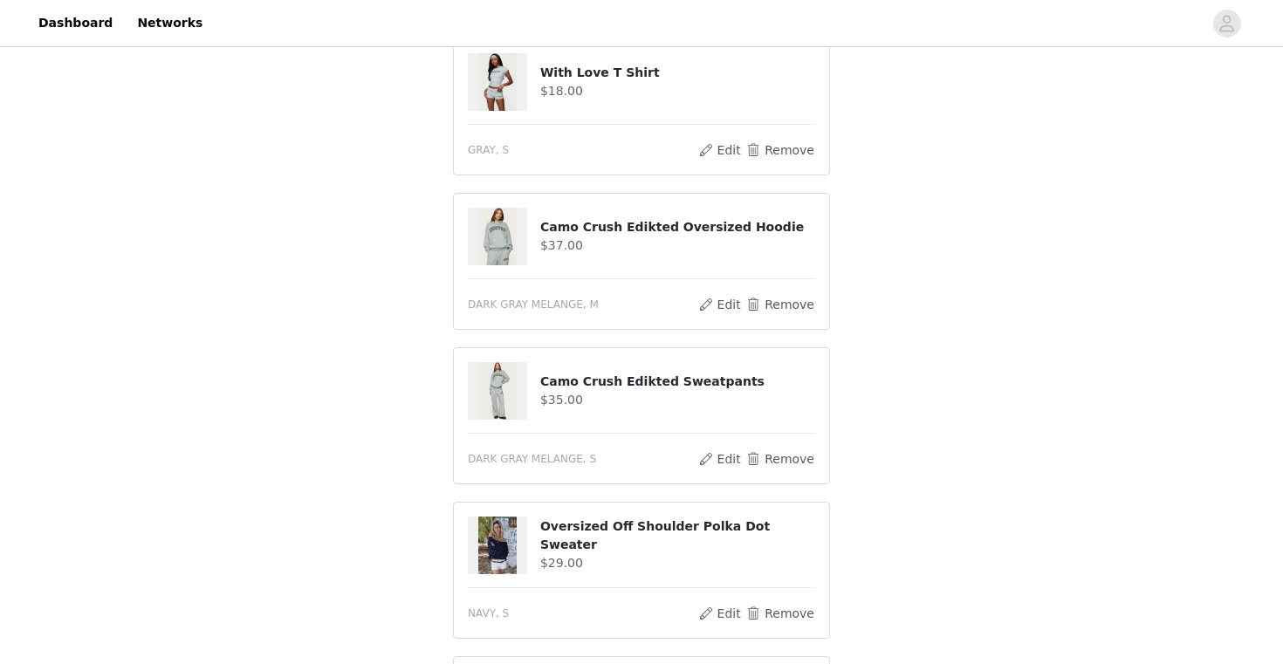
scroll to position [282, 0]
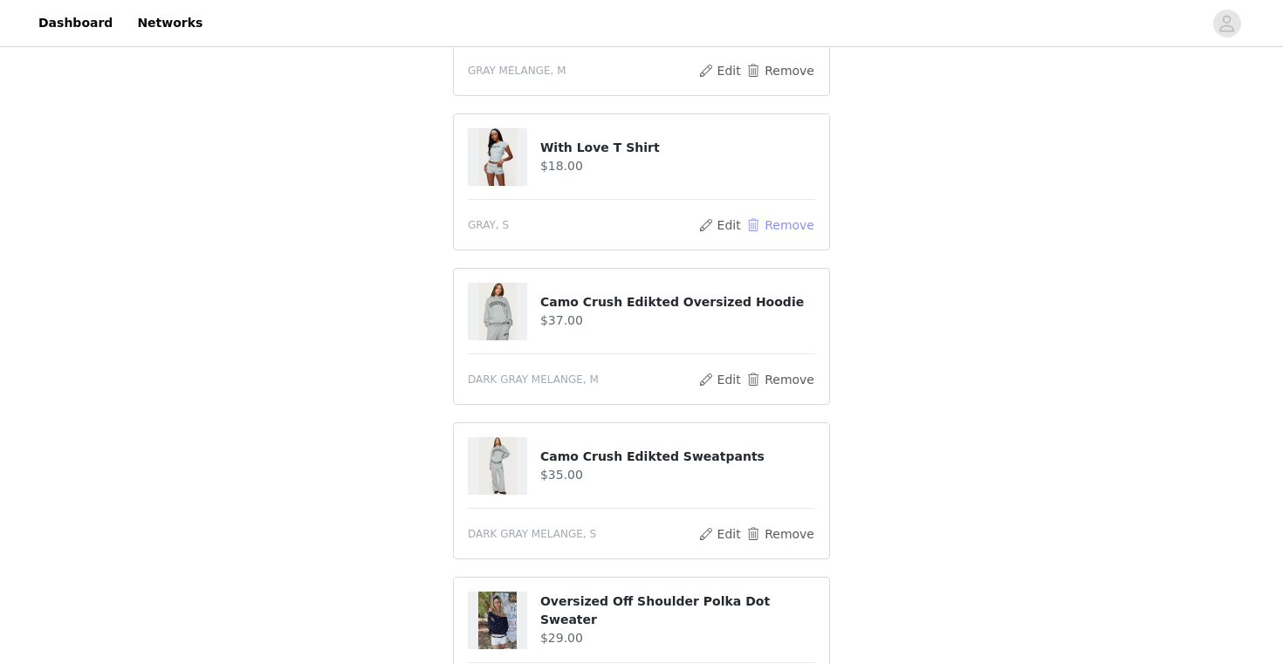
click at [777, 229] on button "Remove" at bounding box center [780, 225] width 70 height 21
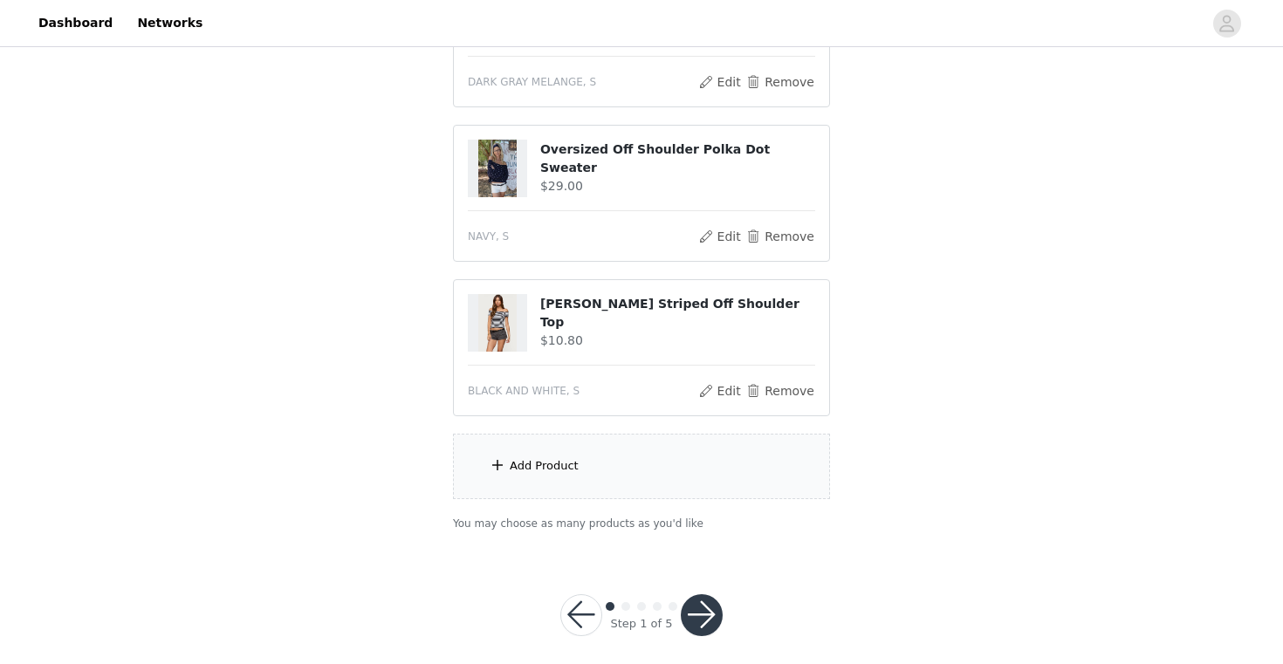
scroll to position [580, 0]
click at [692, 613] on button "button" at bounding box center [702, 614] width 42 height 42
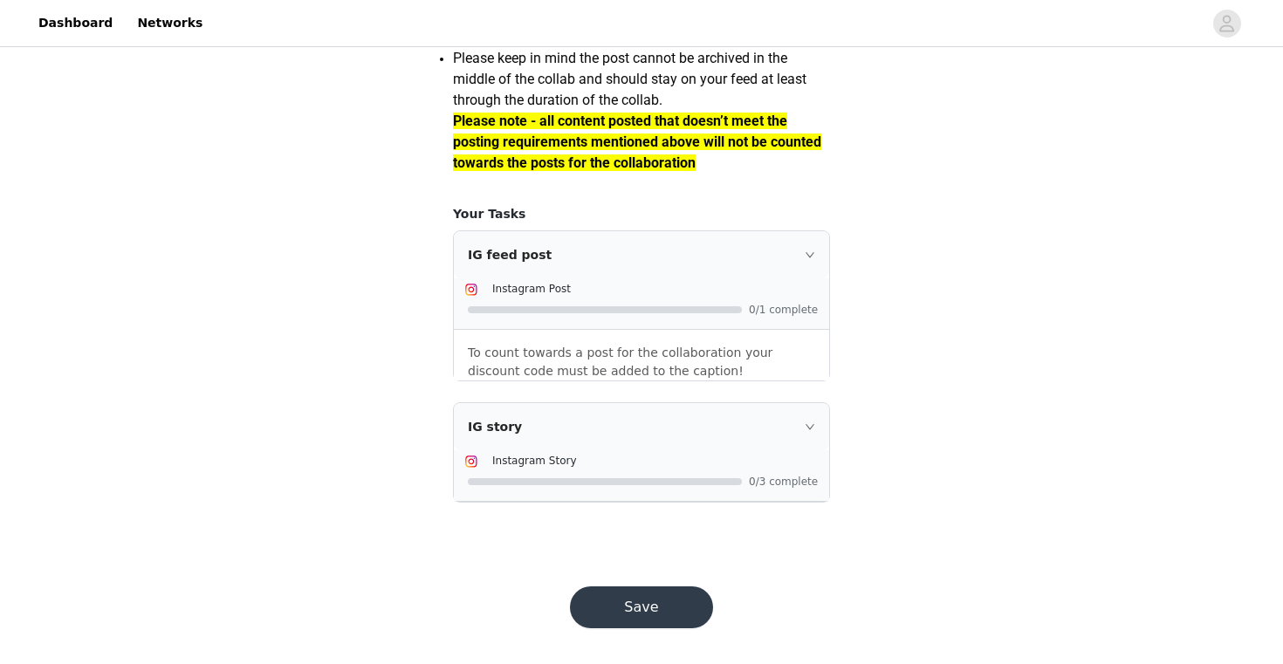
scroll to position [1551, 0]
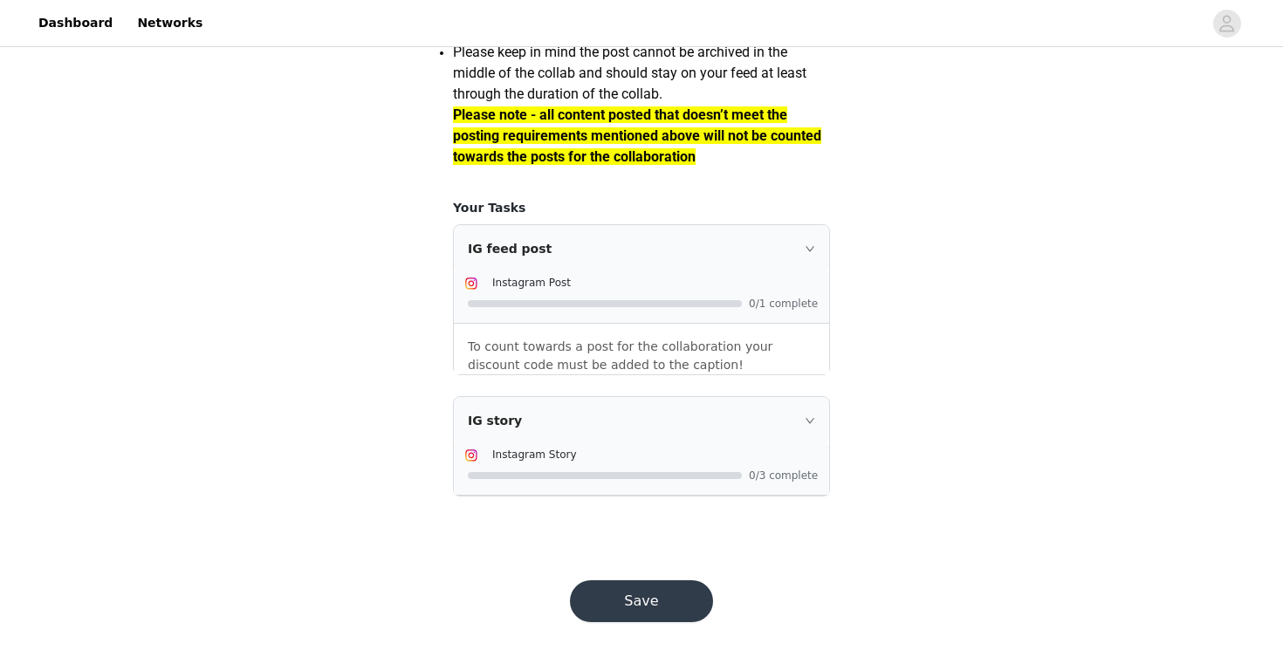
click at [592, 225] on div "IG feed post" at bounding box center [641, 248] width 375 height 47
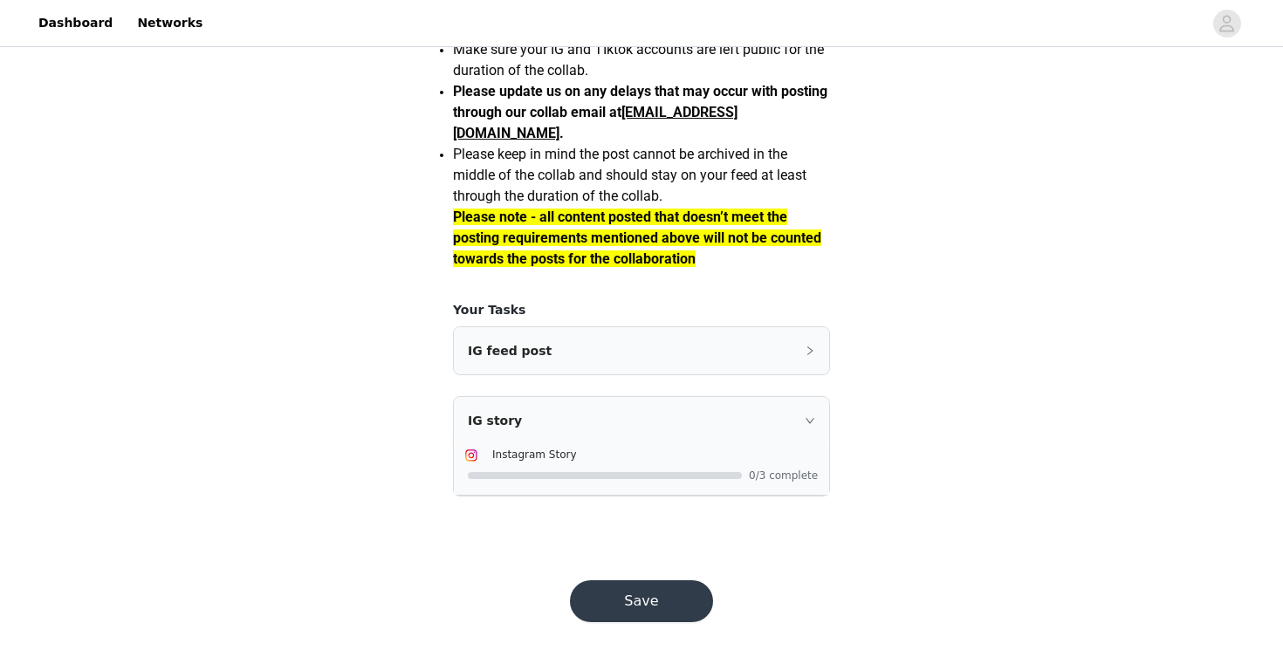
click at [580, 336] on div "IG feed post" at bounding box center [641, 350] width 375 height 47
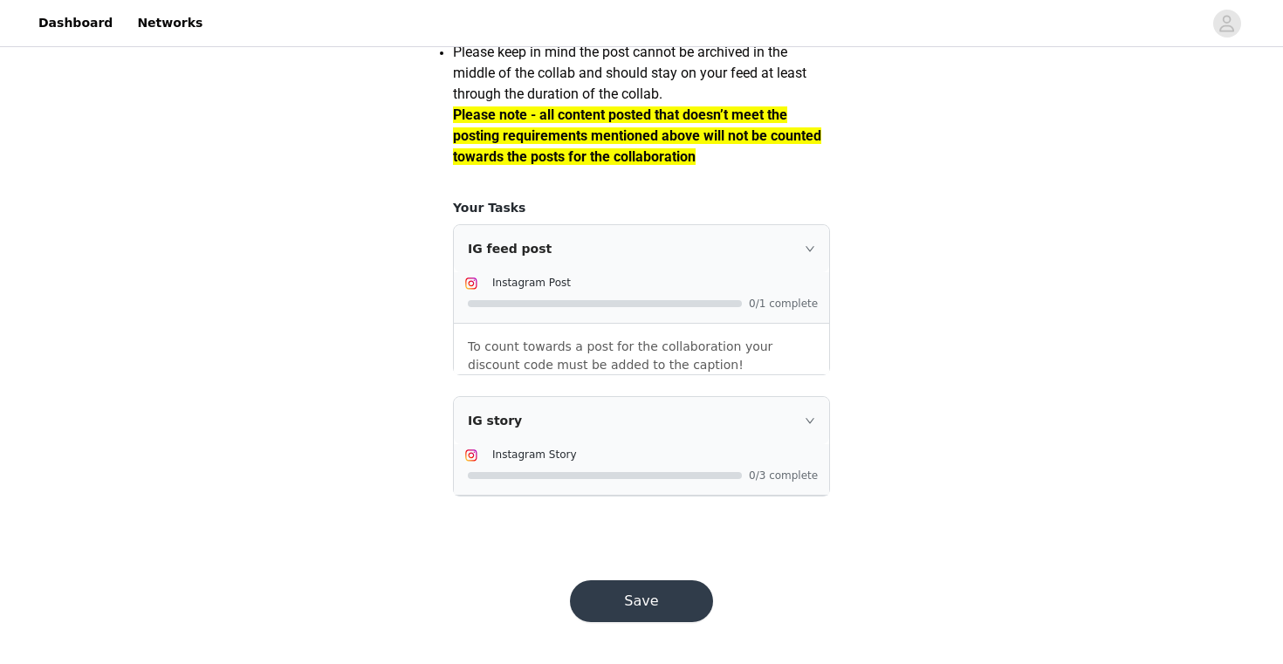
click at [656, 604] on button "Save" at bounding box center [641, 601] width 143 height 42
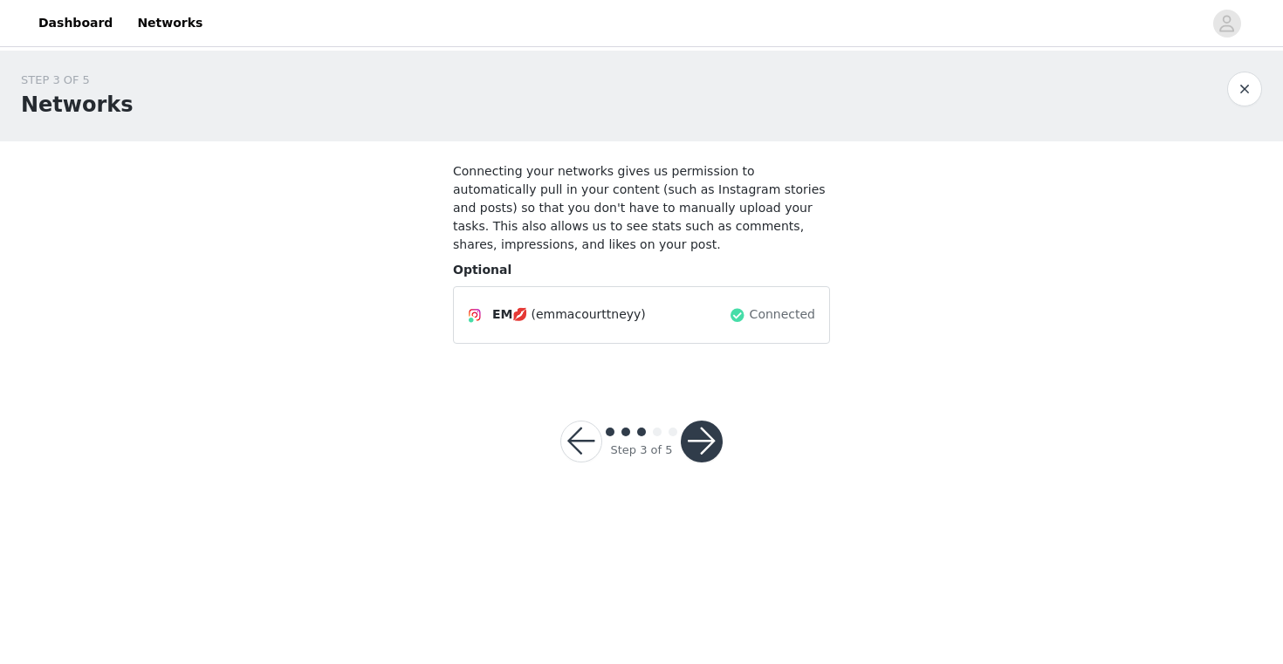
click at [695, 436] on button "button" at bounding box center [702, 442] width 42 height 42
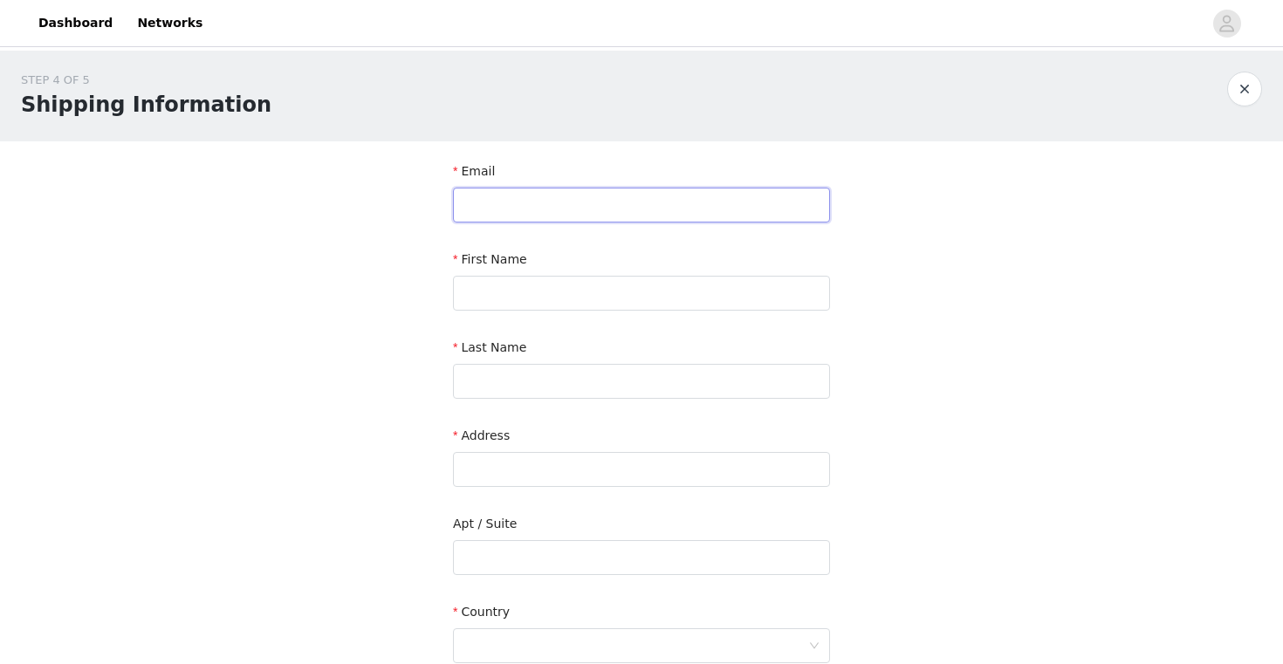
drag, startPoint x: 705, startPoint y: 213, endPoint x: 705, endPoint y: 192, distance: 20.9
click at [705, 212] on input "text" at bounding box center [641, 205] width 377 height 35
type input "[EMAIL_ADDRESS][DOMAIN_NAME]"
type input "[PERSON_NAME]"
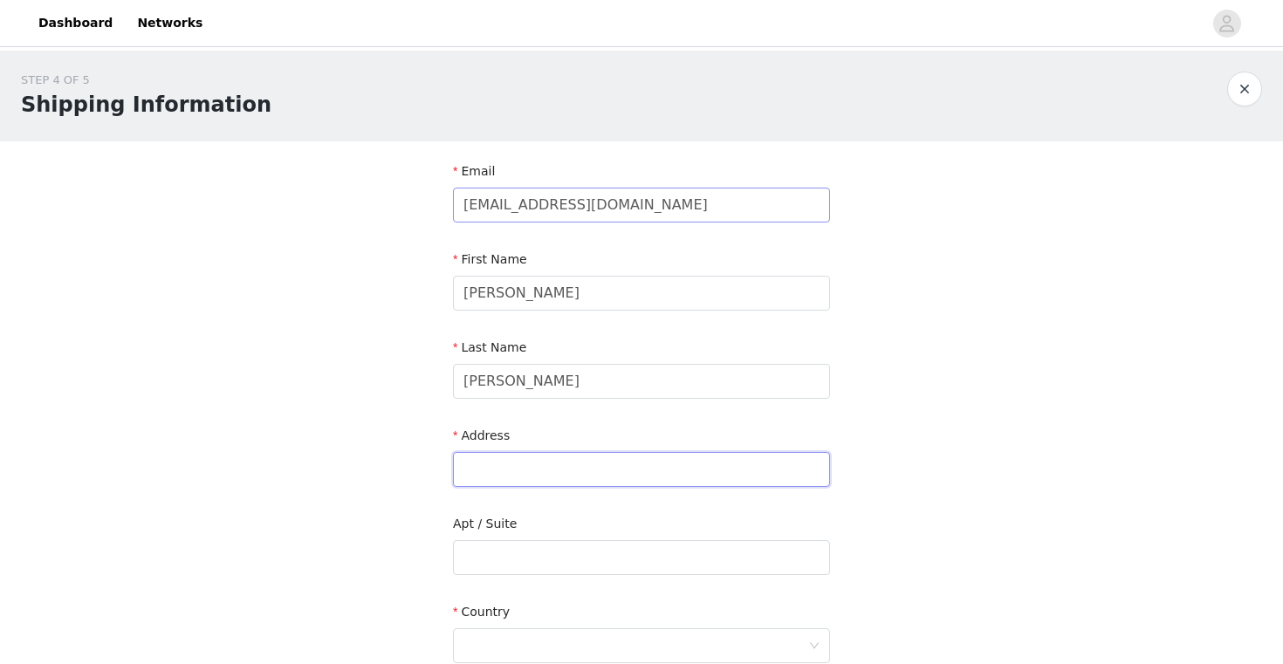
type input "[STREET_ADDRESS]"
type input "[GEOGRAPHIC_DATA]"
type input "10708"
type input "9178822556"
click at [587, 209] on input "[EMAIL_ADDRESS][DOMAIN_NAME]" at bounding box center [641, 205] width 377 height 35
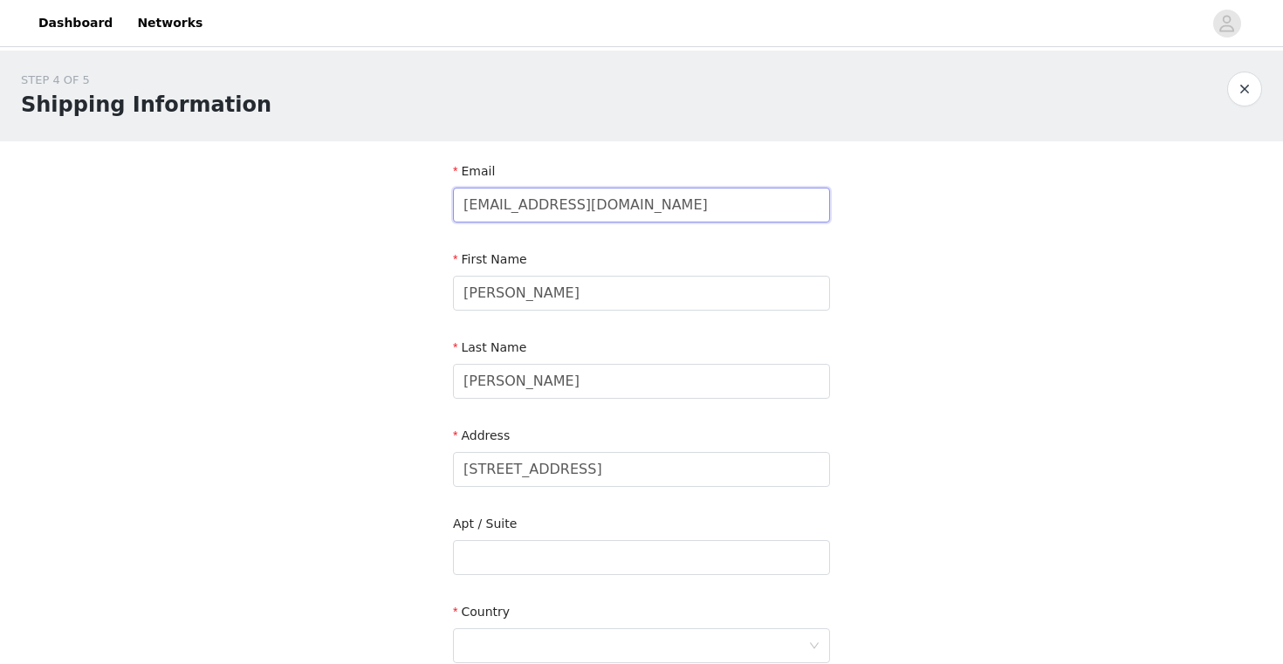
click at [587, 209] on input "[EMAIL_ADDRESS][DOMAIN_NAME]" at bounding box center [641, 205] width 377 height 35
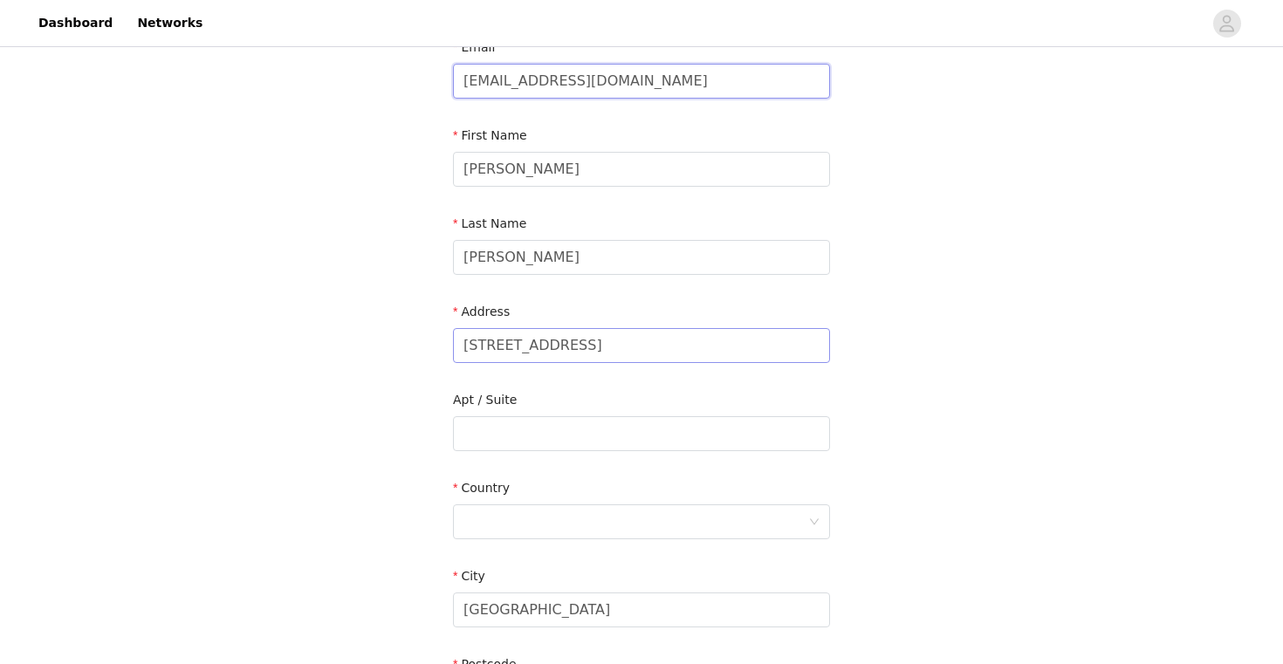
type input "[EMAIL_ADDRESS][DOMAIN_NAME]"
click at [568, 356] on input "[STREET_ADDRESS]" at bounding box center [641, 345] width 377 height 35
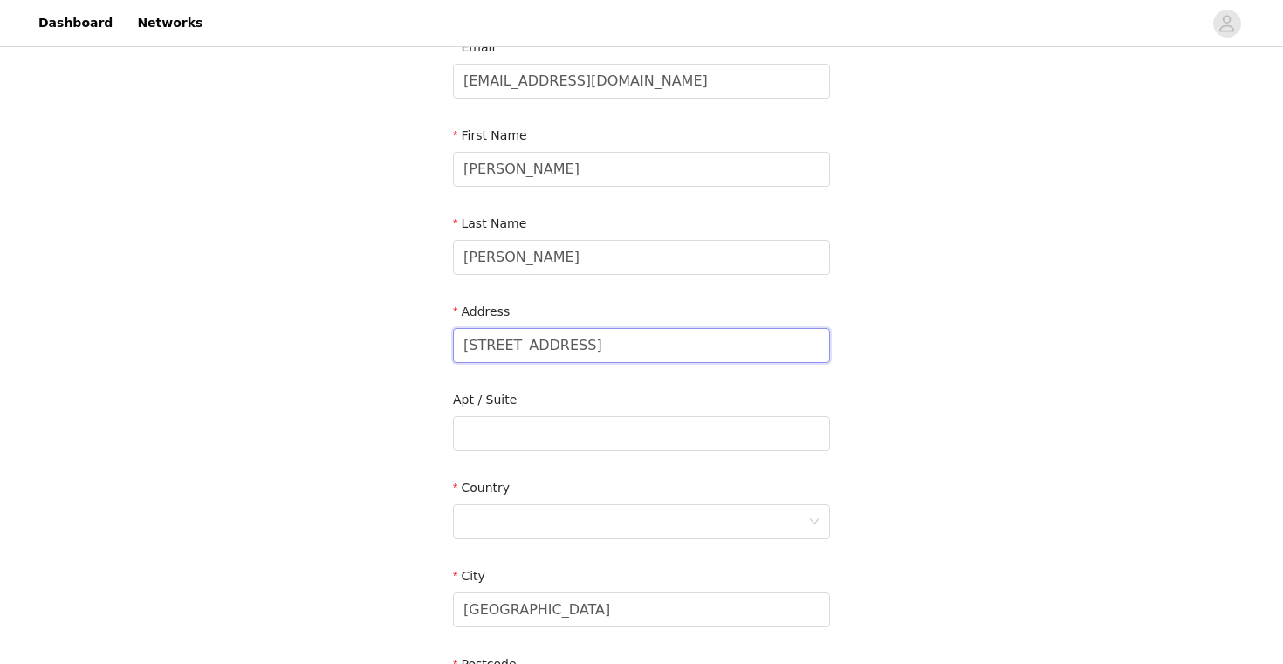
type input "%"
type input "[STREET_ADDRESS]"
click at [542, 441] on input "text" at bounding box center [641, 433] width 377 height 35
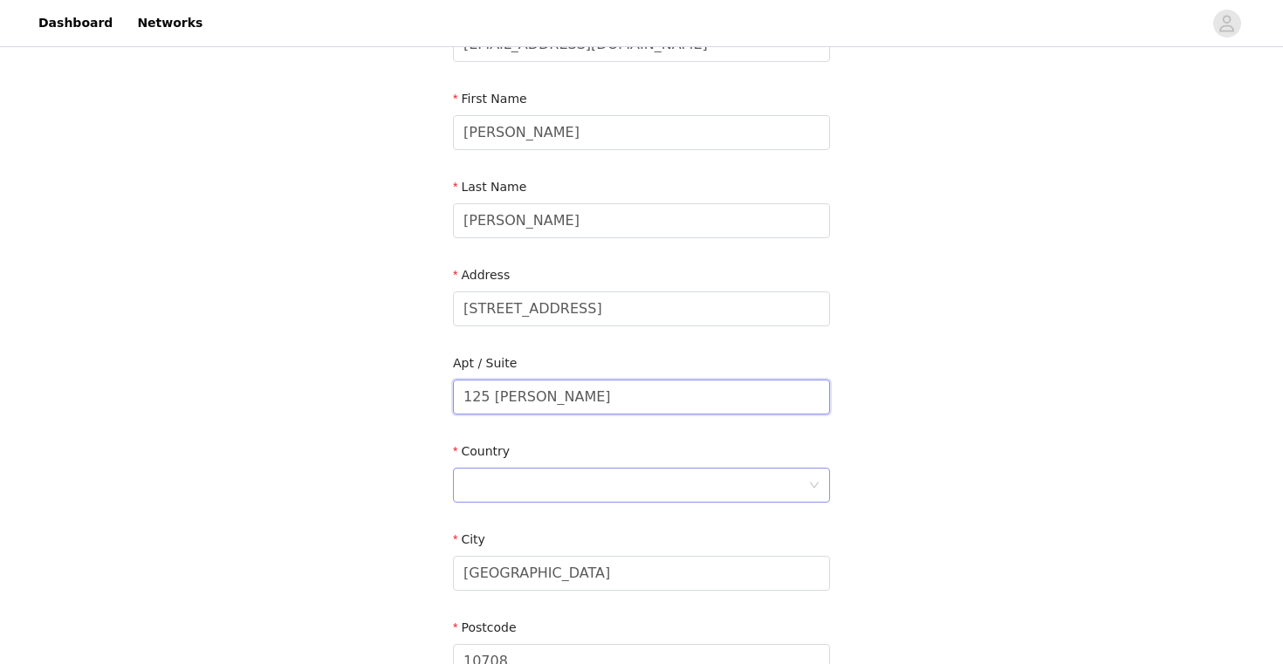
type input "125 [PERSON_NAME]"
click at [518, 496] on div at bounding box center [635, 485] width 345 height 33
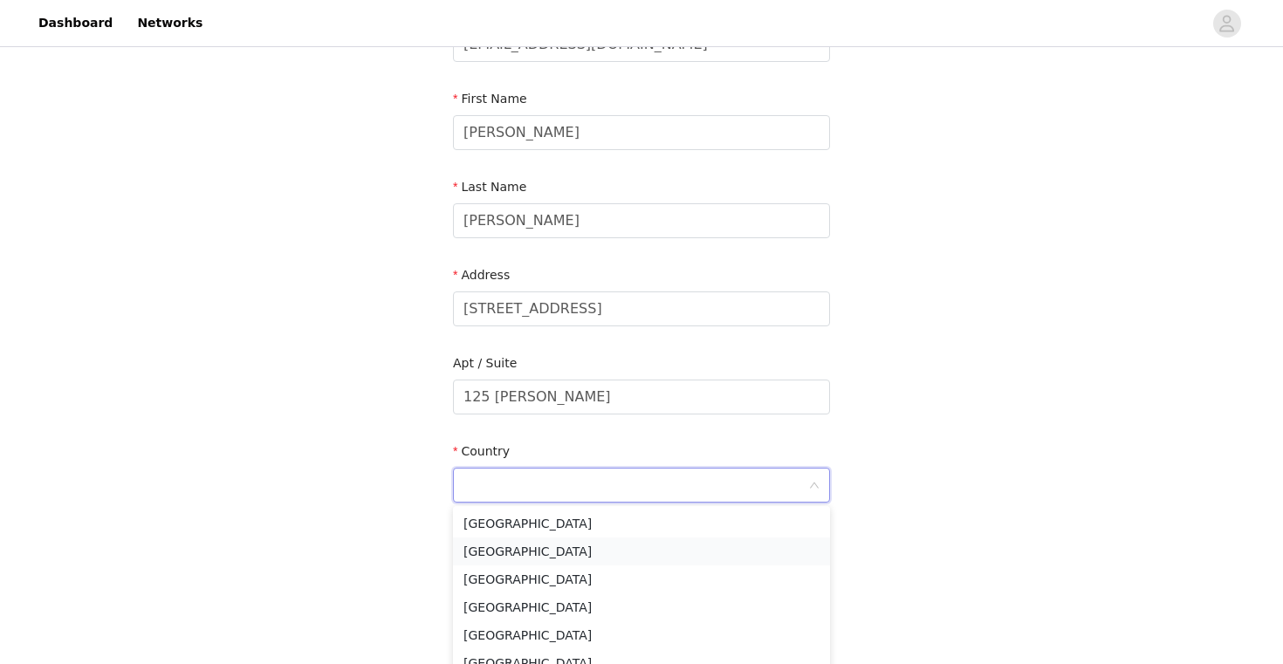
type input "[GEOGRAPHIC_DATA]"
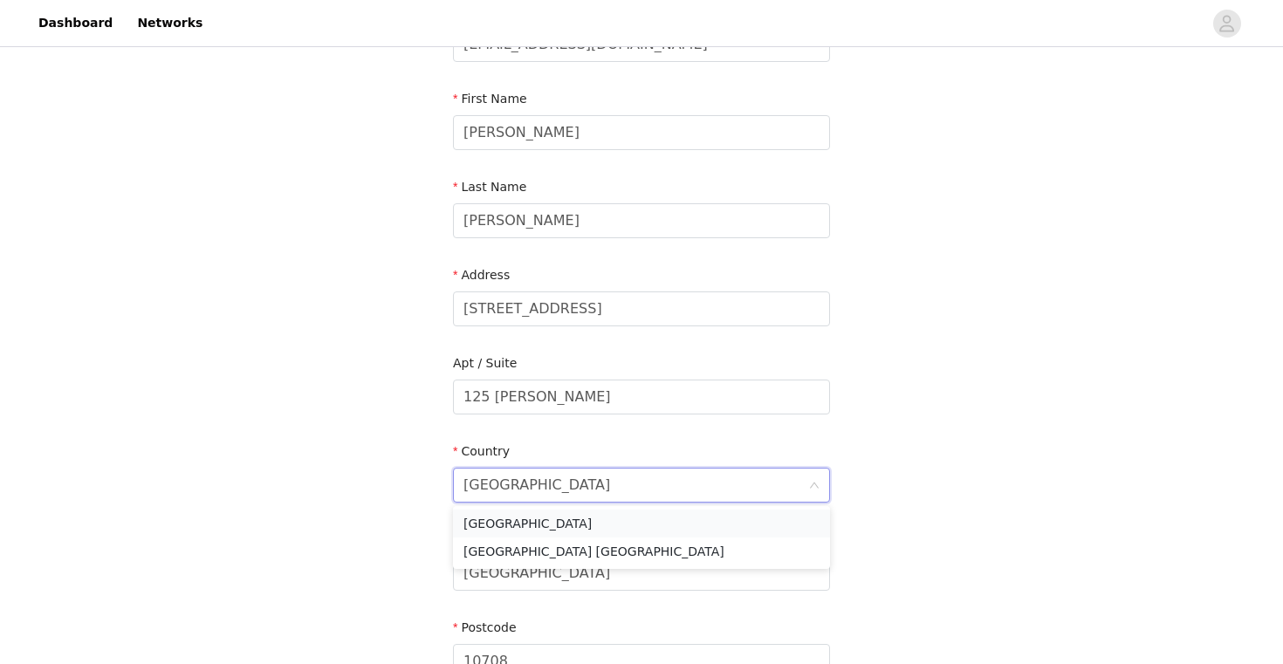
click at [517, 531] on li "[GEOGRAPHIC_DATA]" at bounding box center [641, 524] width 377 height 28
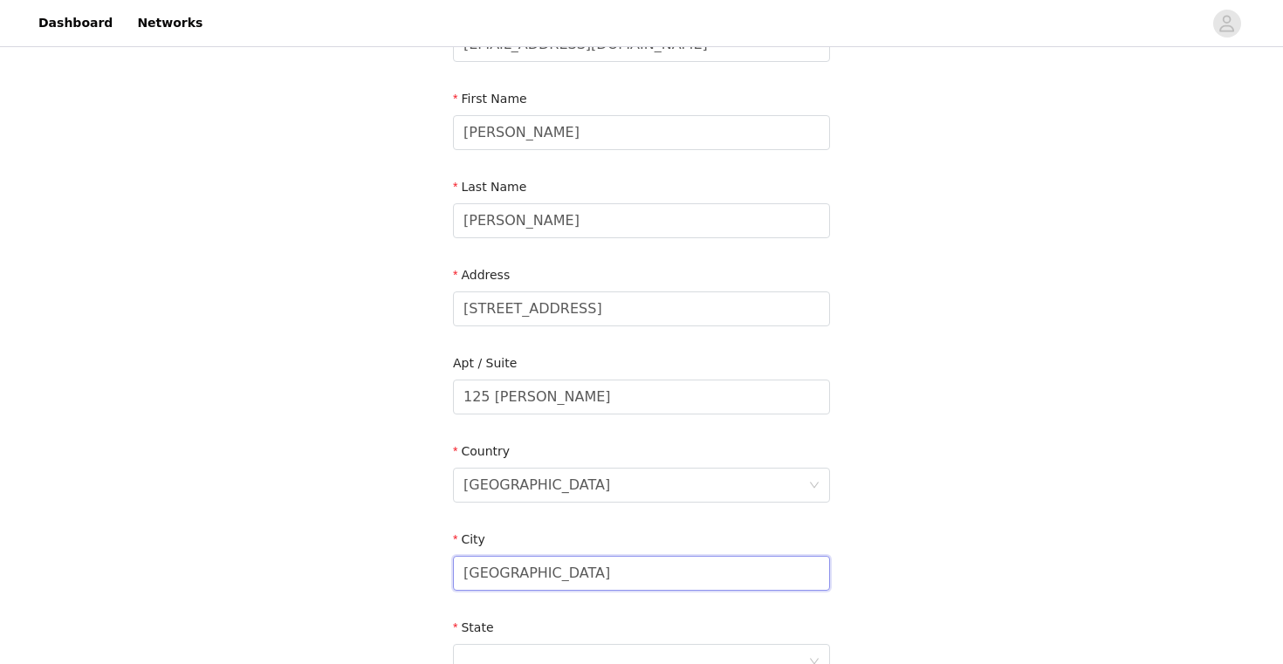
click at [534, 583] on input "[GEOGRAPHIC_DATA]" at bounding box center [641, 573] width 377 height 35
type input "B"
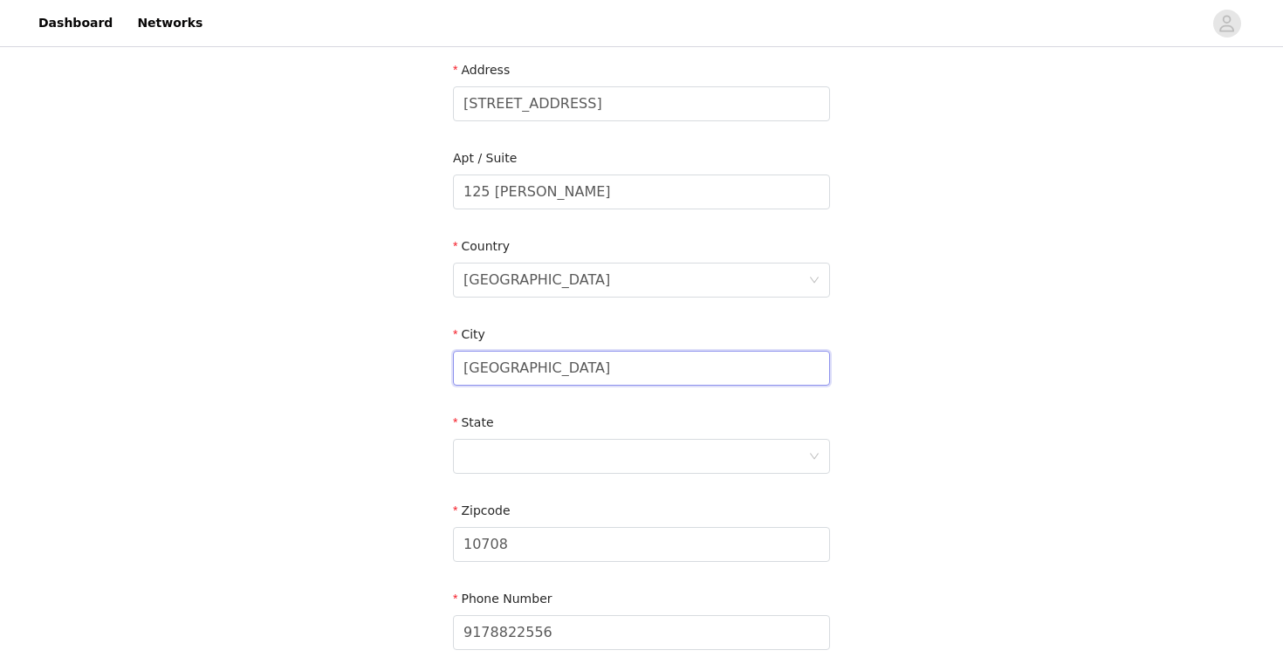
scroll to position [388, 0]
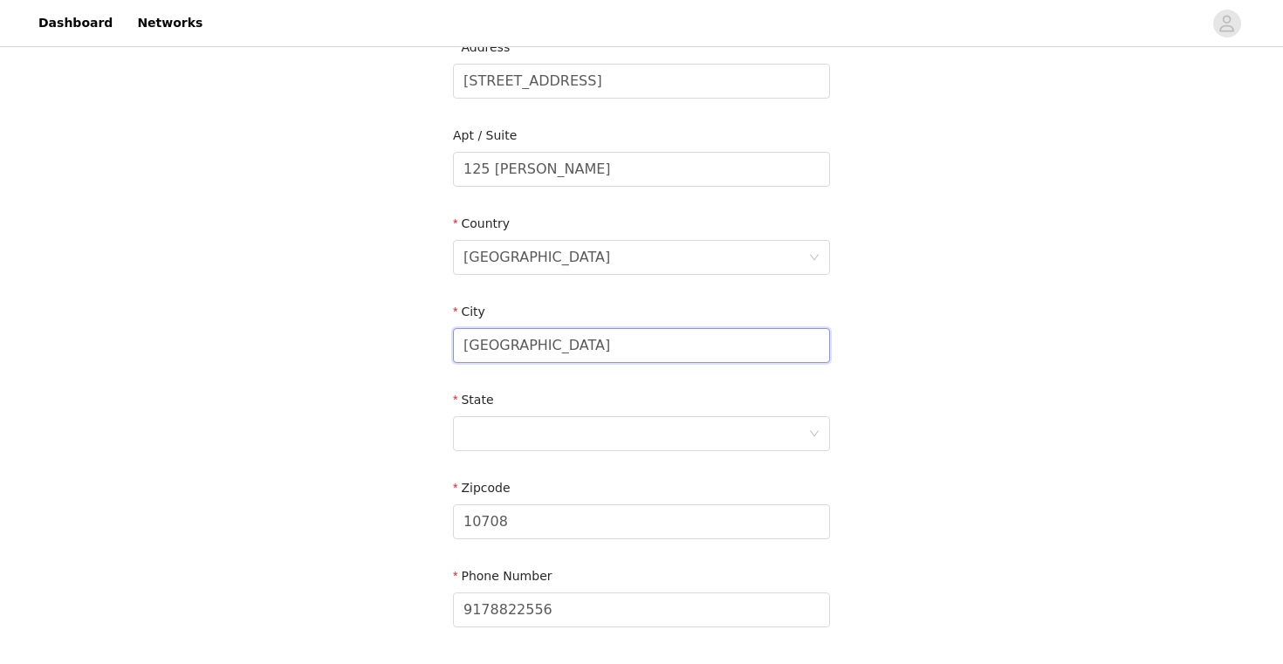
type input "[GEOGRAPHIC_DATA]"
click at [535, 456] on div "State" at bounding box center [641, 424] width 377 height 67
click at [535, 433] on div at bounding box center [635, 433] width 345 height 33
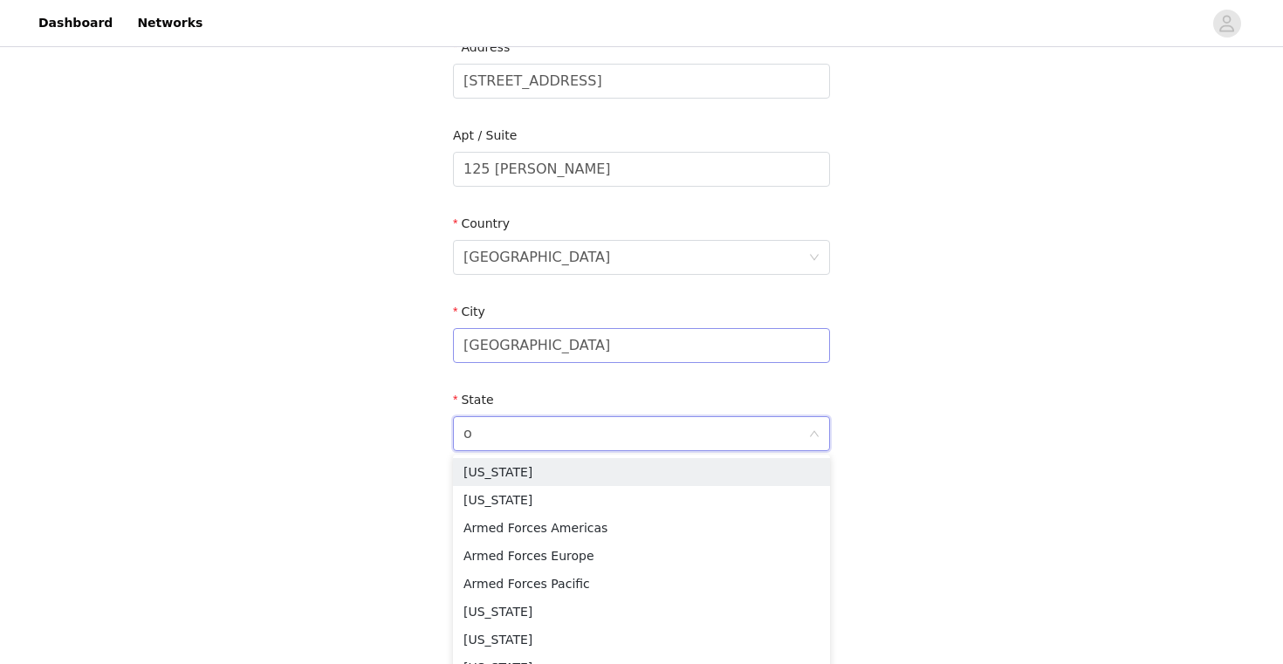
type input "oh"
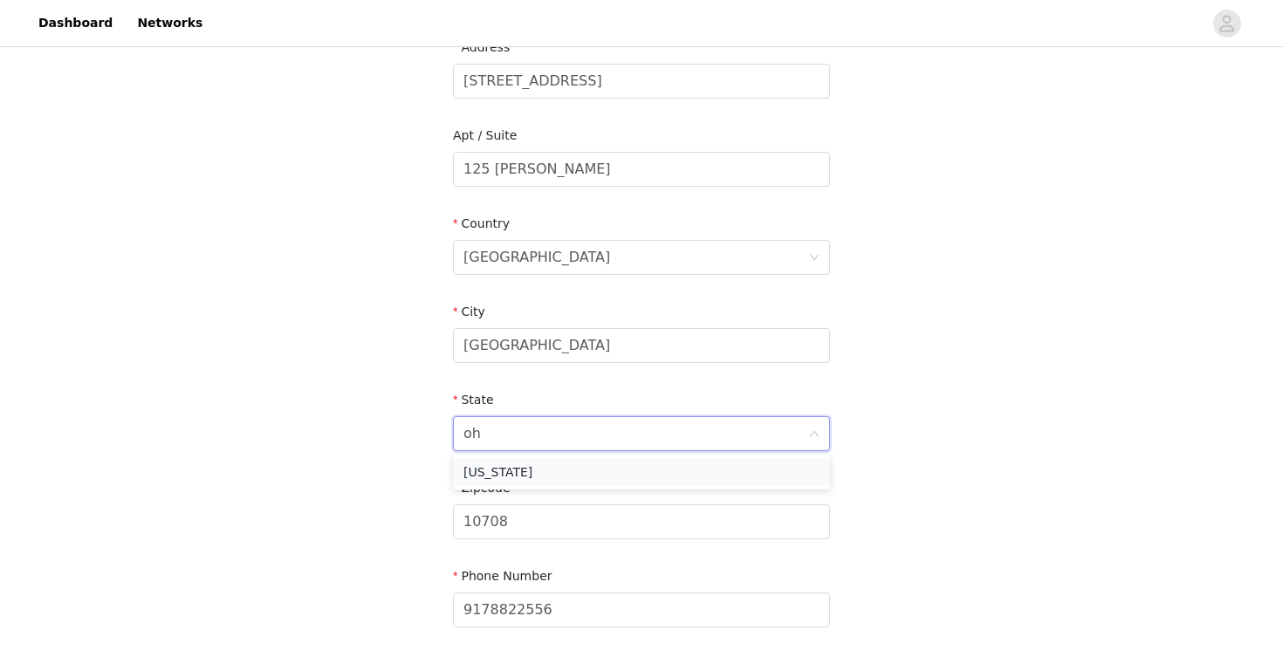
click at [621, 471] on li "[US_STATE]" at bounding box center [641, 472] width 377 height 28
click at [546, 521] on input "10708" at bounding box center [641, 521] width 377 height 35
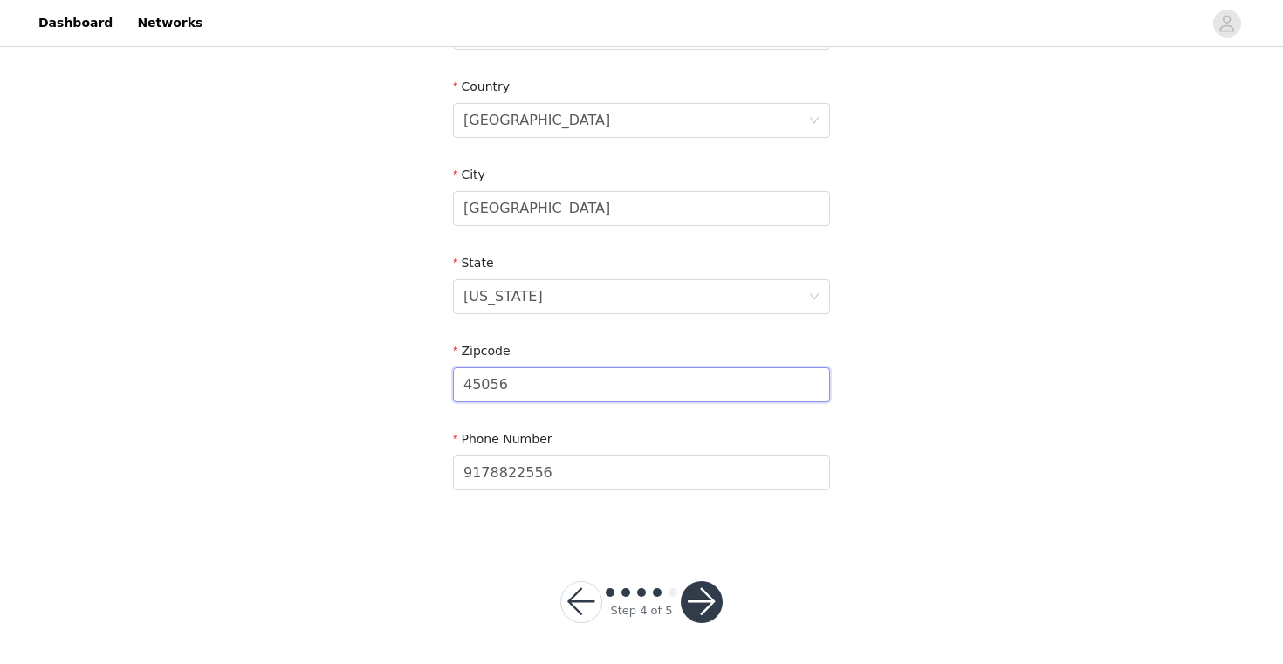
type input "45056"
click at [703, 602] on button "button" at bounding box center [702, 602] width 42 height 42
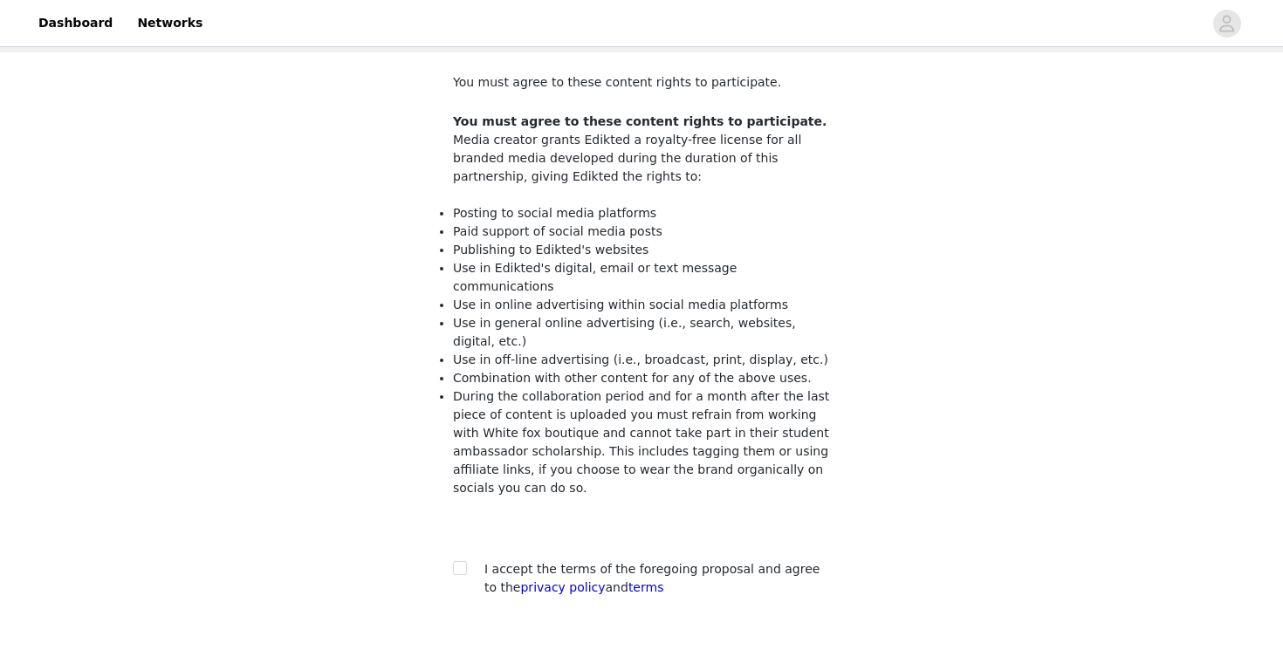
scroll to position [88, 0]
click at [468, 561] on div at bounding box center [465, 570] width 24 height 18
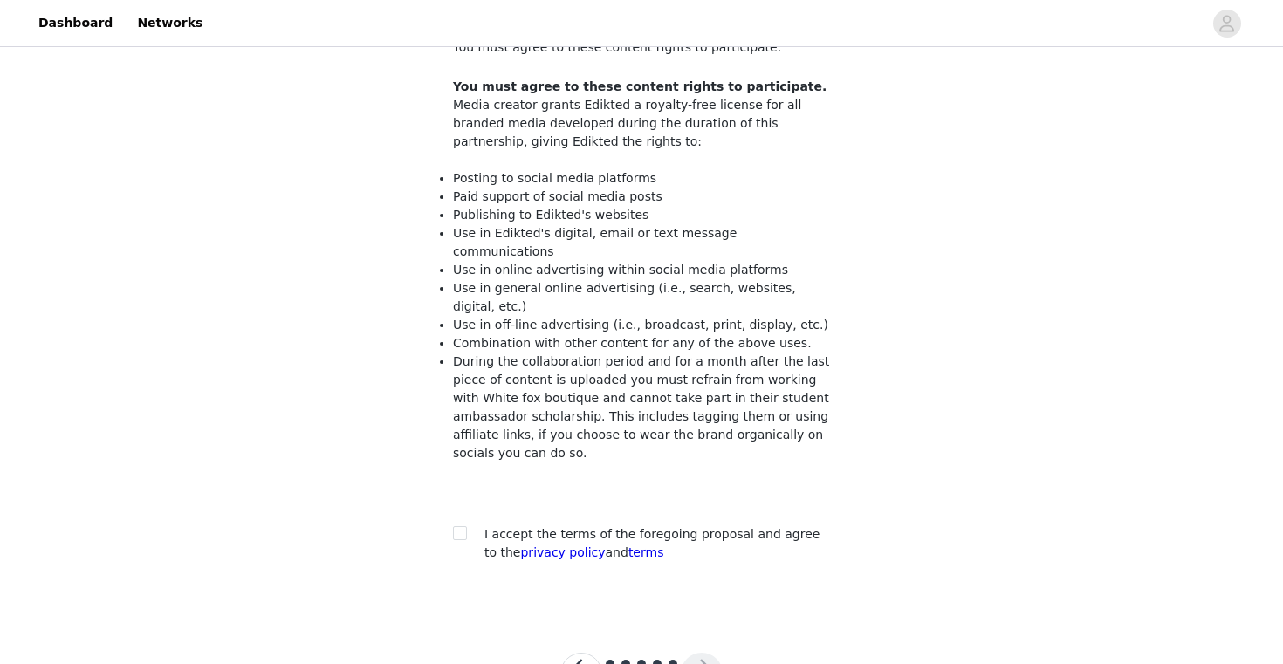
scroll to position [130, 0]
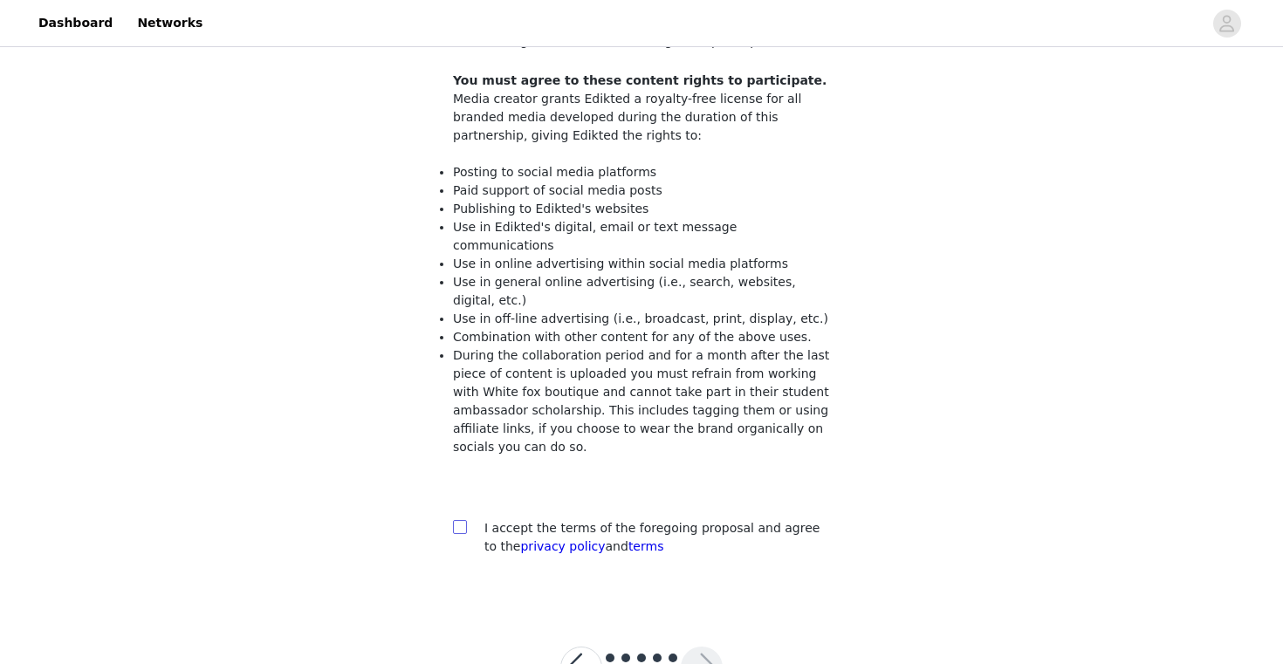
click at [462, 520] on input "checkbox" at bounding box center [459, 526] width 12 height 12
checkbox input "true"
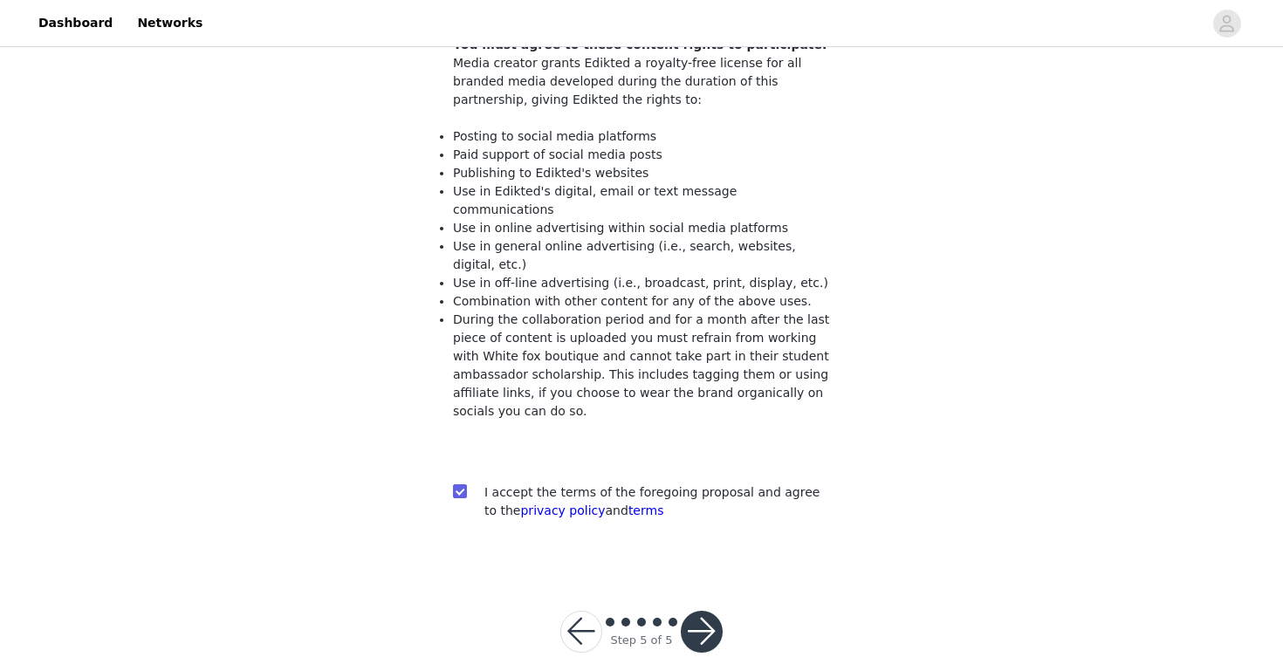
scroll to position [177, 0]
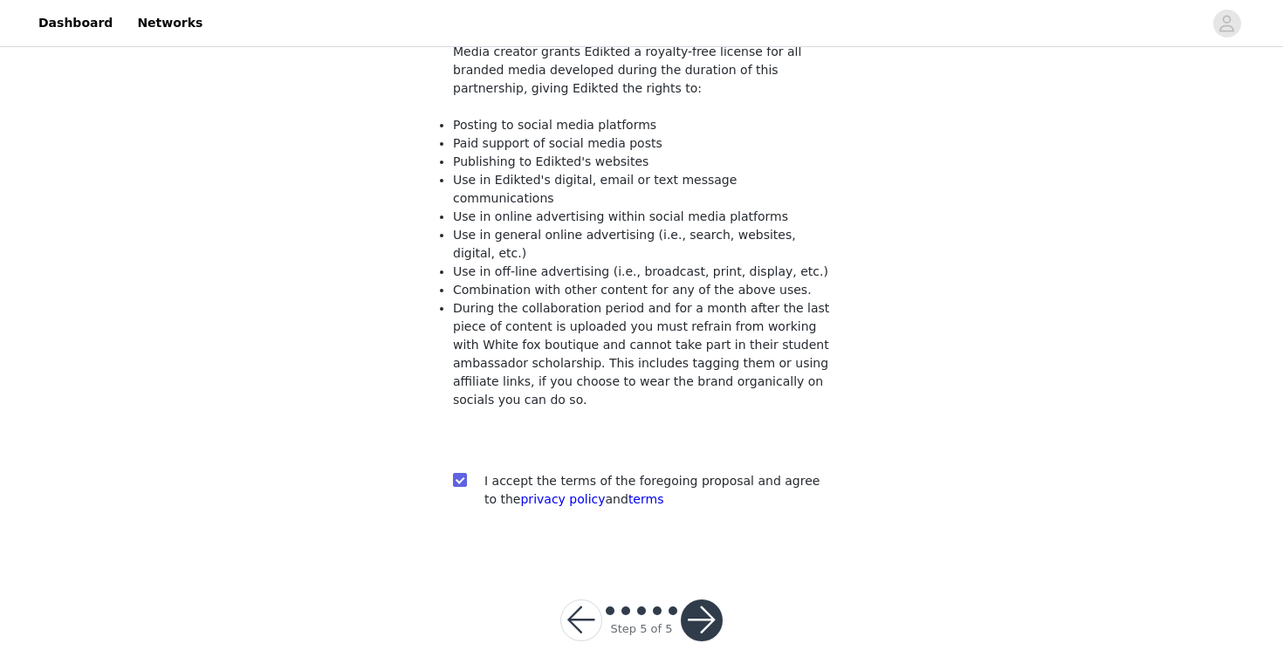
click at [698, 599] on button "button" at bounding box center [702, 620] width 42 height 42
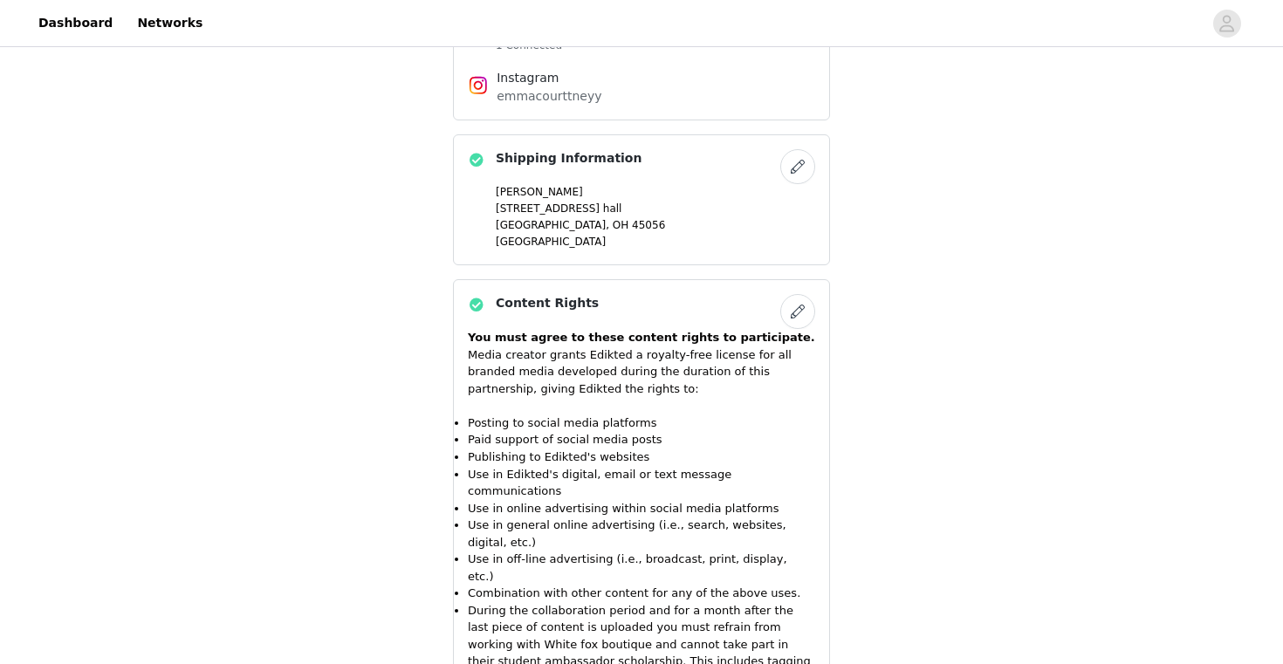
scroll to position [1353, 0]
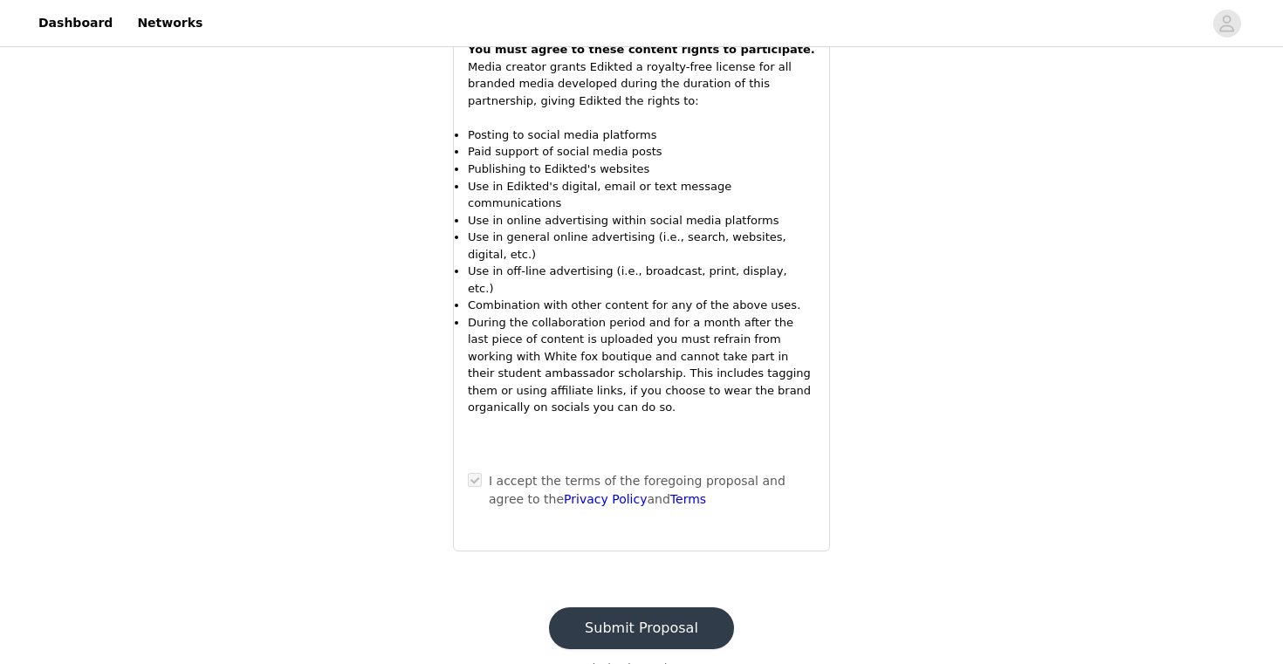
click at [603, 607] on button "Submit Proposal" at bounding box center [641, 628] width 185 height 42
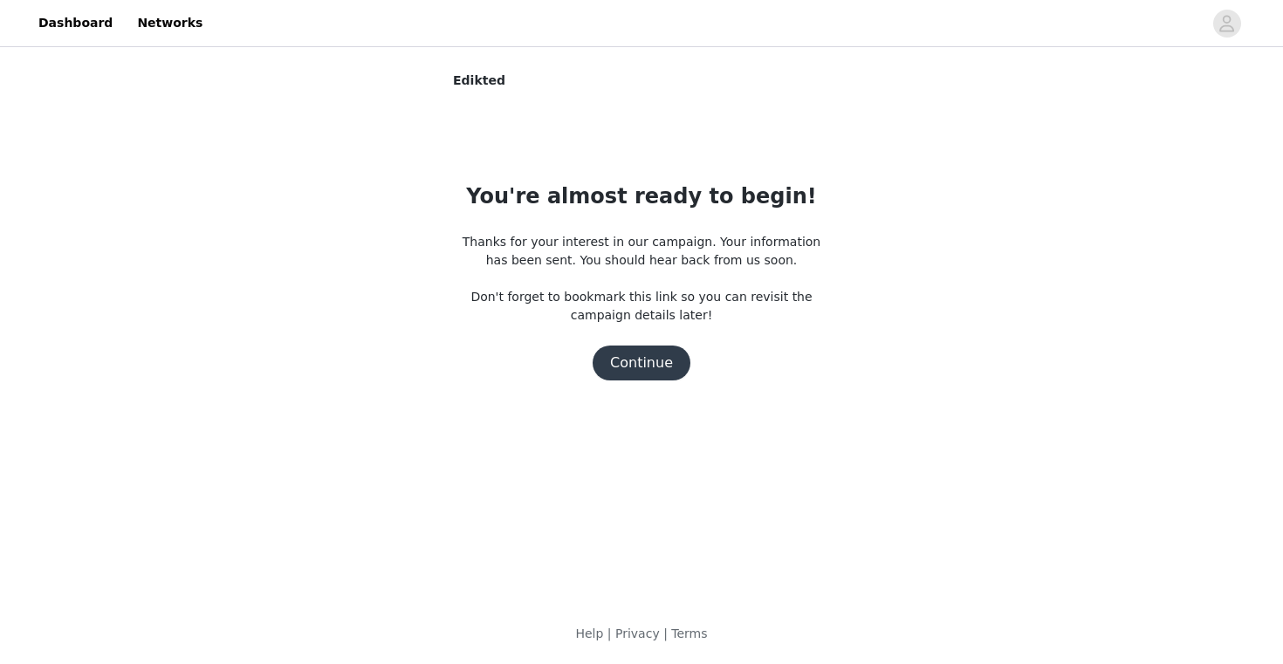
click at [648, 374] on button "Continue" at bounding box center [641, 363] width 98 height 35
